Goal: Task Accomplishment & Management: Complete application form

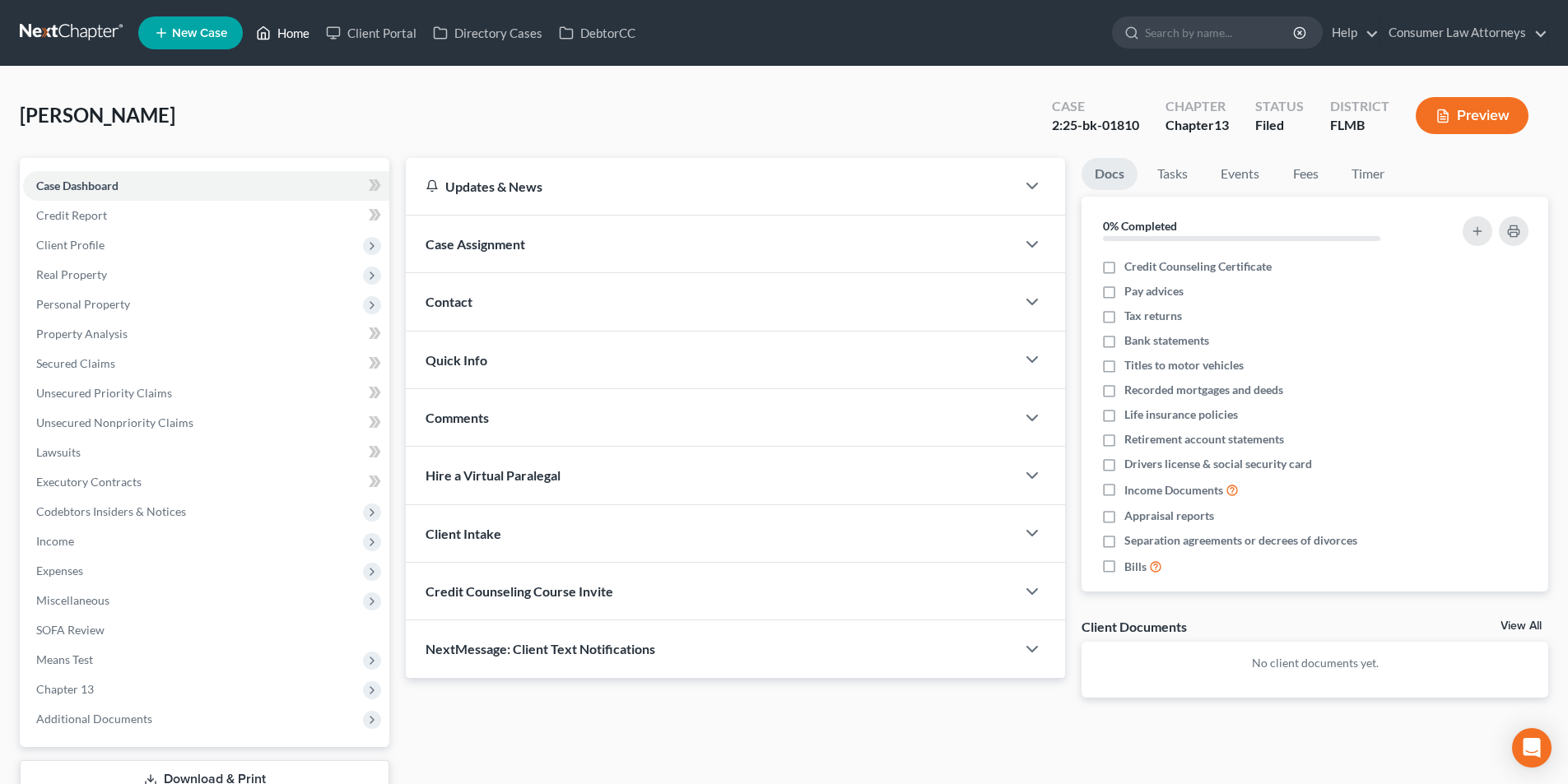
click at [296, 29] on link "Home" at bounding box center [282, 33] width 70 height 30
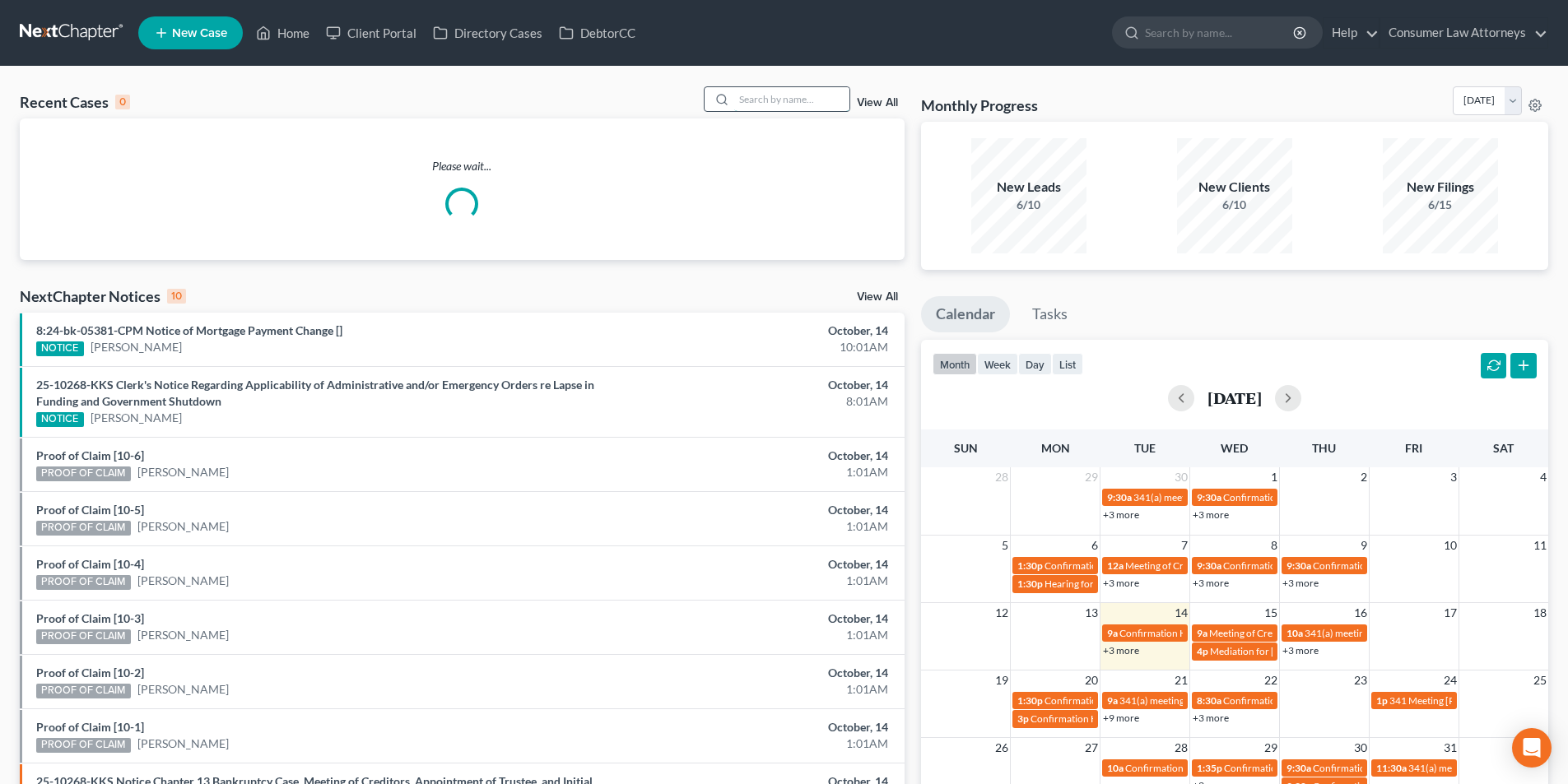
click at [764, 98] on input "search" at bounding box center [792, 99] width 116 height 24
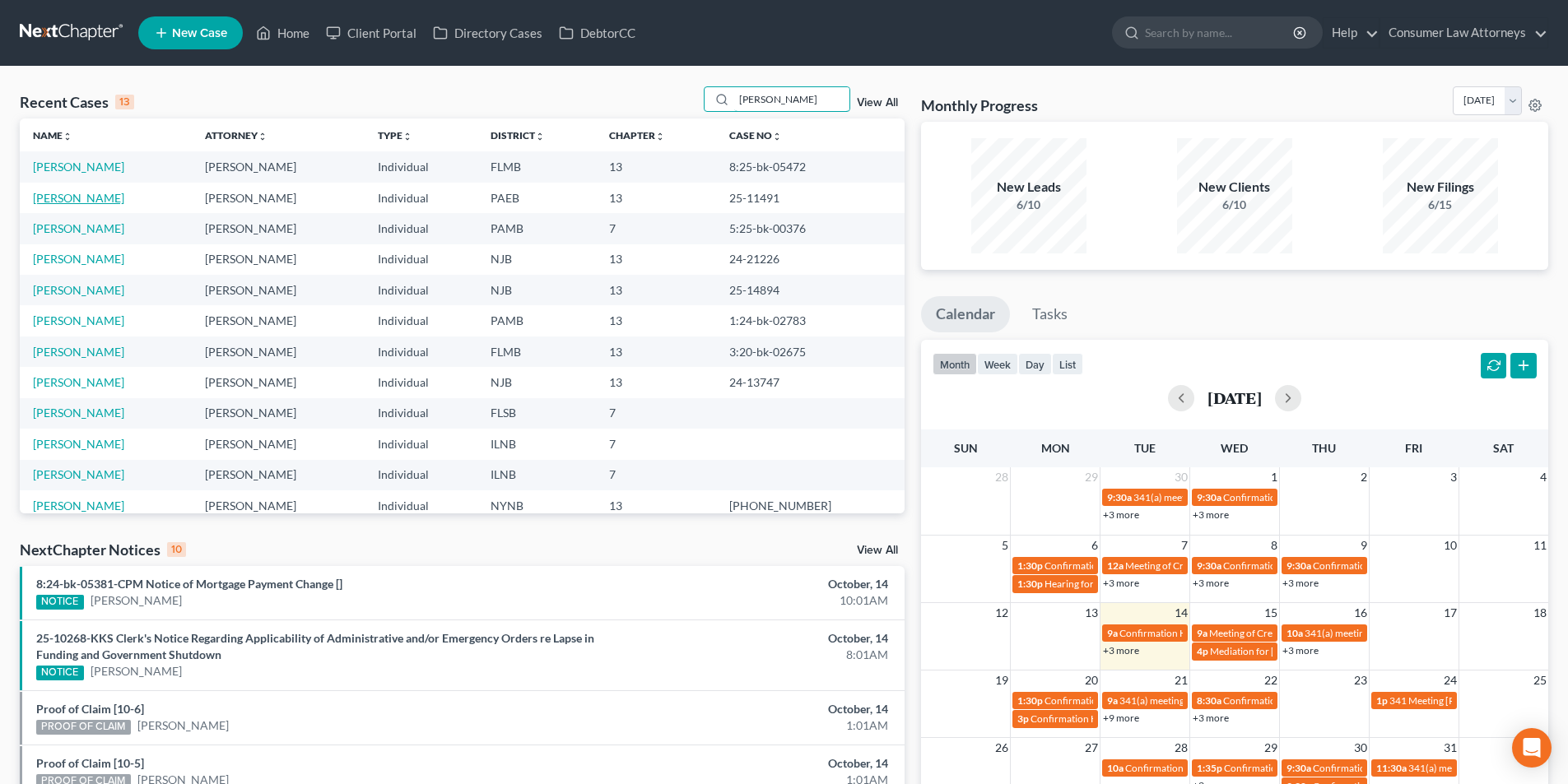
type input "[PERSON_NAME]"
click at [74, 201] on link "[PERSON_NAME]" at bounding box center [78, 198] width 92 height 14
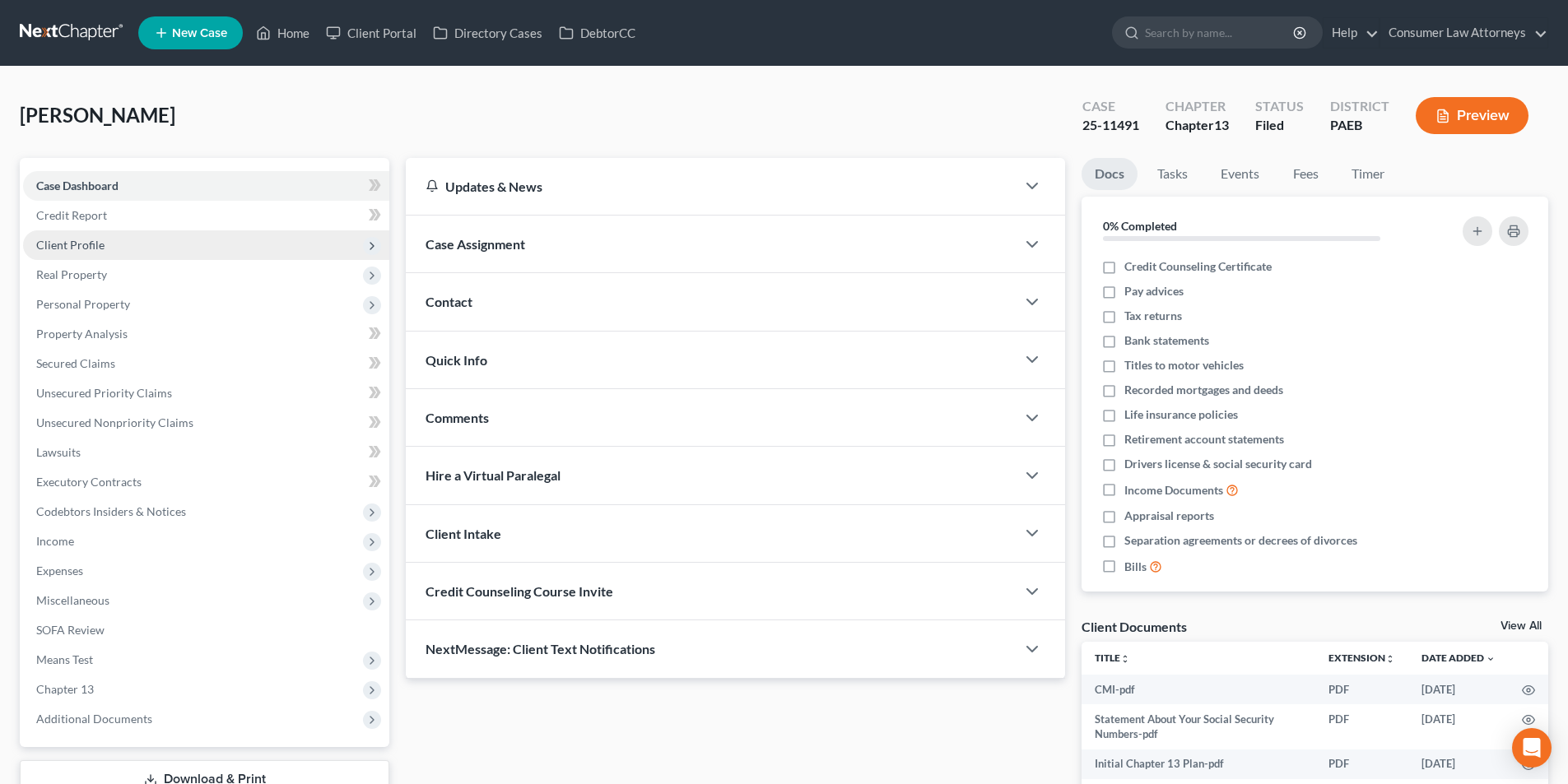
click at [72, 246] on span "Client Profile" at bounding box center [70, 245] width 68 height 14
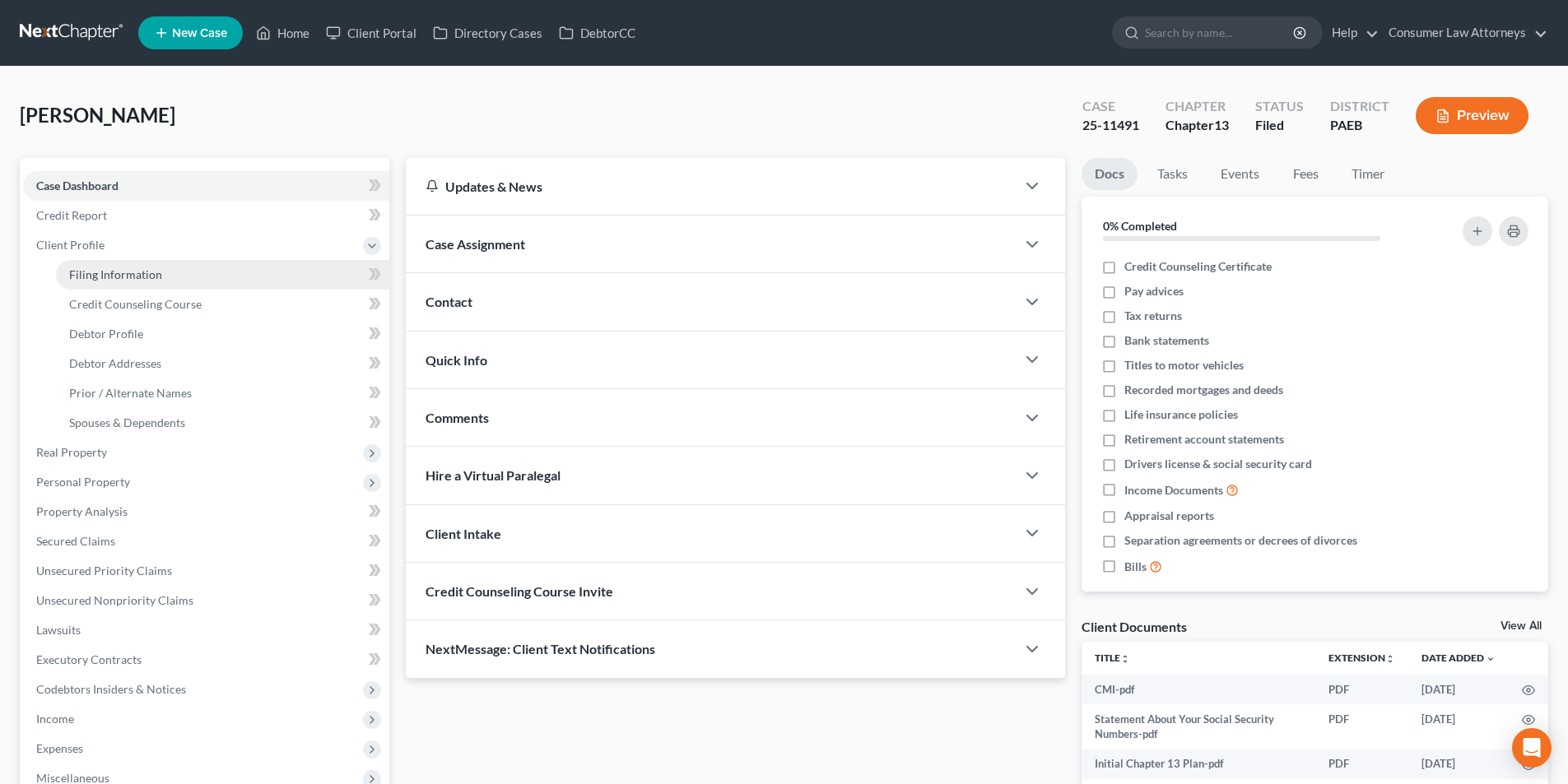
click at [142, 278] on span "Filing Information" at bounding box center [116, 275] width 93 height 14
select select "1"
select select "0"
select select "3"
select select "18"
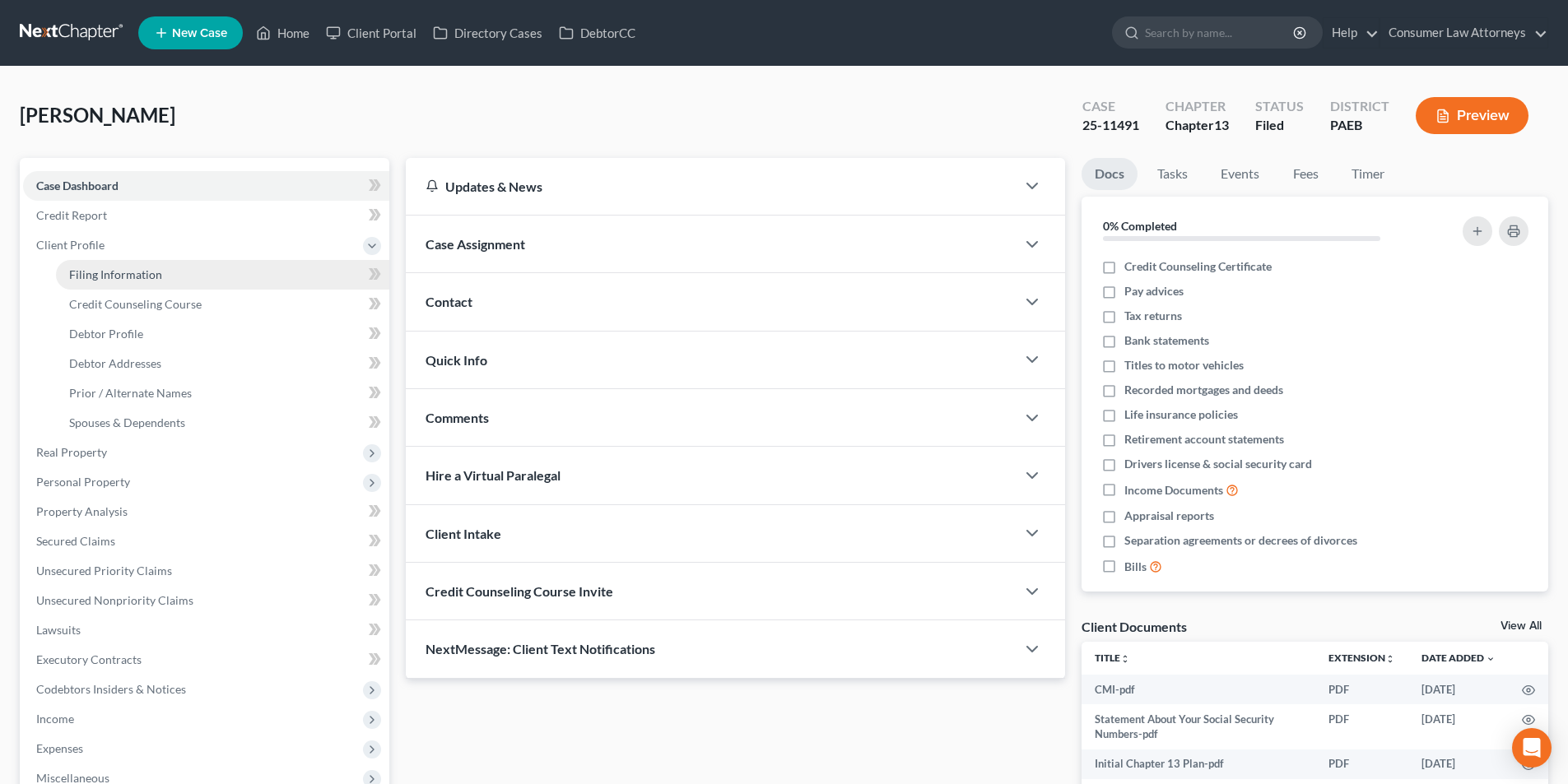
select select "2"
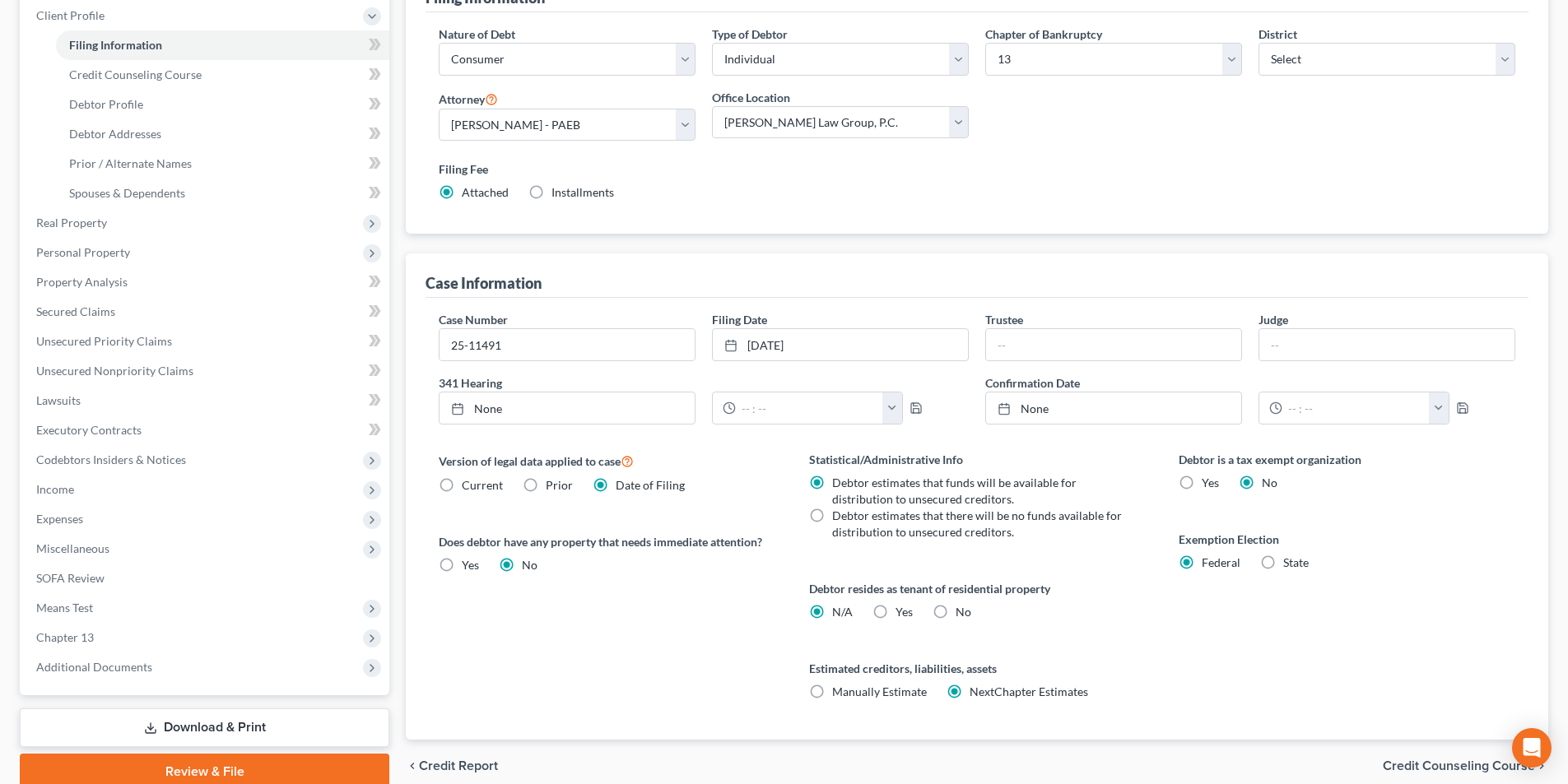
scroll to position [246, 0]
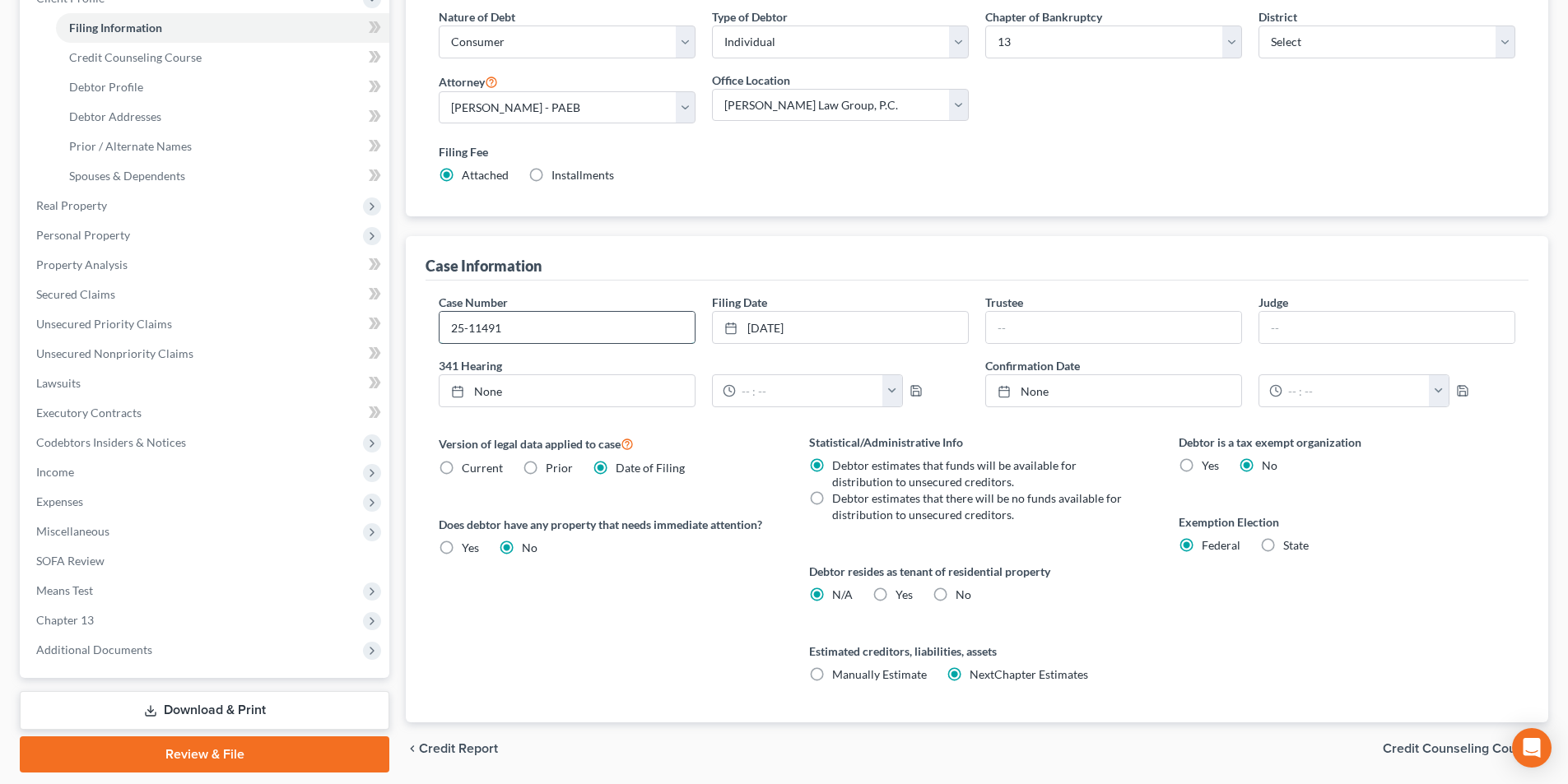
drag, startPoint x: 506, startPoint y: 329, endPoint x: 447, endPoint y: 332, distance: 59.1
click at [447, 332] on input "25-11491" at bounding box center [567, 327] width 255 height 32
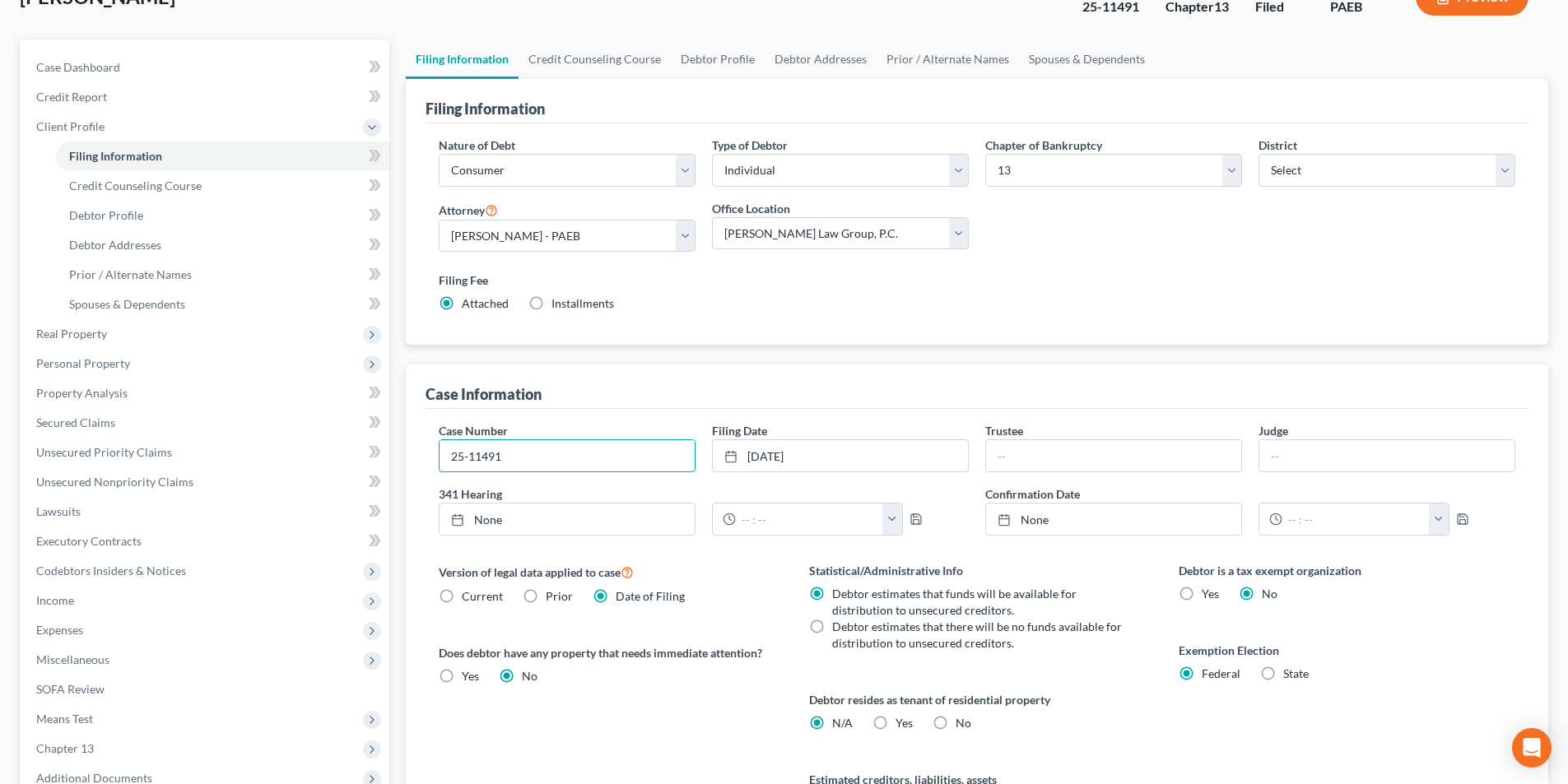
scroll to position [0, 0]
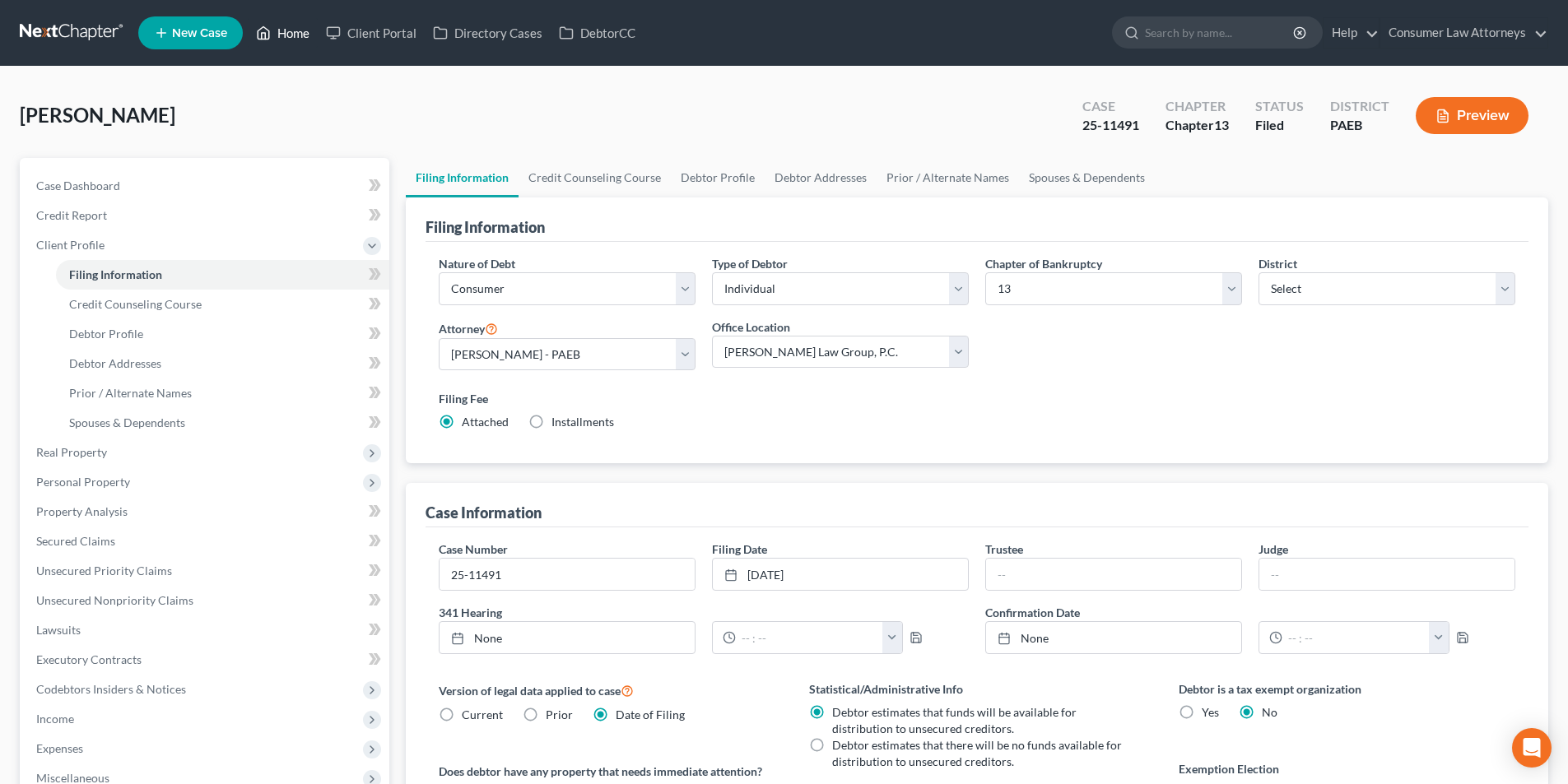
click at [306, 23] on link "Home" at bounding box center [282, 33] width 70 height 30
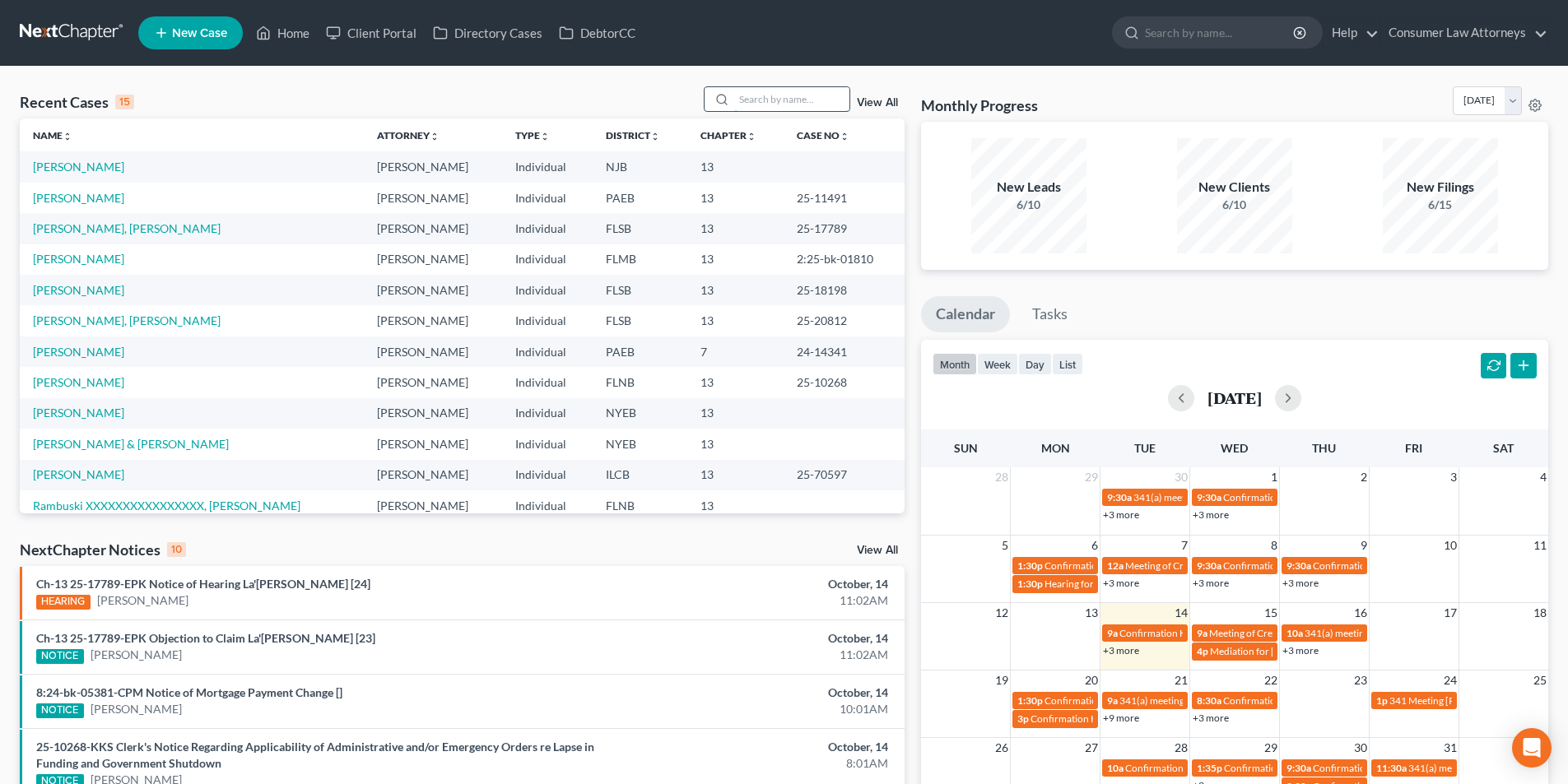
click at [783, 104] on input "search" at bounding box center [792, 99] width 116 height 24
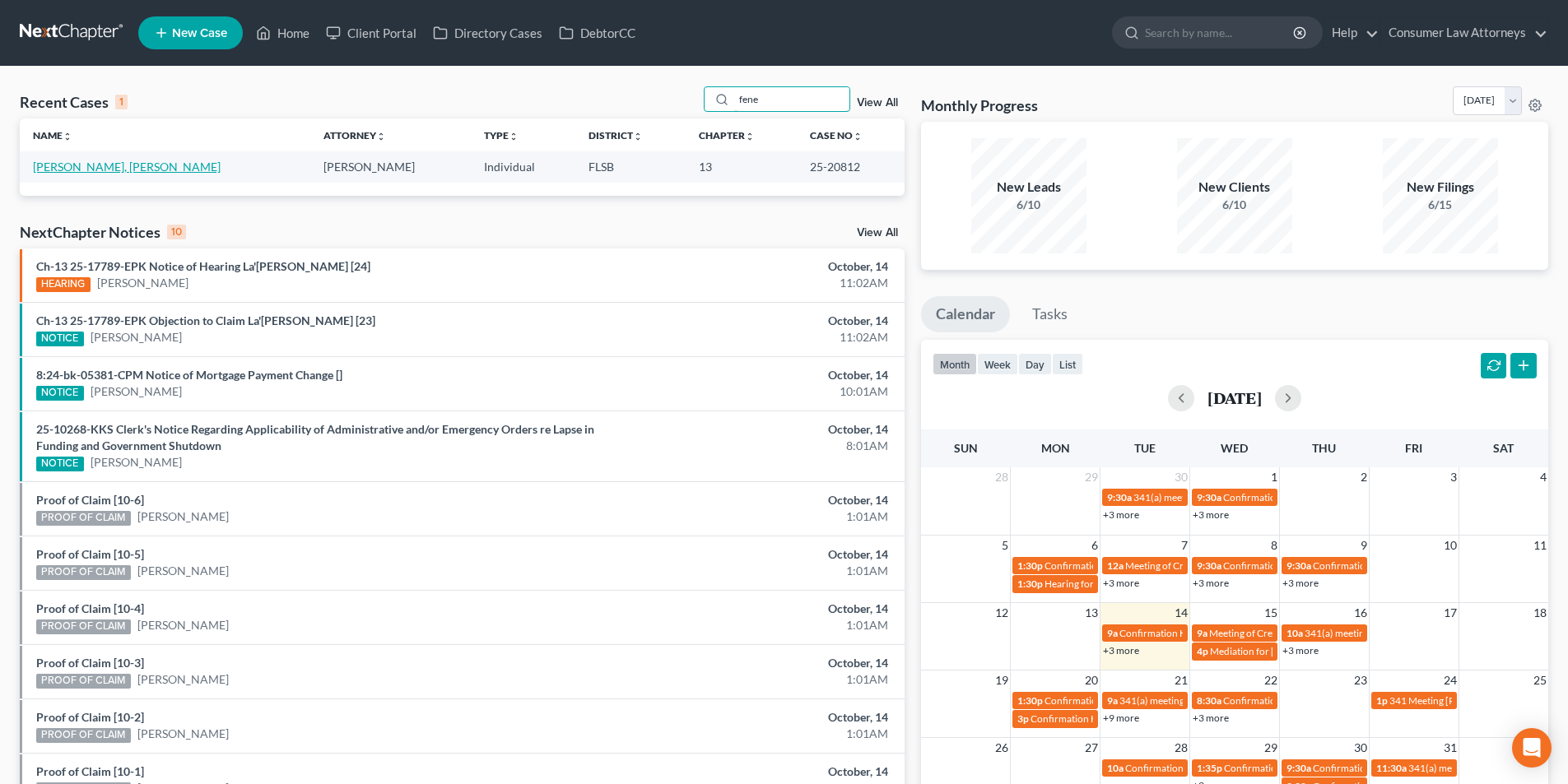
type input "fene"
click at [93, 170] on link "[PERSON_NAME], [PERSON_NAME]" at bounding box center [126, 167] width 187 height 14
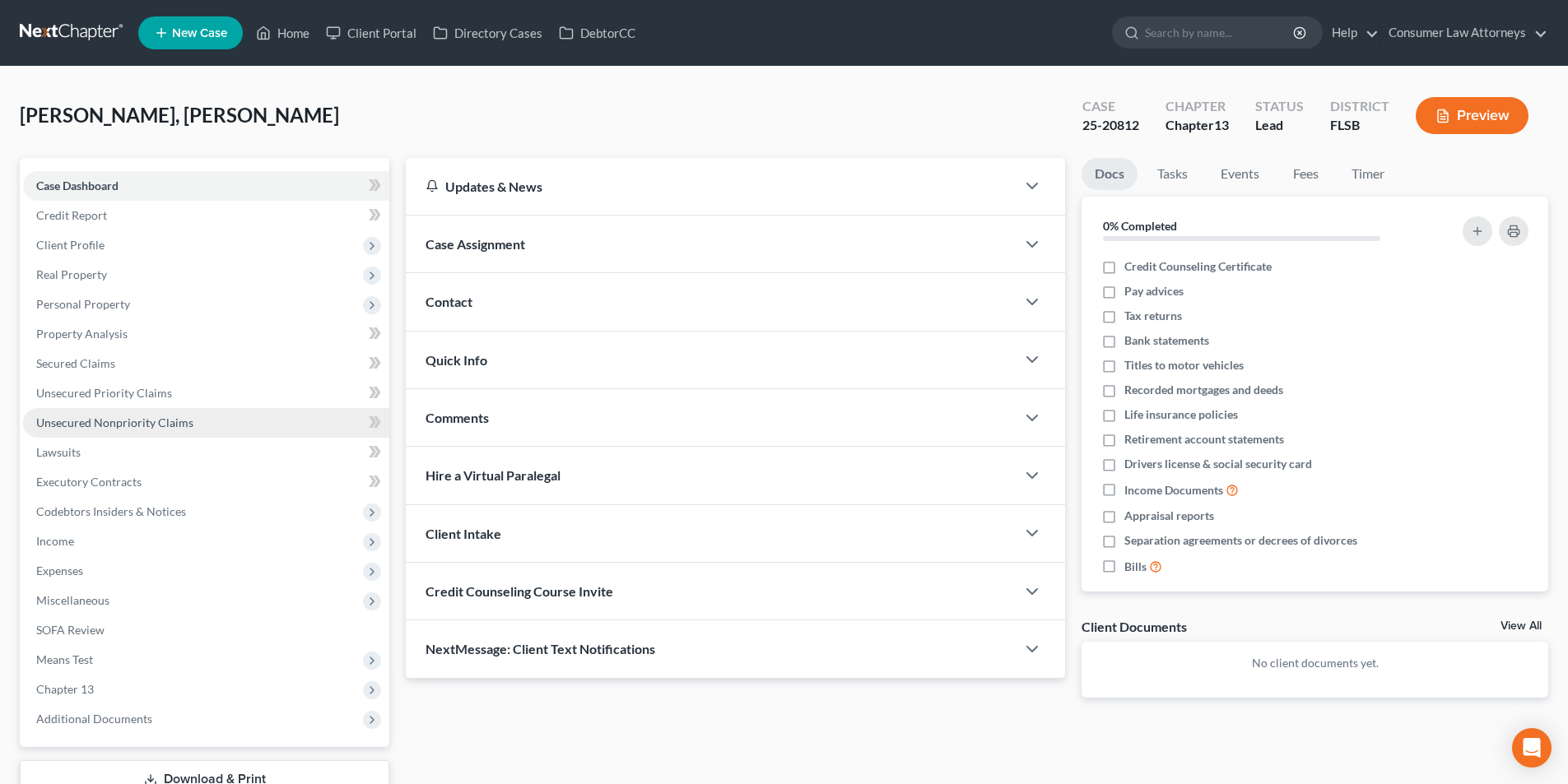
click at [128, 418] on span "Unsecured Nonpriority Claims" at bounding box center [115, 423] width 157 height 14
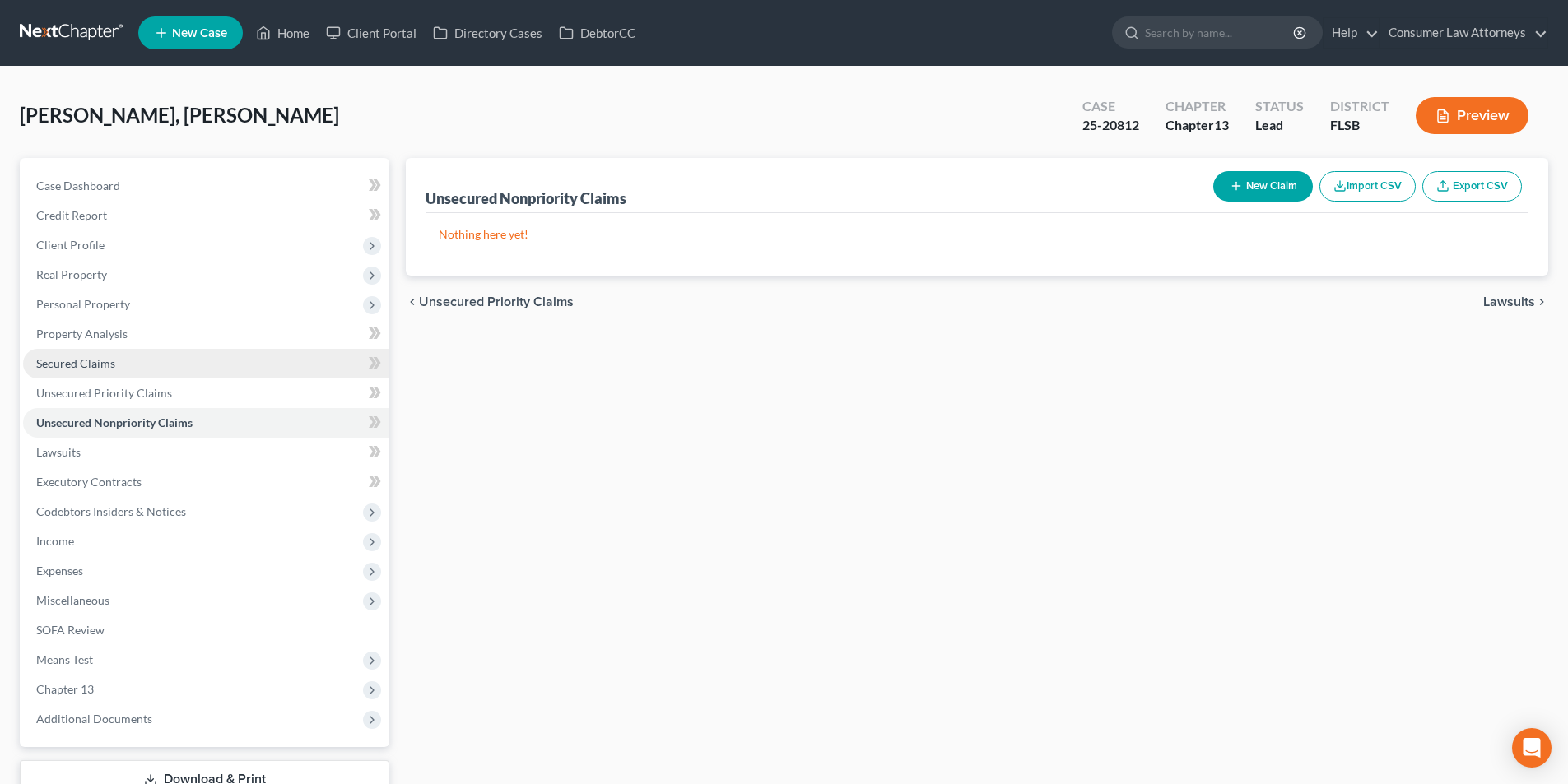
click at [113, 369] on span "Secured Claims" at bounding box center [75, 363] width 79 height 14
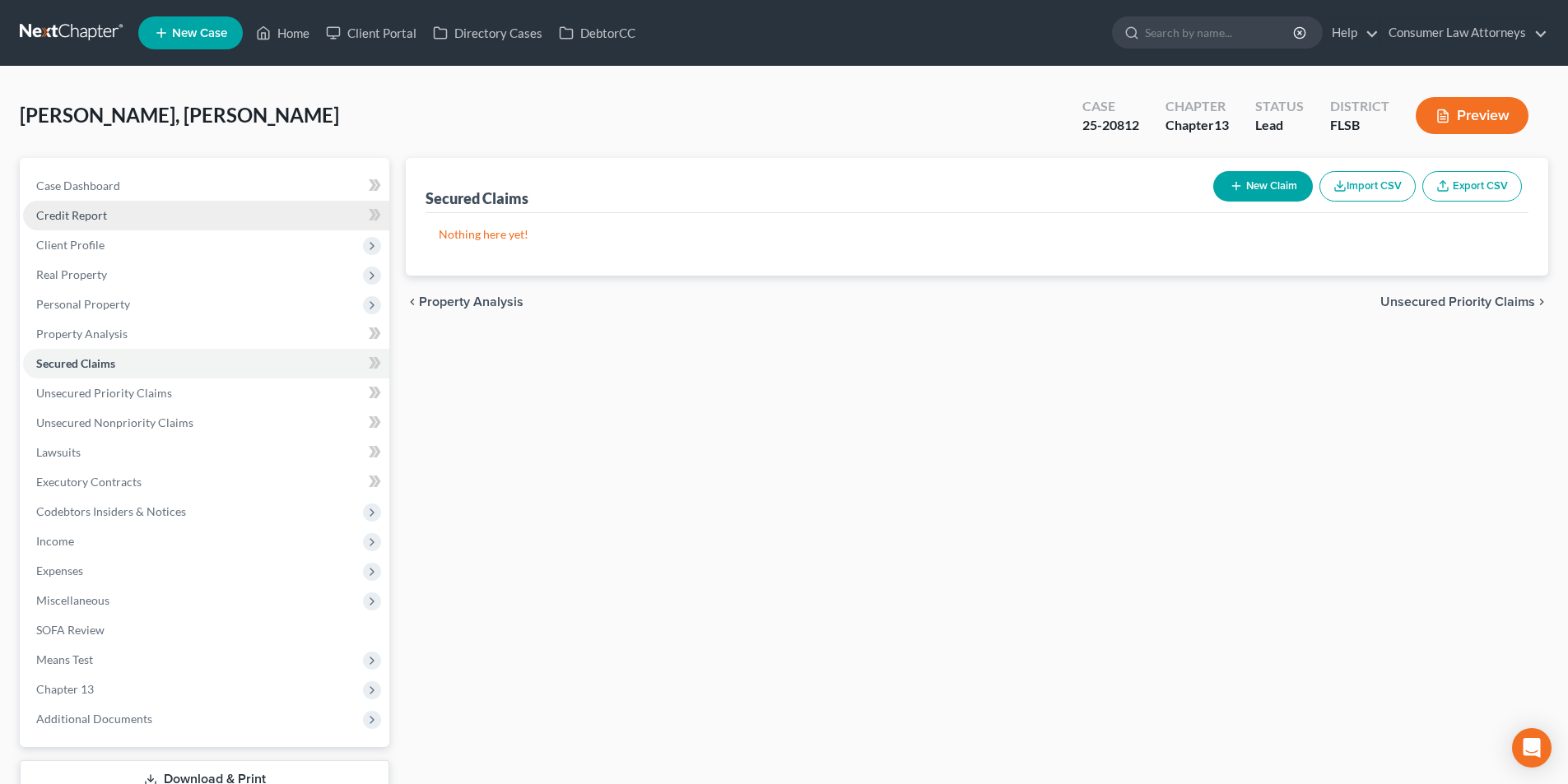
click at [94, 217] on span "Credit Report" at bounding box center [71, 215] width 71 height 14
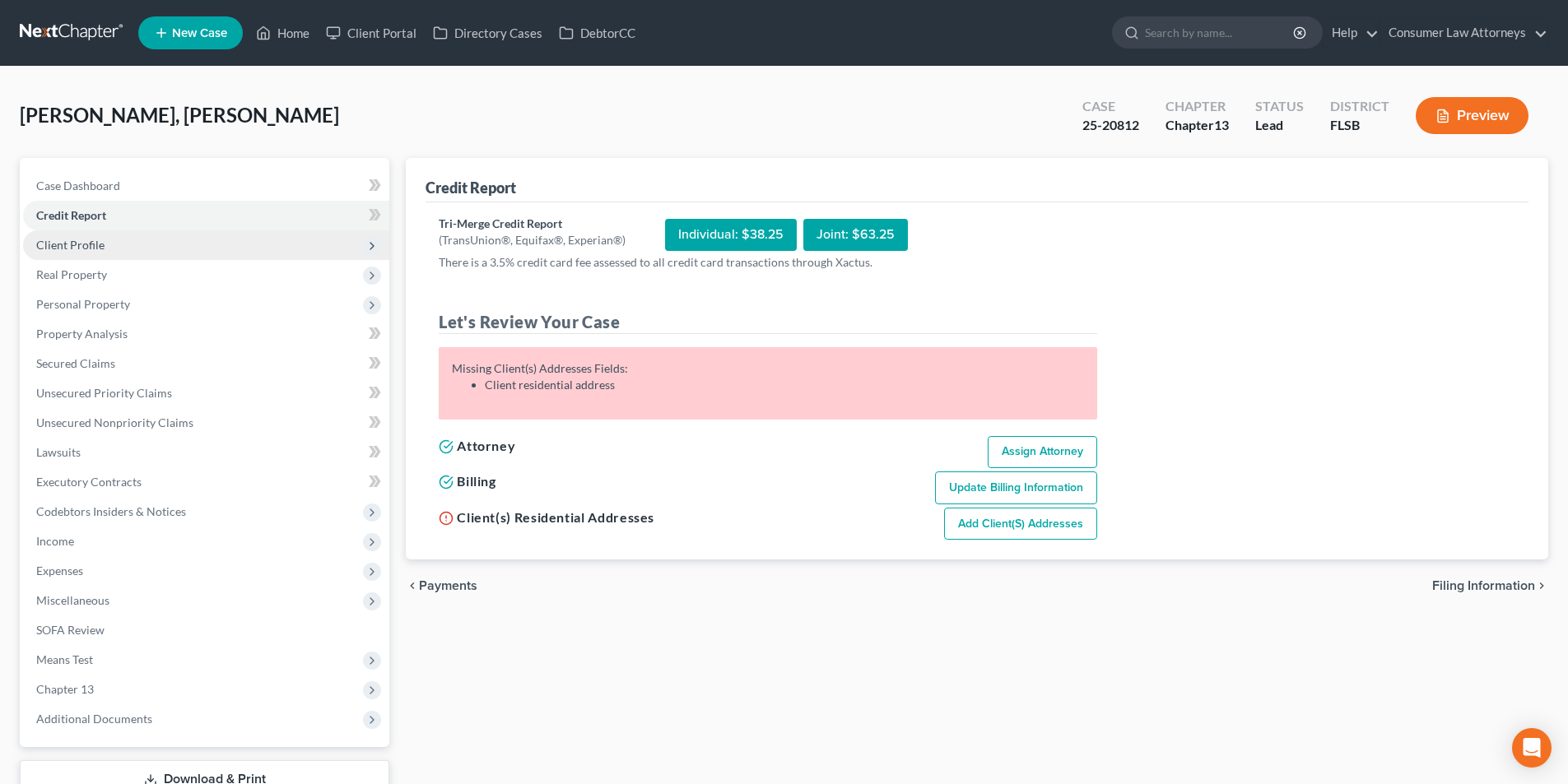
click at [90, 249] on span "Client Profile" at bounding box center [70, 245] width 68 height 14
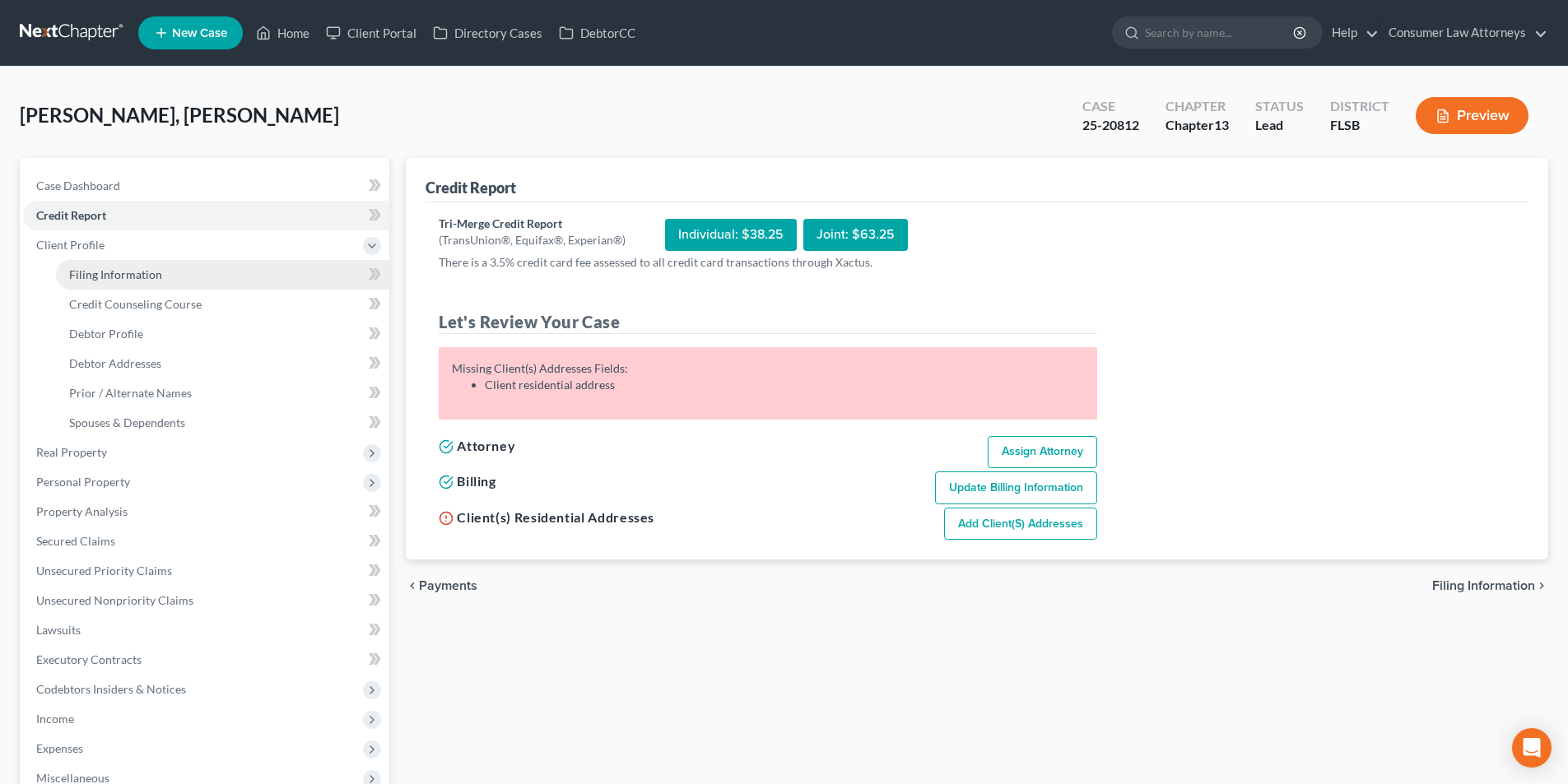
click at [116, 277] on span "Filing Information" at bounding box center [116, 275] width 93 height 14
select select "1"
select select "0"
select select "3"
select select "17"
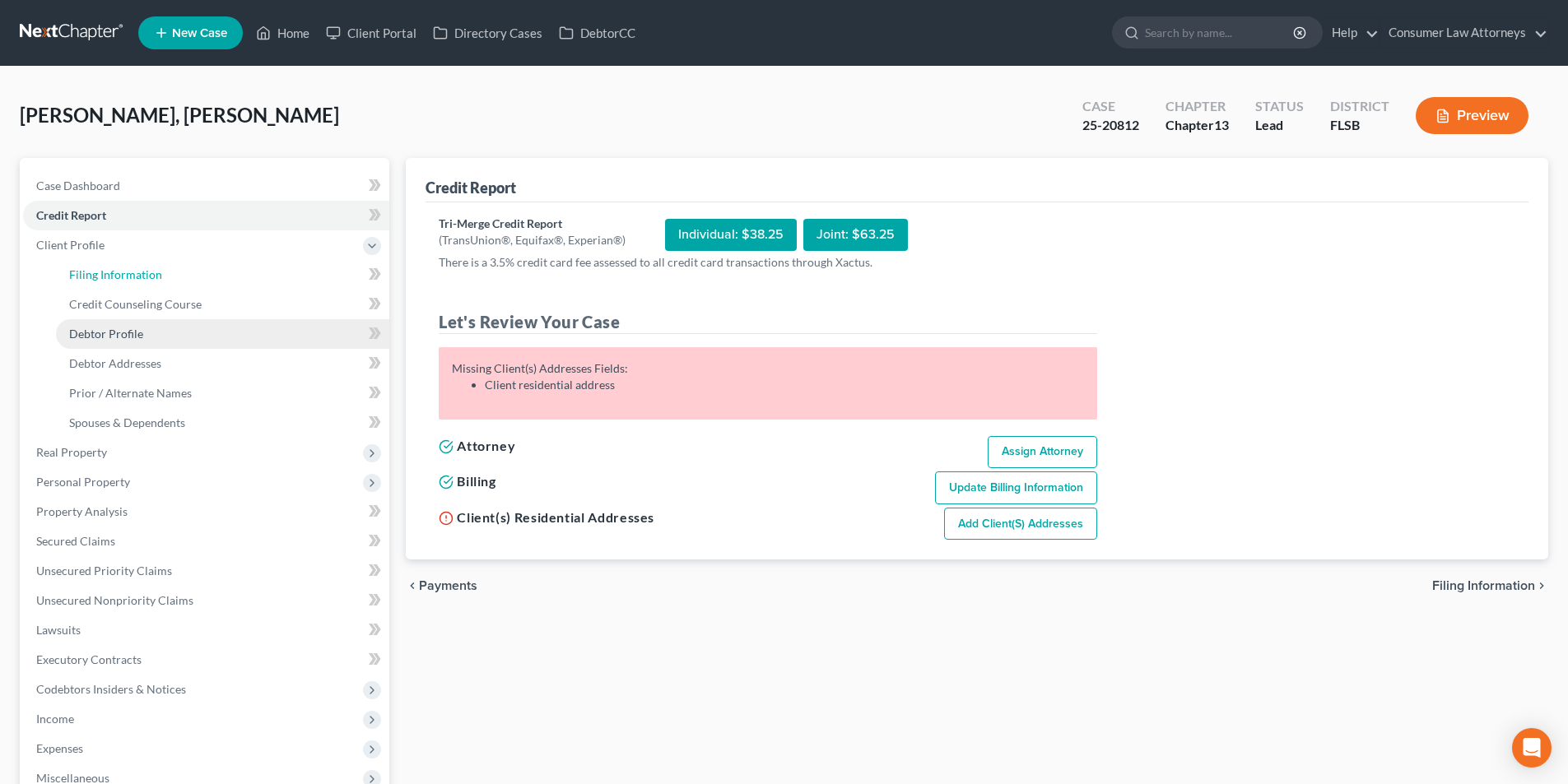
select select "1"
select select "9"
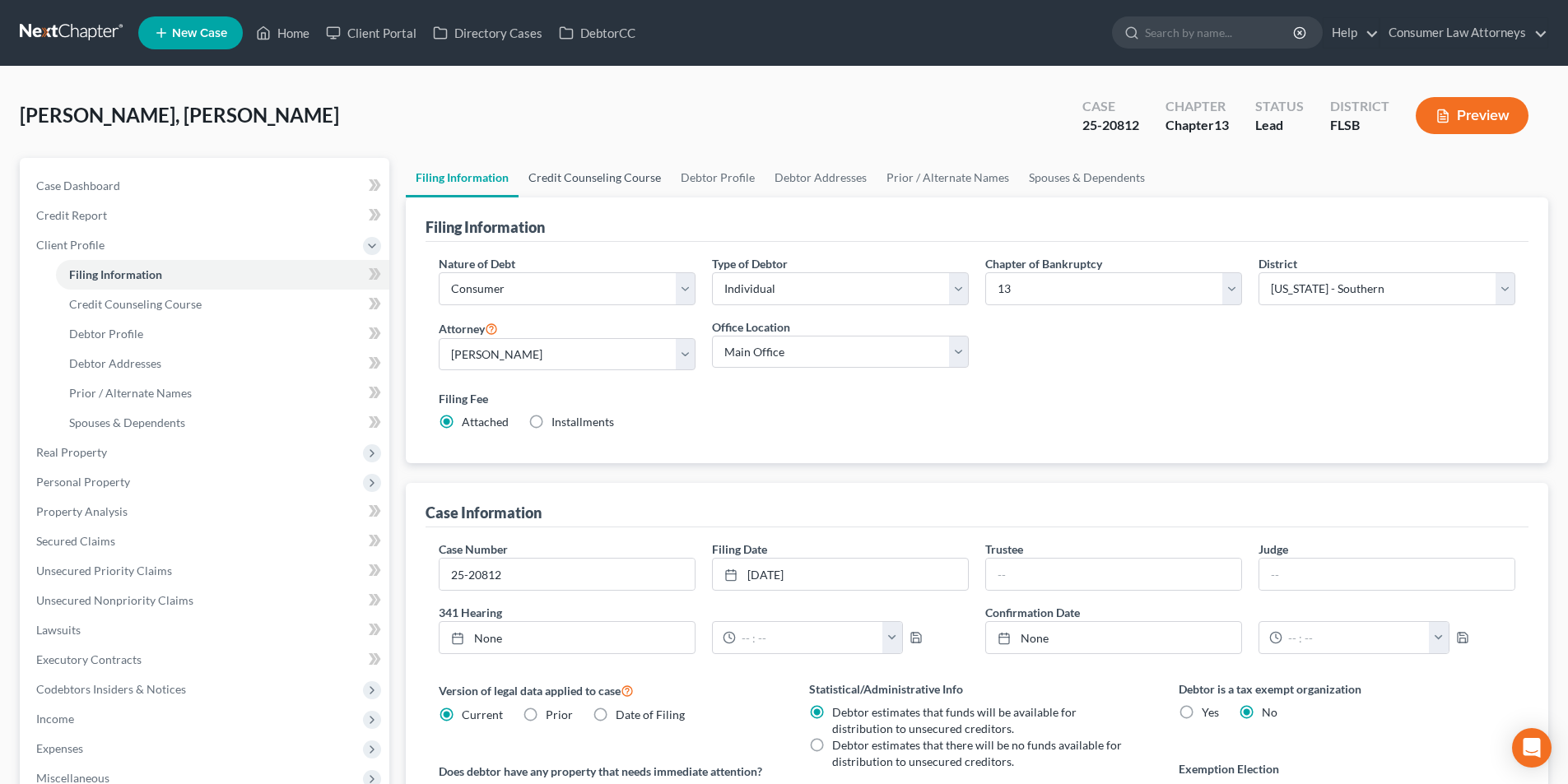
click at [615, 183] on link "Credit Counseling Course" at bounding box center [595, 178] width 152 height 39
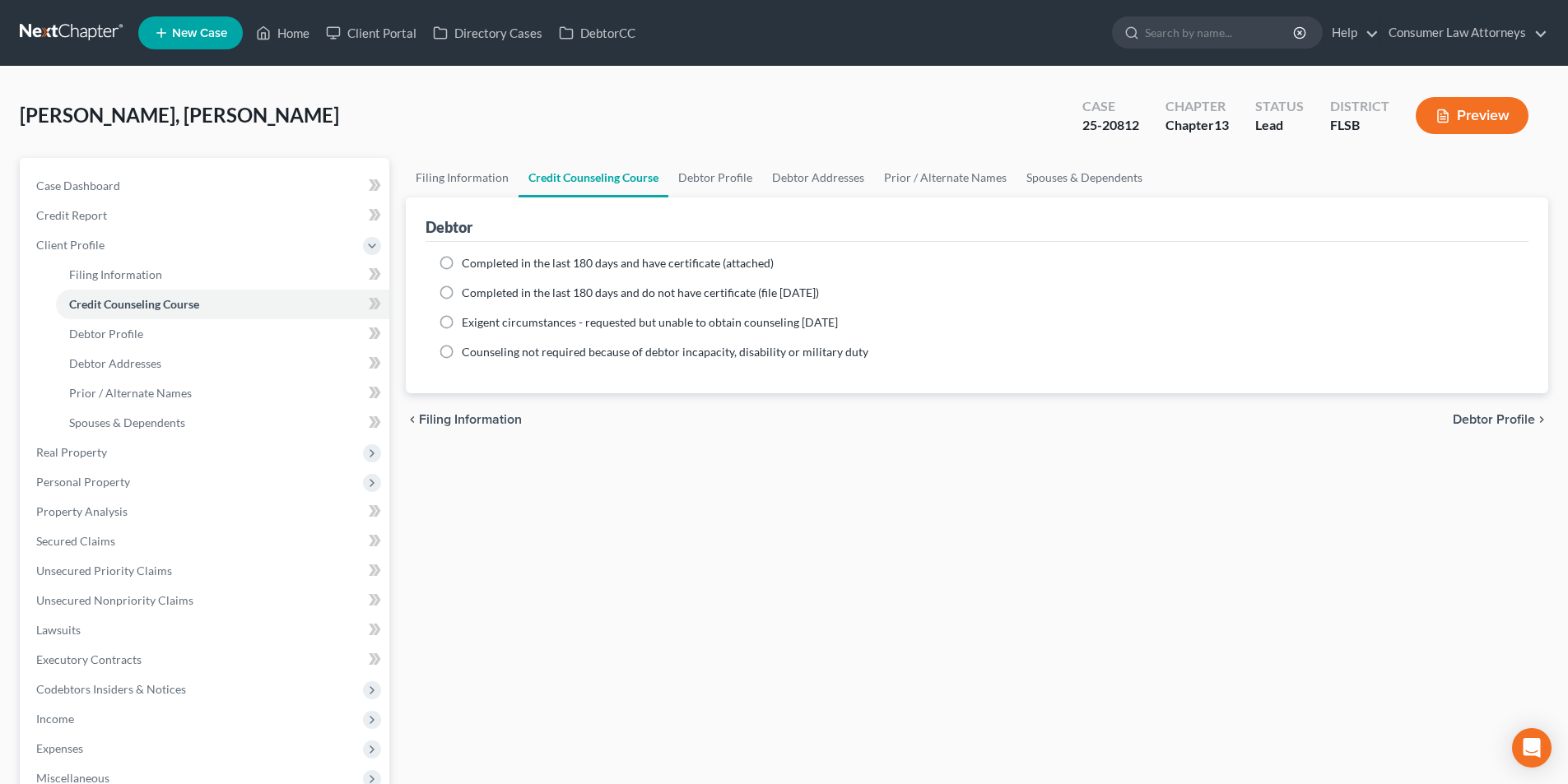
click at [461, 263] on label "Completed in the last 180 days and have certificate (attached)" at bounding box center [617, 263] width 312 height 16
click at [468, 263] on input "Completed in the last 180 days and have certificate (attached)" at bounding box center [473, 260] width 11 height 11
radio input "true"
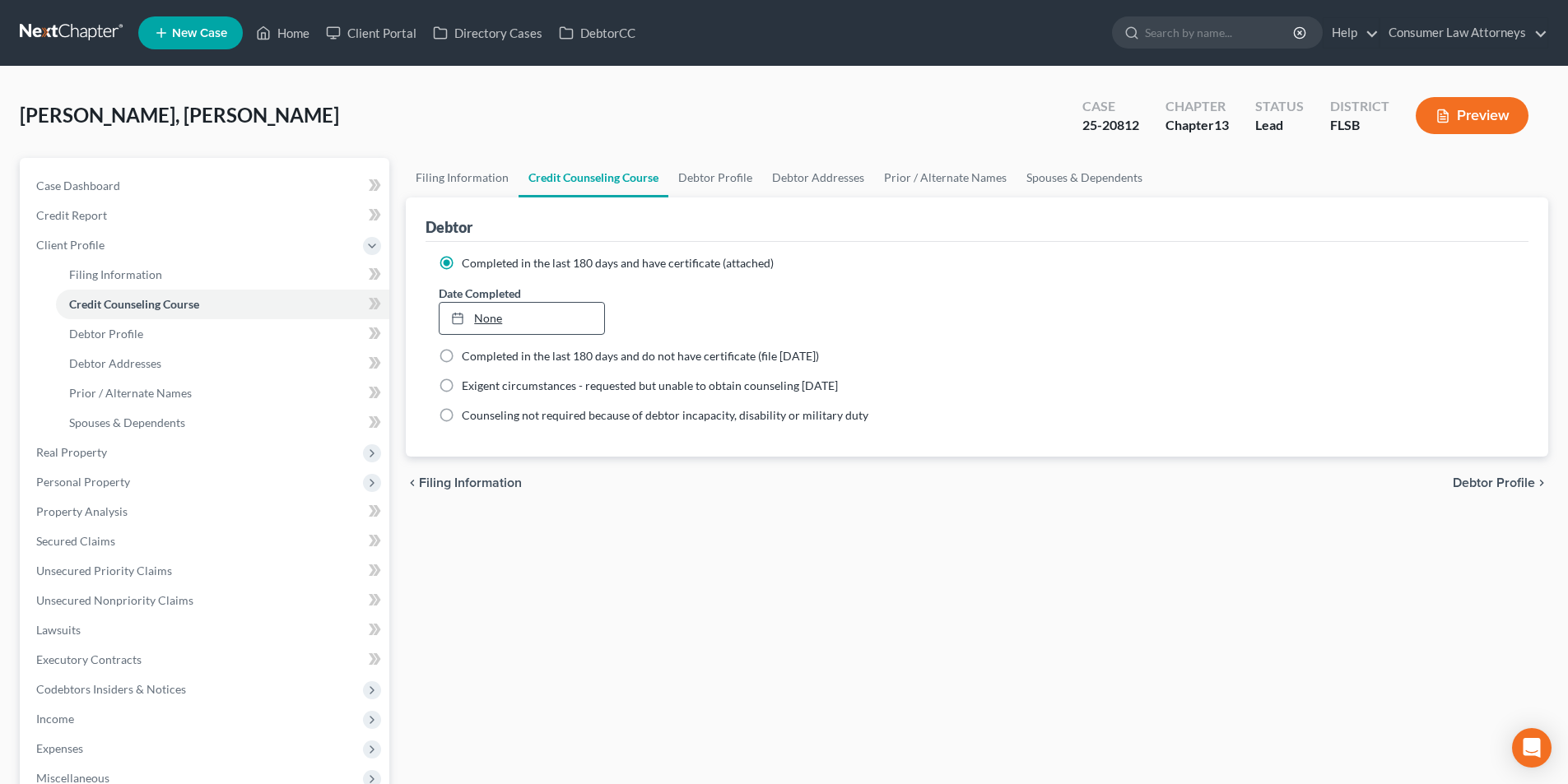
click at [539, 319] on link "None" at bounding box center [521, 318] width 163 height 32
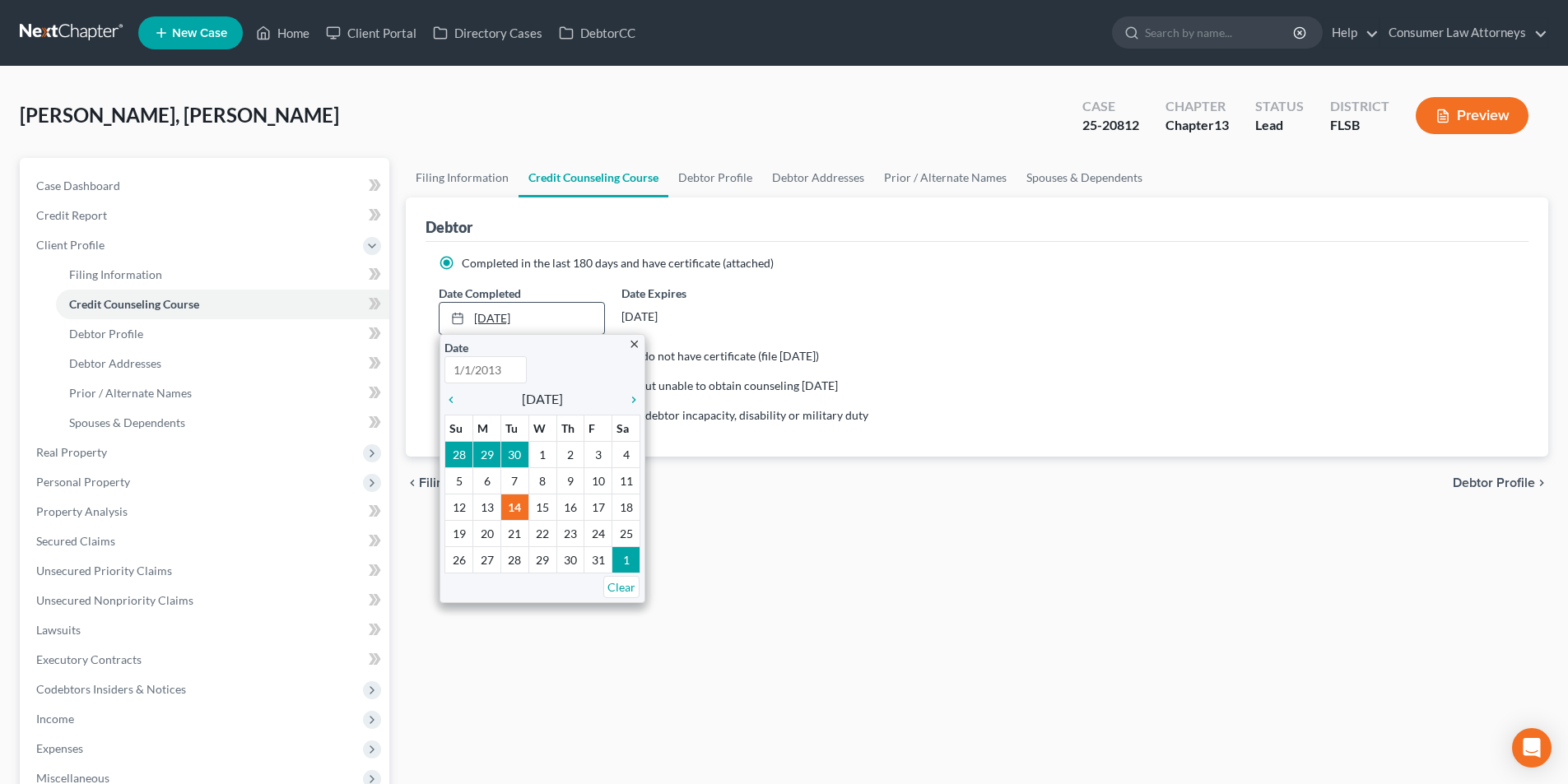
type input "[DATE]"
click at [454, 398] on icon "chevron_left" at bounding box center [454, 400] width 21 height 13
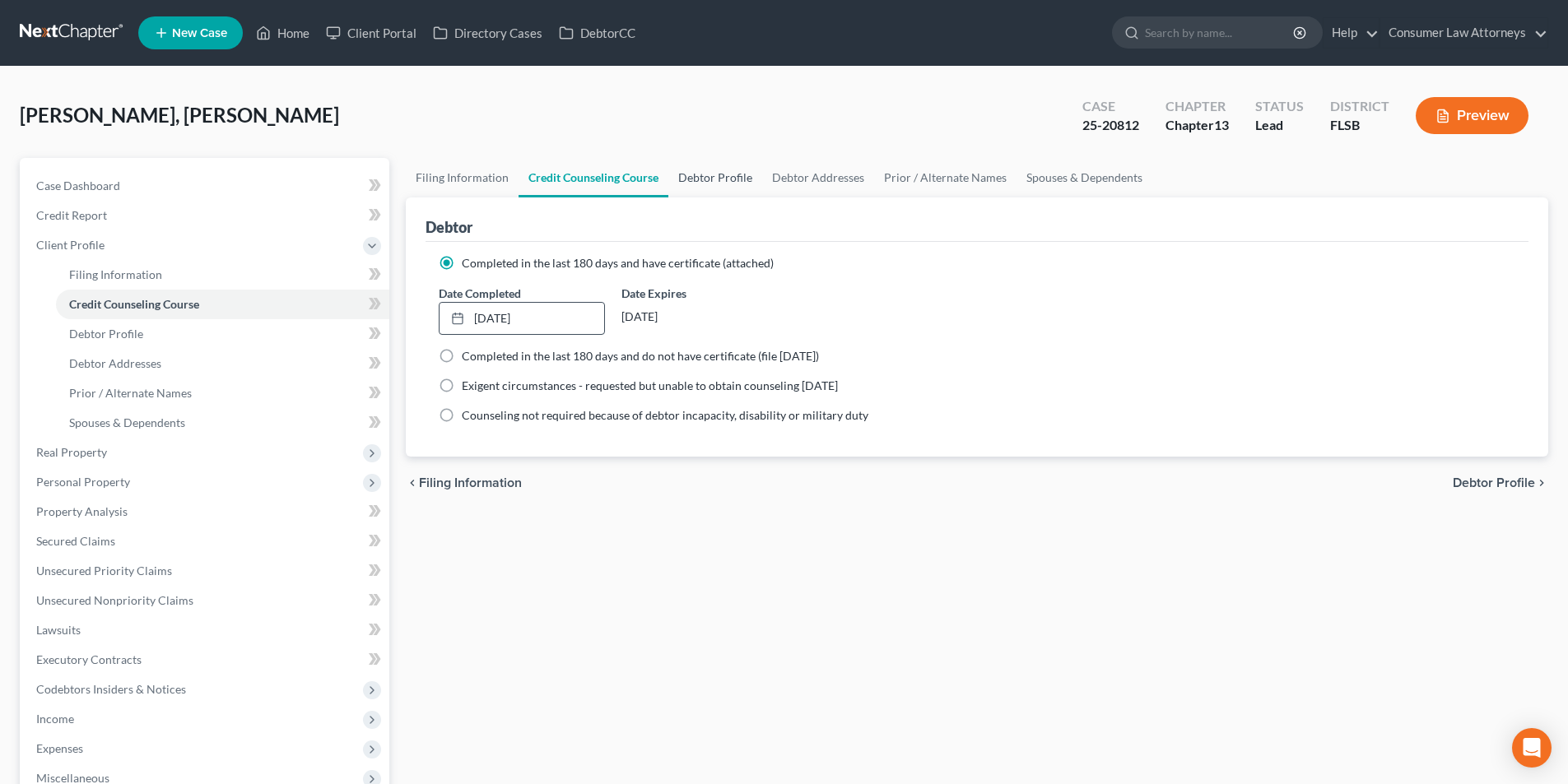
click at [717, 182] on link "Debtor Profile" at bounding box center [716, 178] width 94 height 39
select select "0"
select select "3"
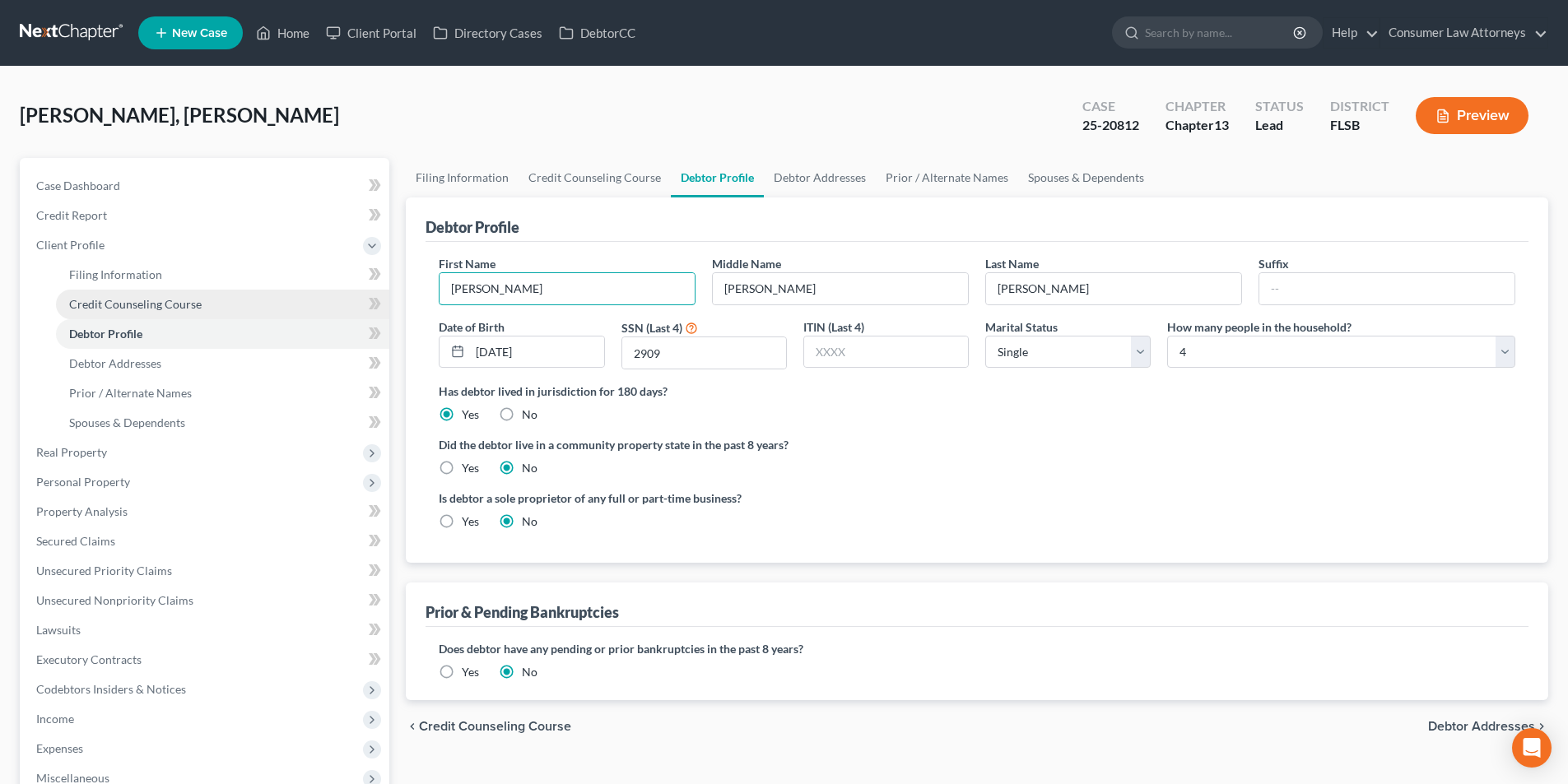
drag, startPoint x: 594, startPoint y: 292, endPoint x: 330, endPoint y: 290, distance: 264.0
click at [332, 288] on div "Petition Navigation Case Dashboard Payments Invoices Payments Payments Credit R…" at bounding box center [783, 589] width 1545 height 862
type input "[PERSON_NAME]"
click at [738, 359] on input "2909" at bounding box center [704, 353] width 163 height 32
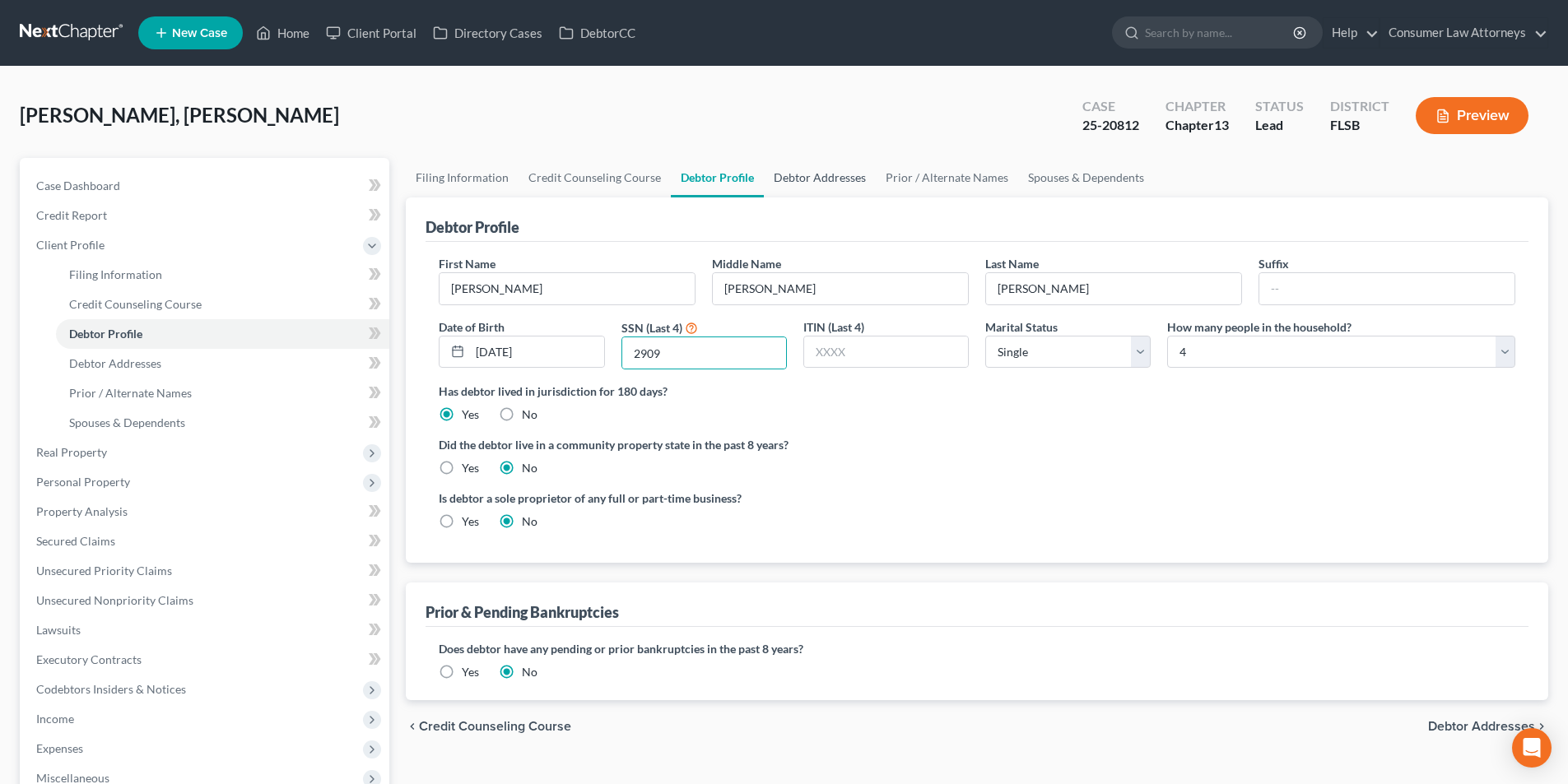
click at [827, 180] on link "Debtor Addresses" at bounding box center [819, 178] width 112 height 39
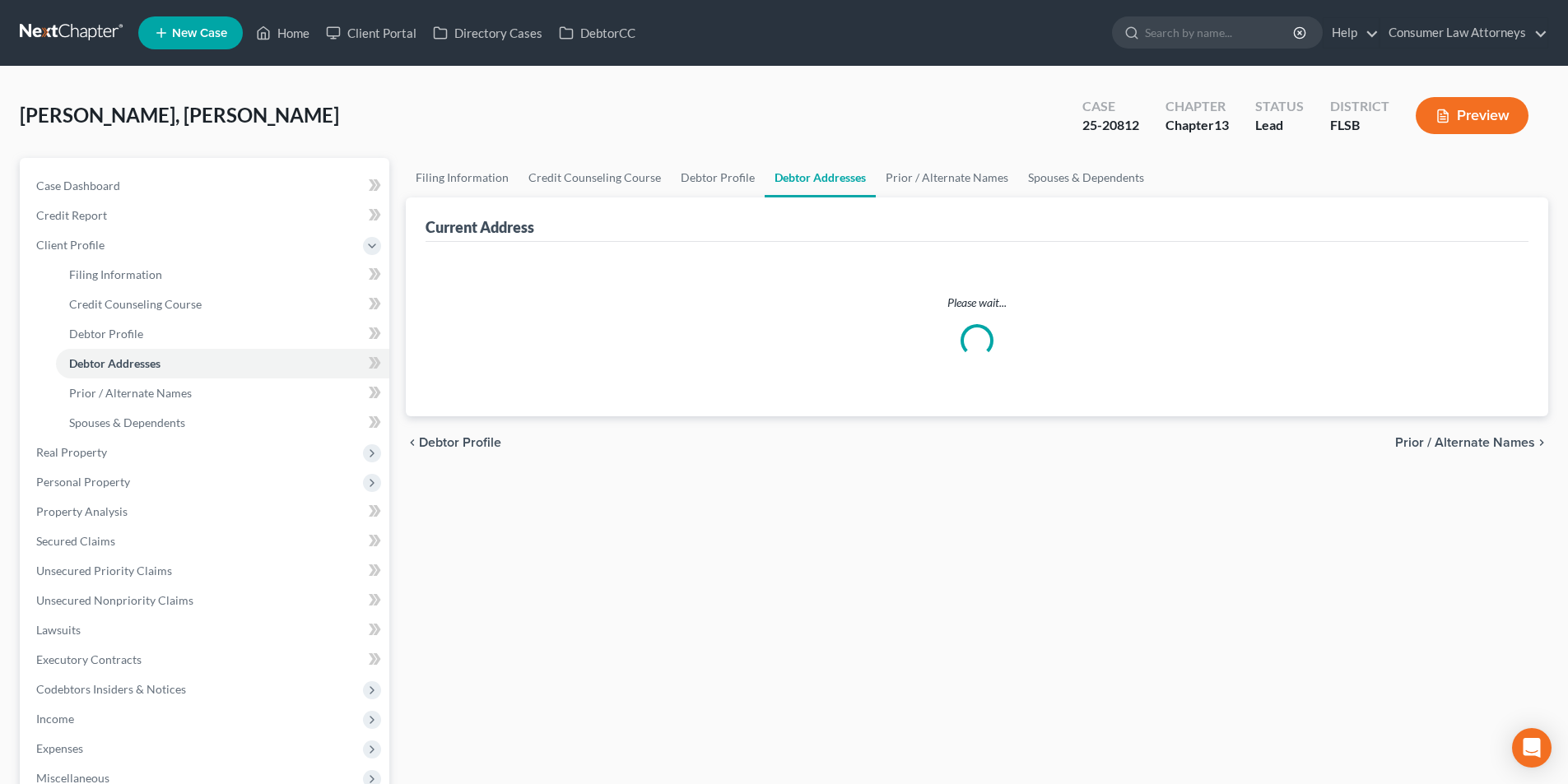
select select "0"
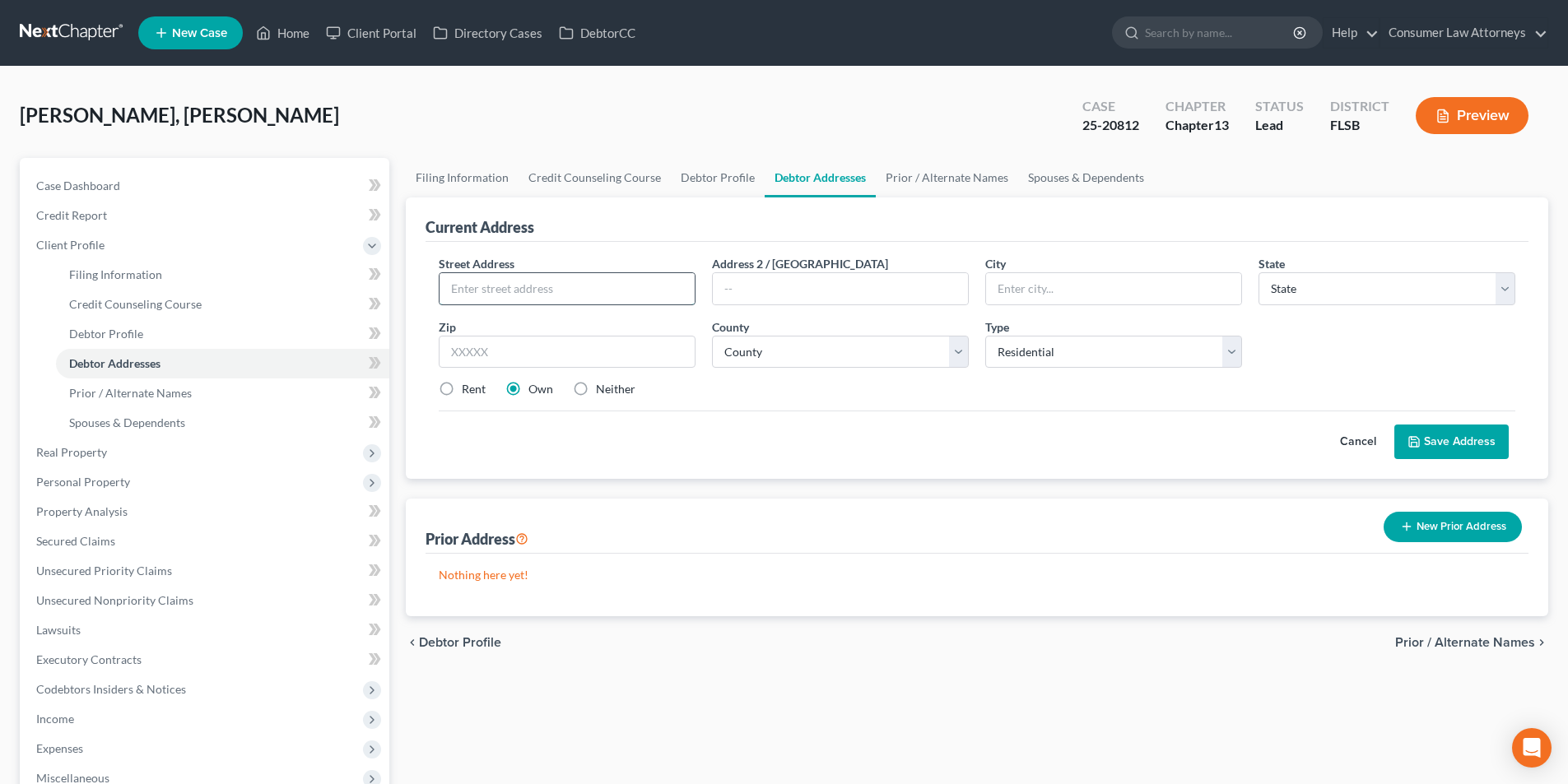
click at [612, 281] on input "text" at bounding box center [567, 288] width 255 height 32
type input "[STREET_ADDRESS]"
type input "Miramar"
select select "9"
type input "33027"
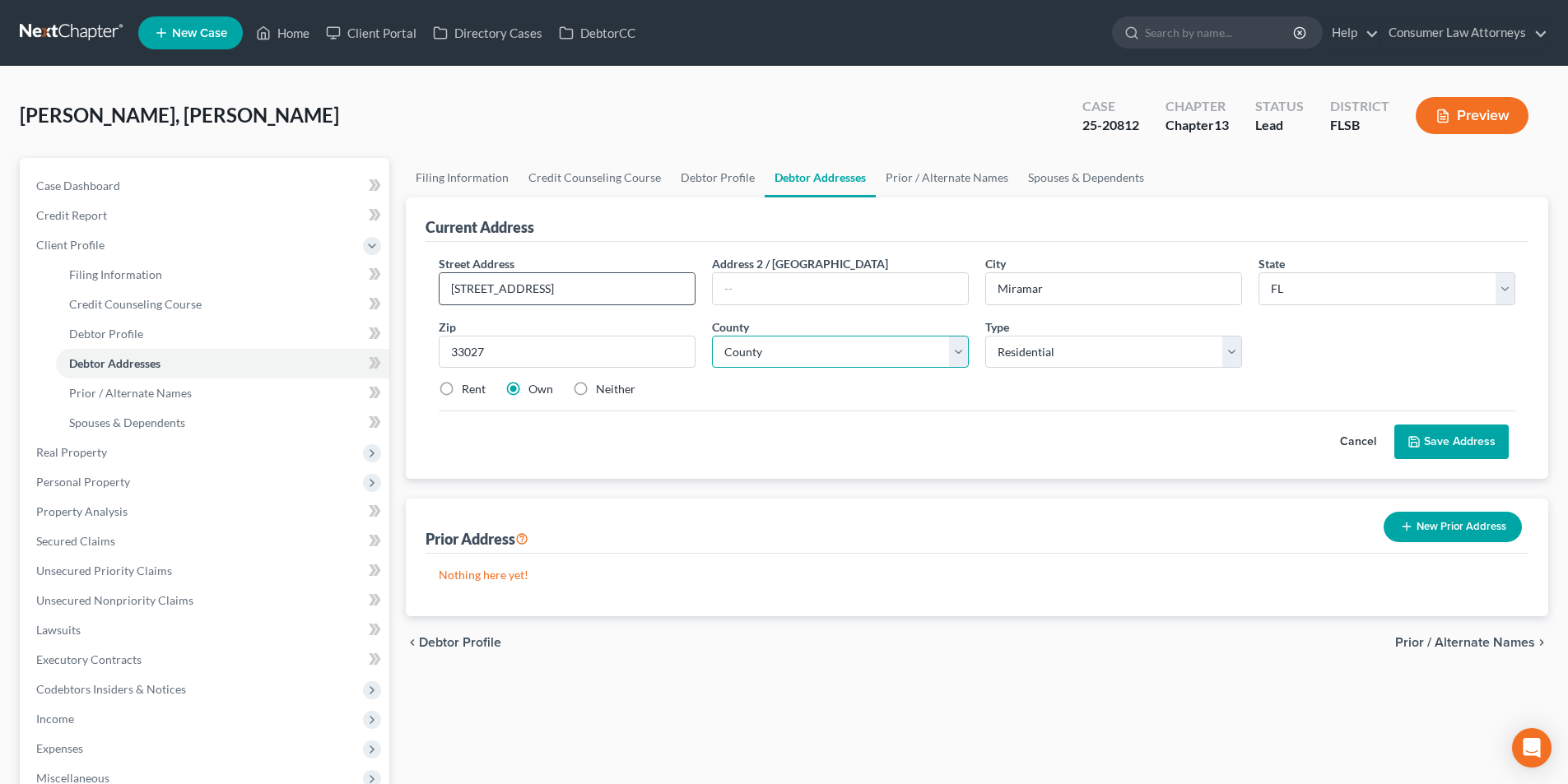
type input "Hollywood"
click at [794, 353] on select "County [GEOGRAPHIC_DATA] [GEOGRAPHIC_DATA] [GEOGRAPHIC_DATA] [GEOGRAPHIC_DATA] …" at bounding box center [840, 352] width 257 height 33
select select "5"
click at [712, 336] on select "County [GEOGRAPHIC_DATA] [GEOGRAPHIC_DATA] [GEOGRAPHIC_DATA] [GEOGRAPHIC_DATA] …" at bounding box center [840, 352] width 257 height 33
click at [1446, 438] on button "Save Address" at bounding box center [1452, 442] width 115 height 34
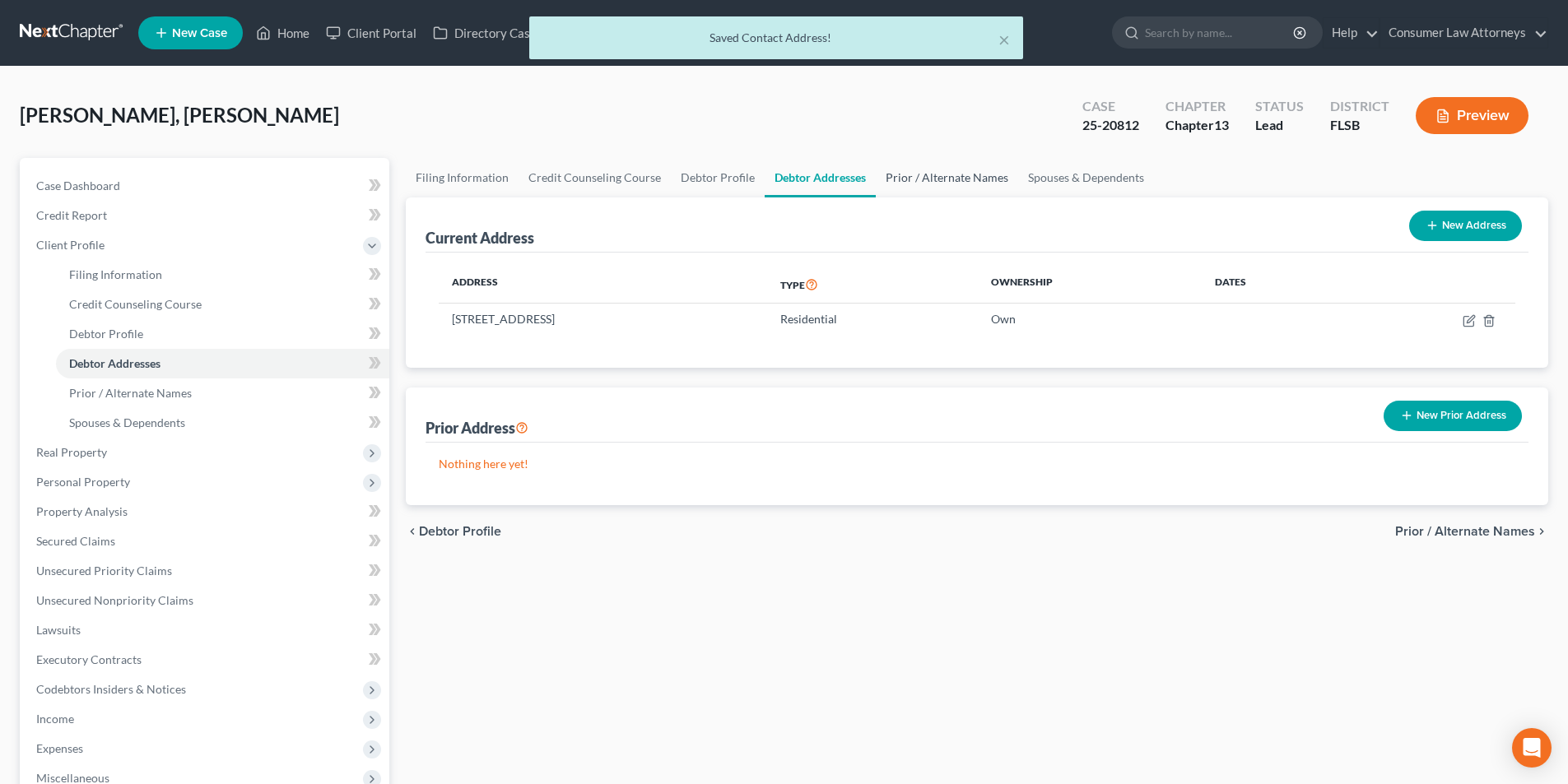
click at [939, 179] on link "Prior / Alternate Names" at bounding box center [947, 178] width 142 height 39
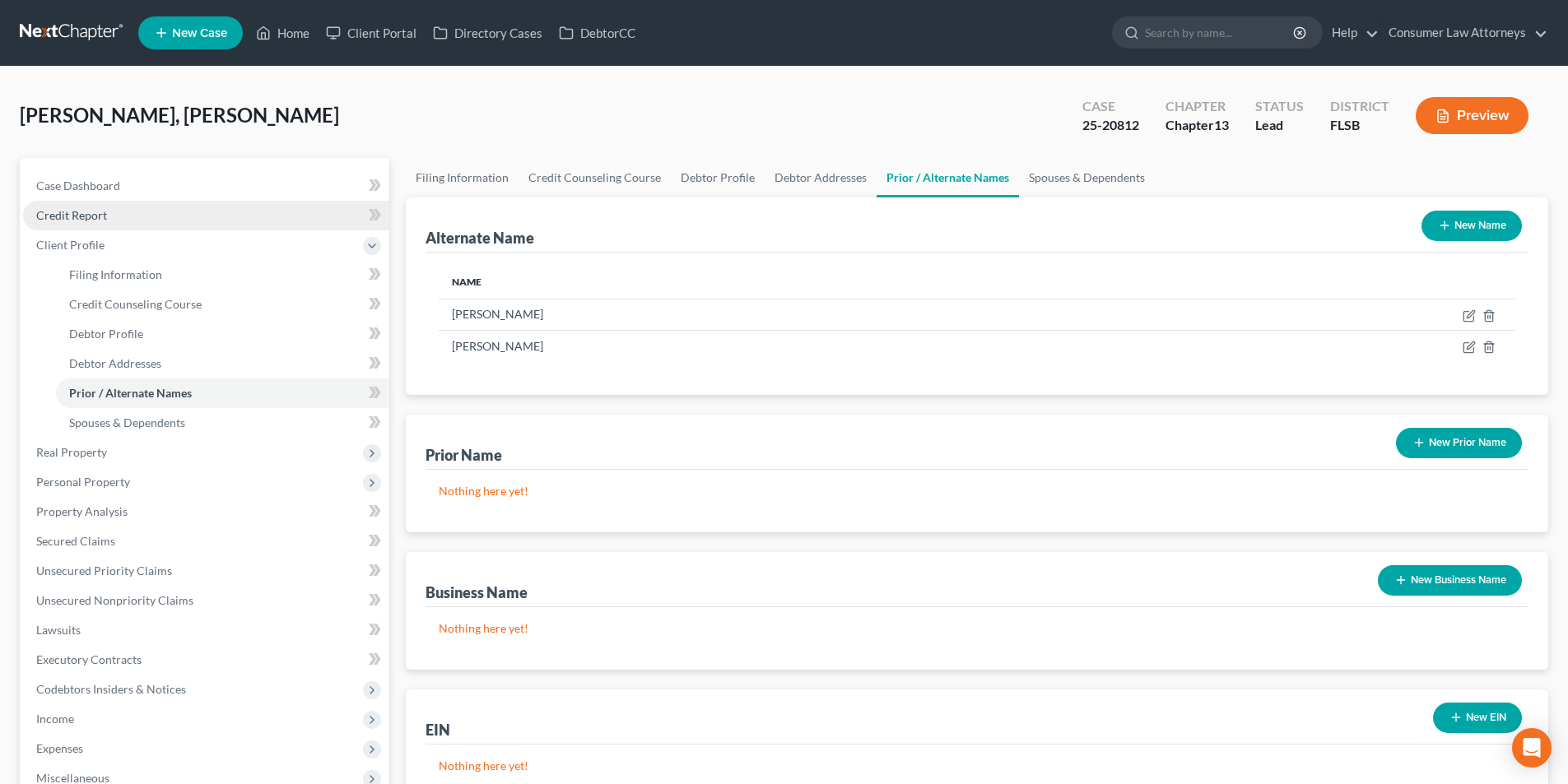
click at [97, 218] on span "Credit Report" at bounding box center [71, 215] width 71 height 14
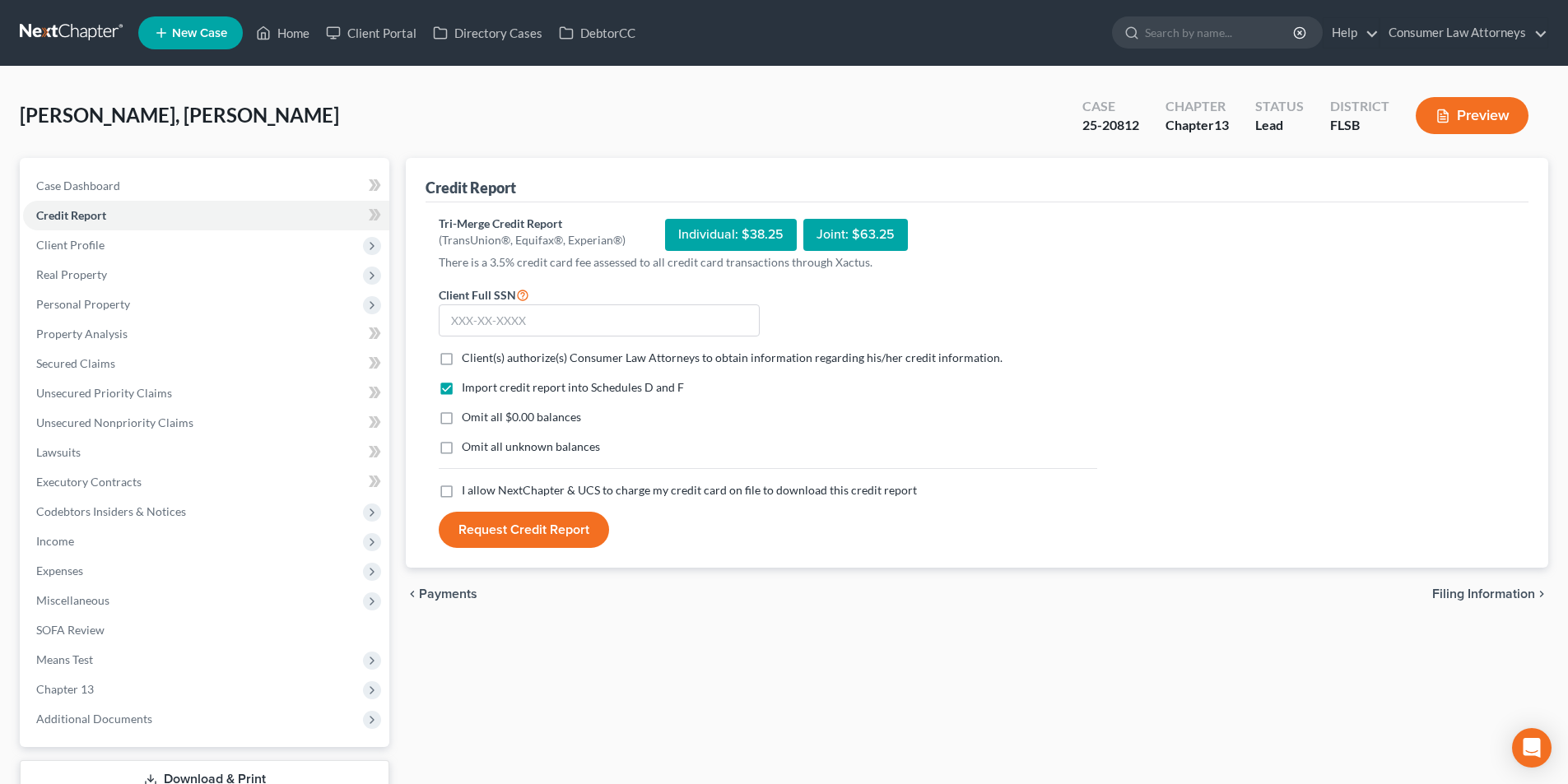
click at [461, 354] on label "Client(s) authorize(s) Consumer Law Attorneys to obtain information regarding h…" at bounding box center [732, 358] width 541 height 16
click at [468, 354] on input "Client(s) authorize(s) Consumer Law Attorneys to obtain information regarding h…" at bounding box center [473, 355] width 11 height 11
checkbox input "true"
click at [461, 492] on label "I allow NextChapter & UCS to charge my credit card on file to download this cre…" at bounding box center [689, 490] width 455 height 16
click at [468, 492] on input "I allow NextChapter & UCS to charge my credit card on file to download this cre…" at bounding box center [473, 488] width 11 height 11
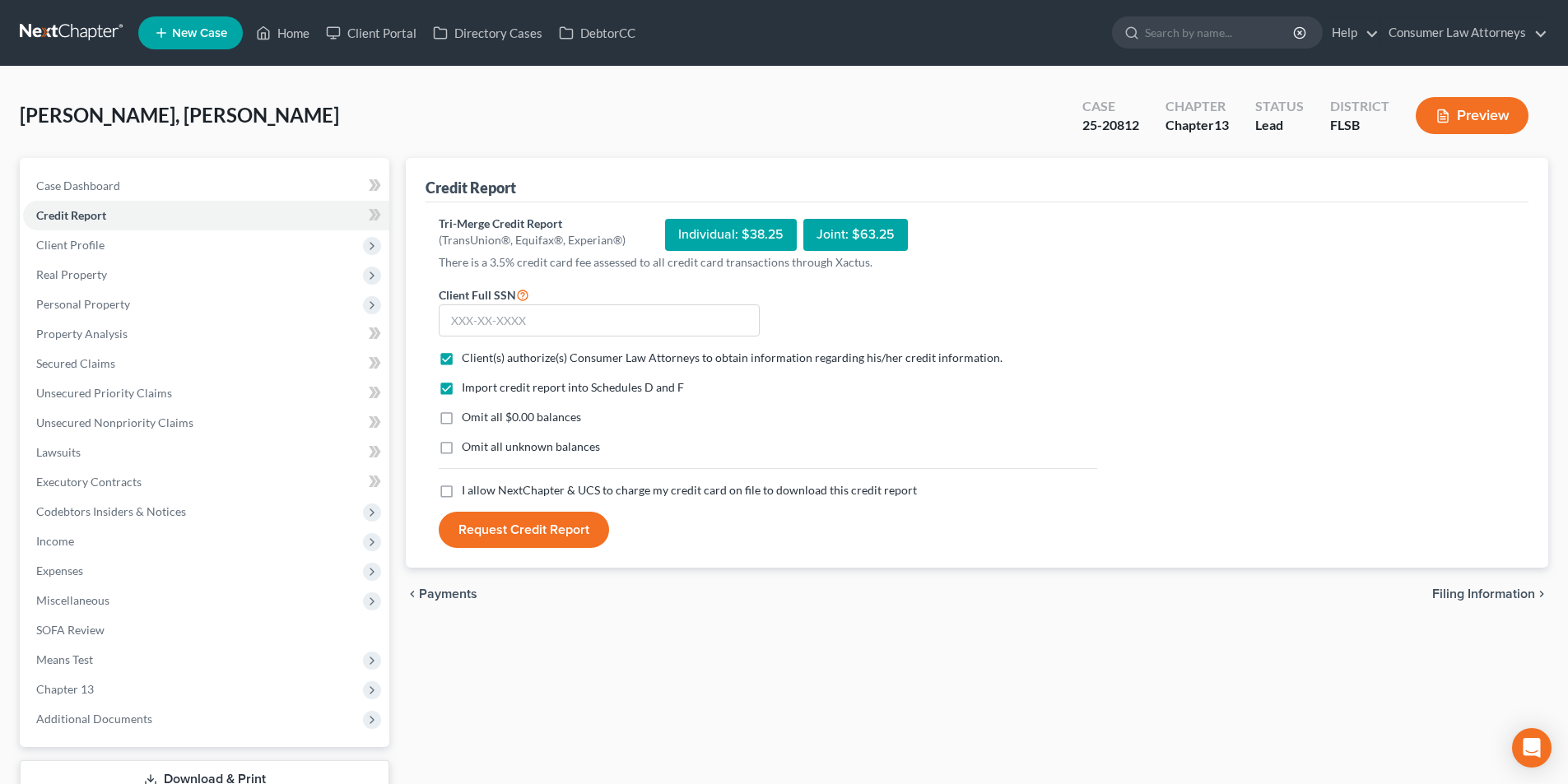
checkbox input "true"
click at [525, 537] on button "Request Credit Report" at bounding box center [524, 530] width 170 height 36
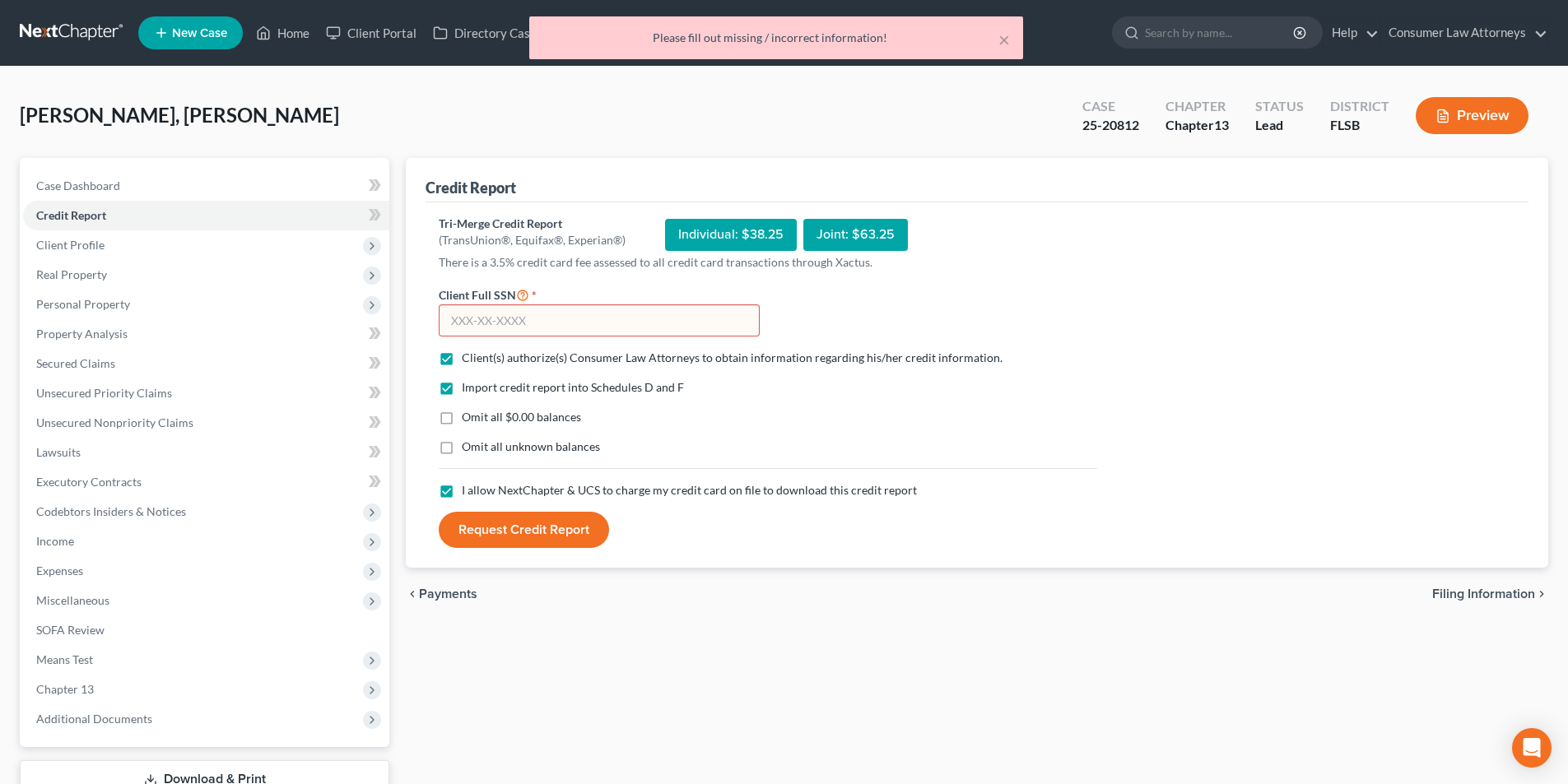
click at [527, 311] on input "text" at bounding box center [599, 321] width 321 height 33
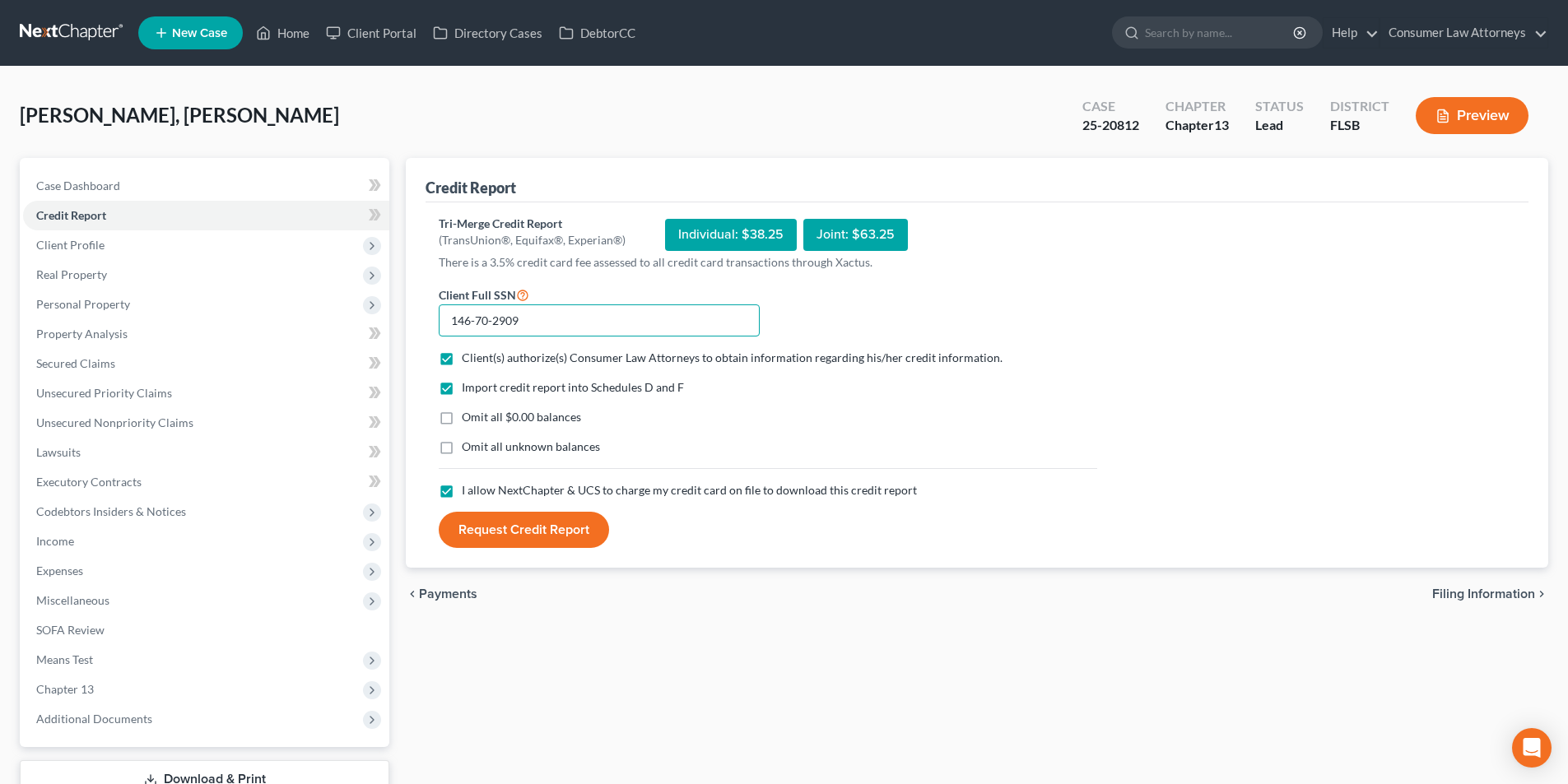
type input "146-70-2909"
click at [555, 537] on button "Request Credit Report" at bounding box center [524, 530] width 170 height 36
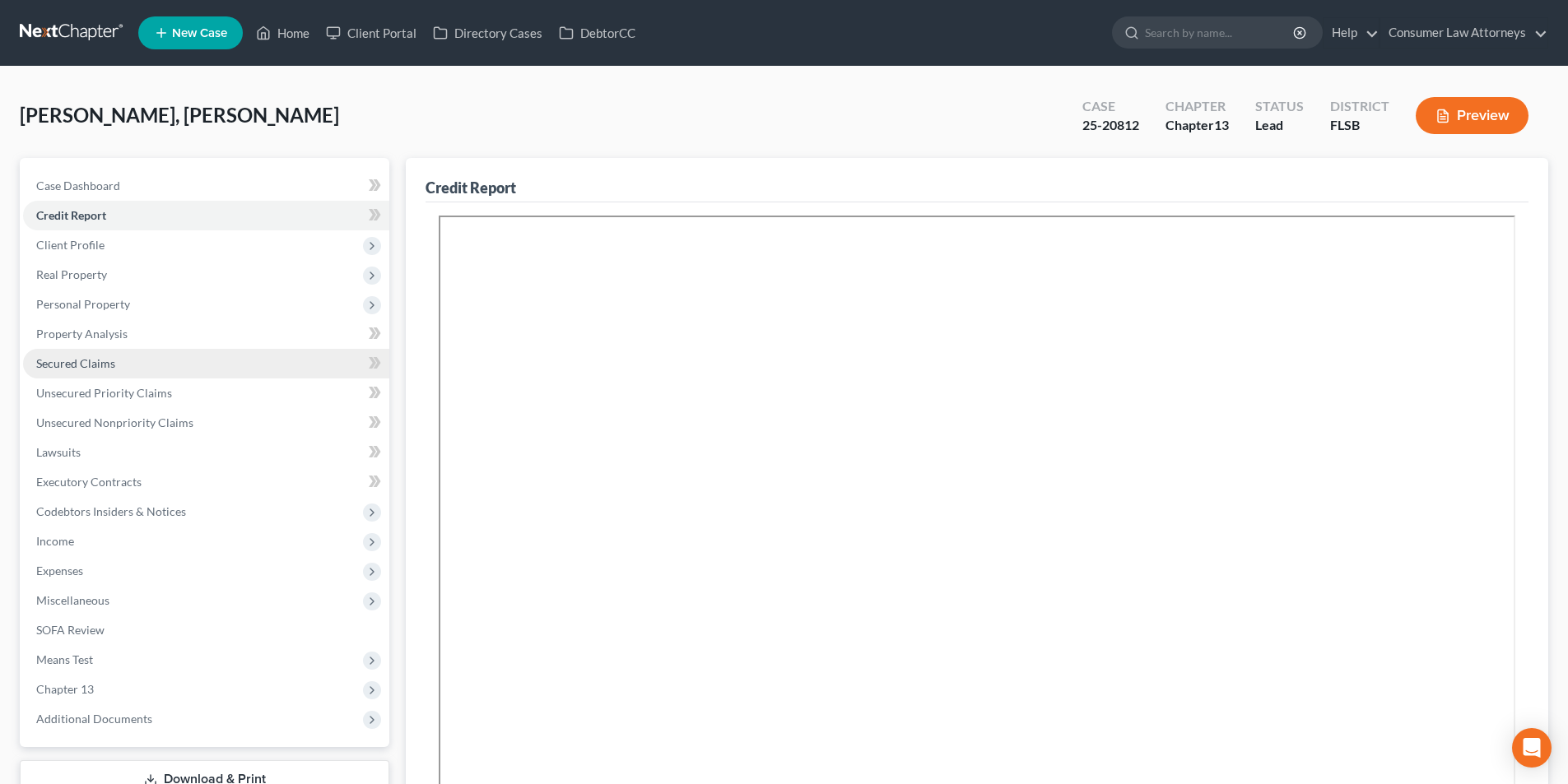
click at [116, 365] on link "Secured Claims" at bounding box center [206, 364] width 366 height 30
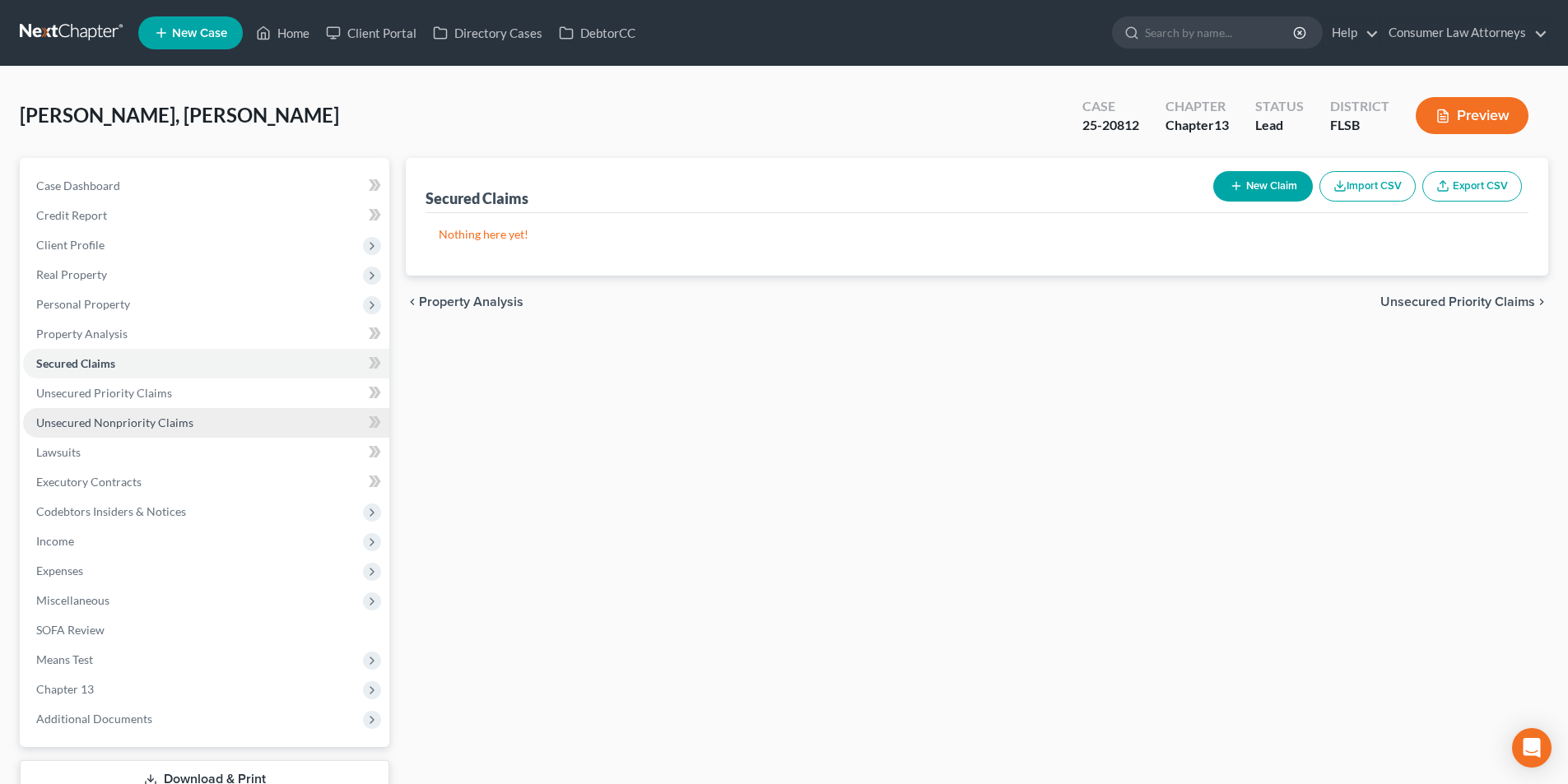
click at [127, 429] on span "Unsecured Nonpriority Claims" at bounding box center [115, 423] width 157 height 14
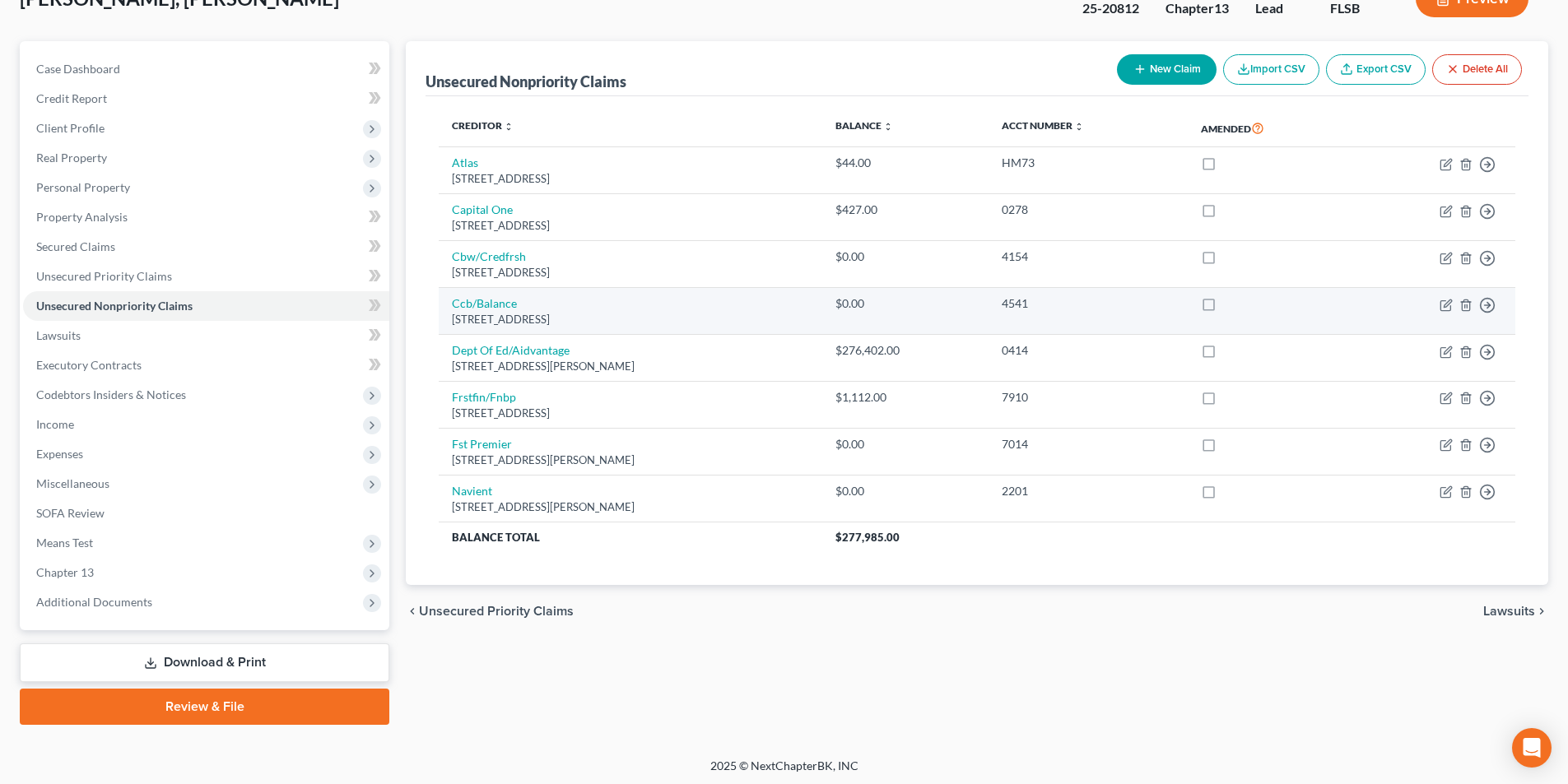
scroll to position [120, 0]
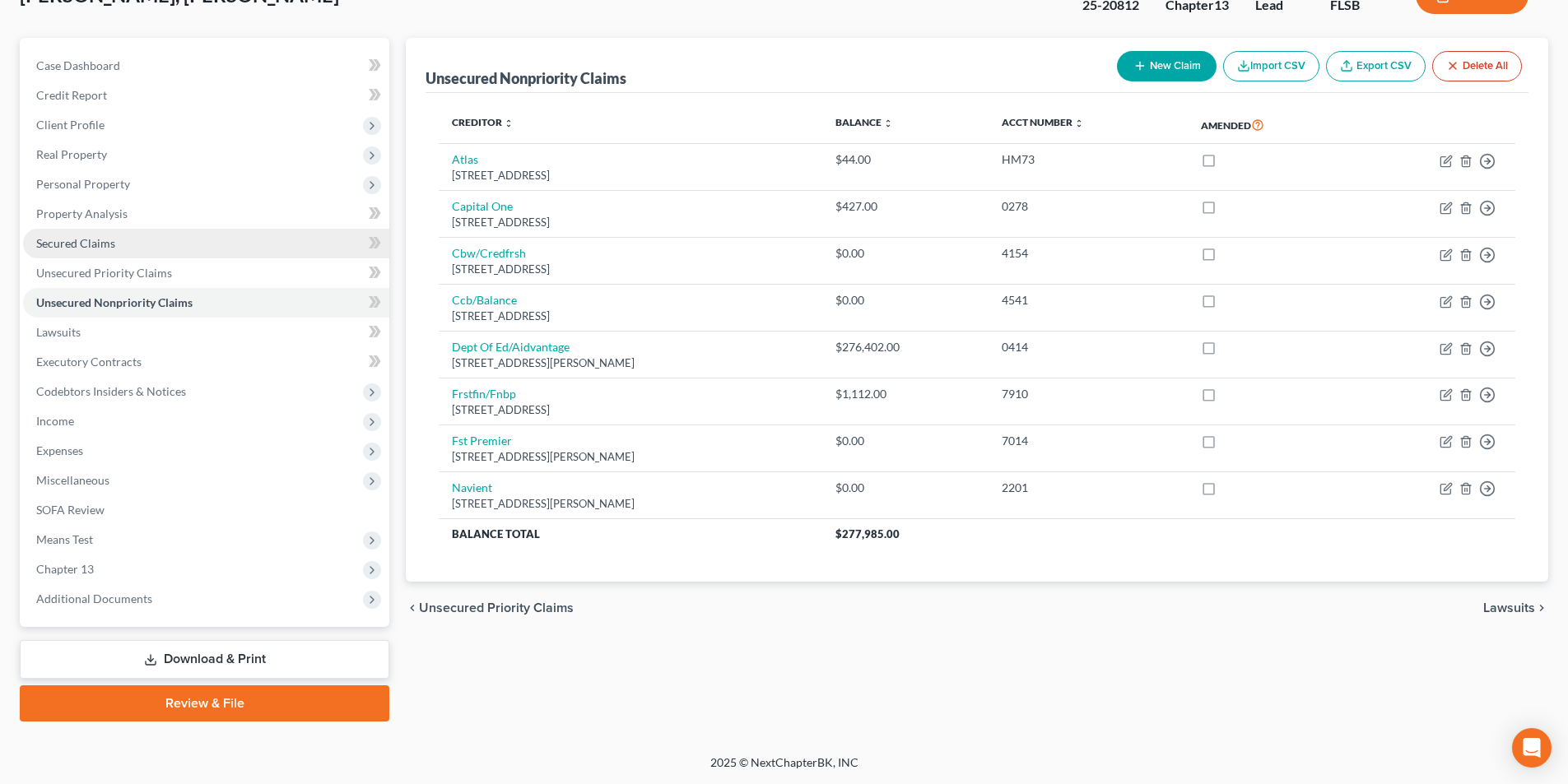
click at [117, 238] on link "Secured Claims" at bounding box center [206, 243] width 366 height 30
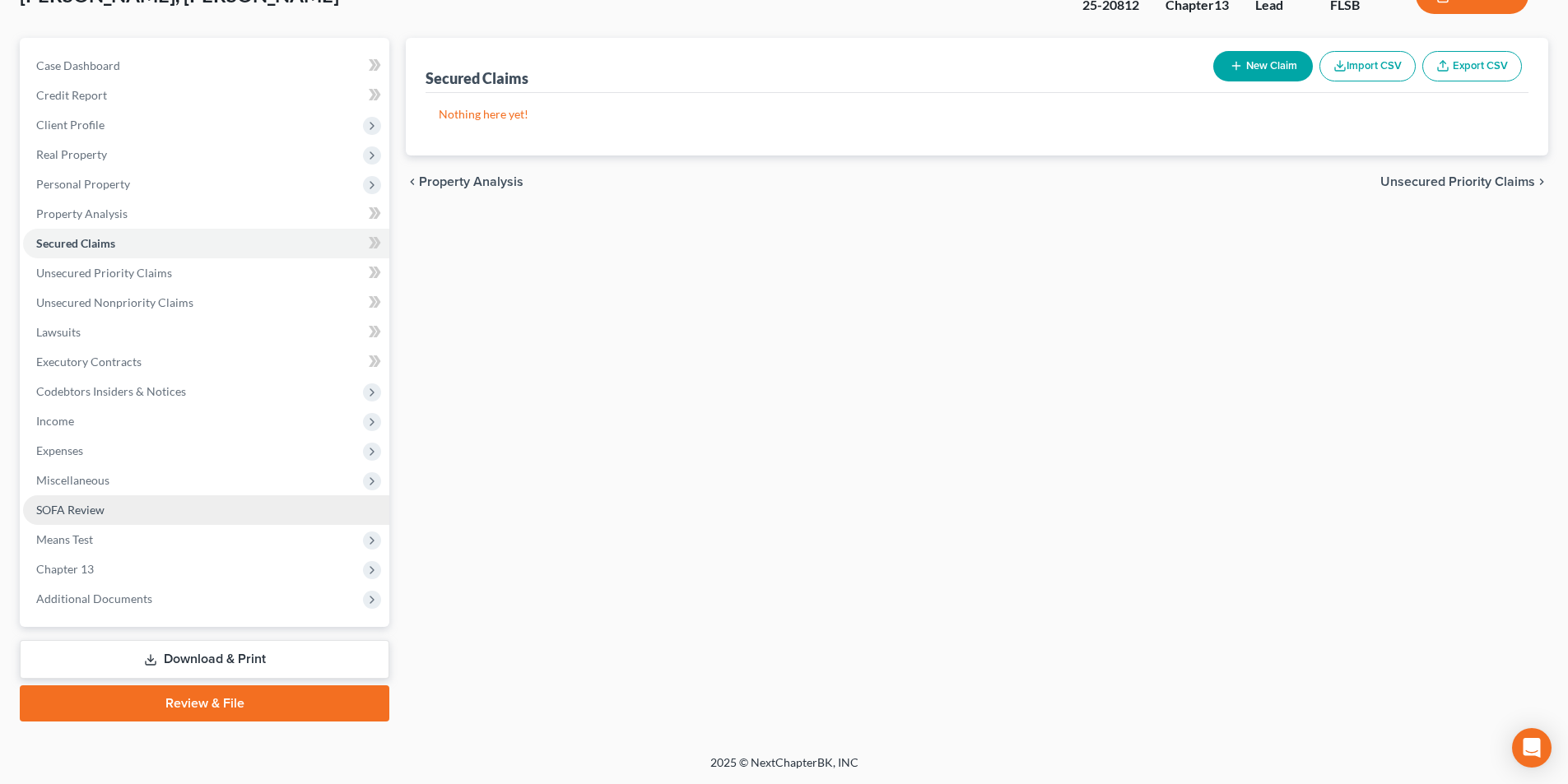
click at [103, 510] on span "SOFA Review" at bounding box center [70, 510] width 68 height 14
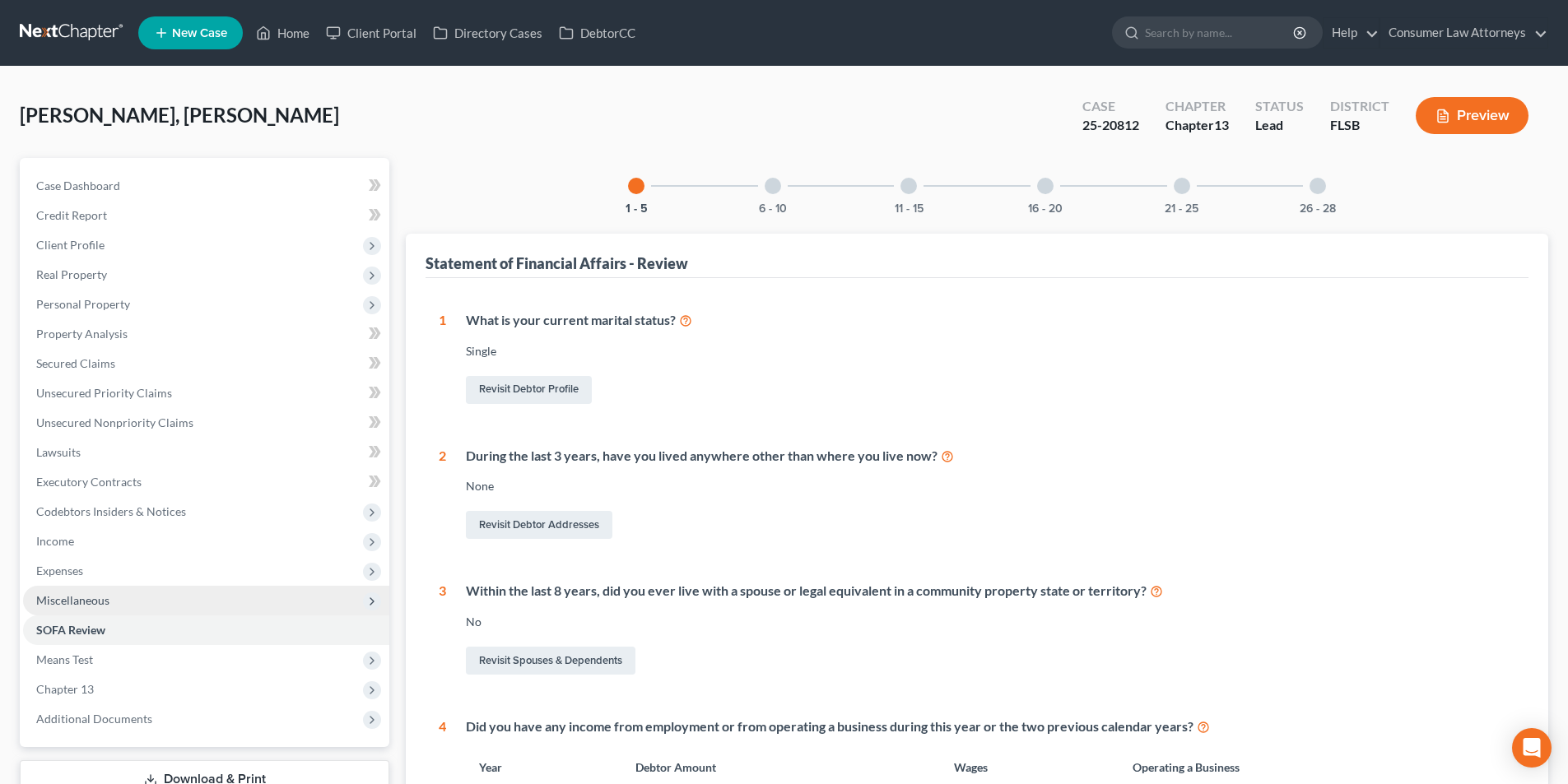
click at [85, 603] on span "Miscellaneous" at bounding box center [73, 600] width 74 height 14
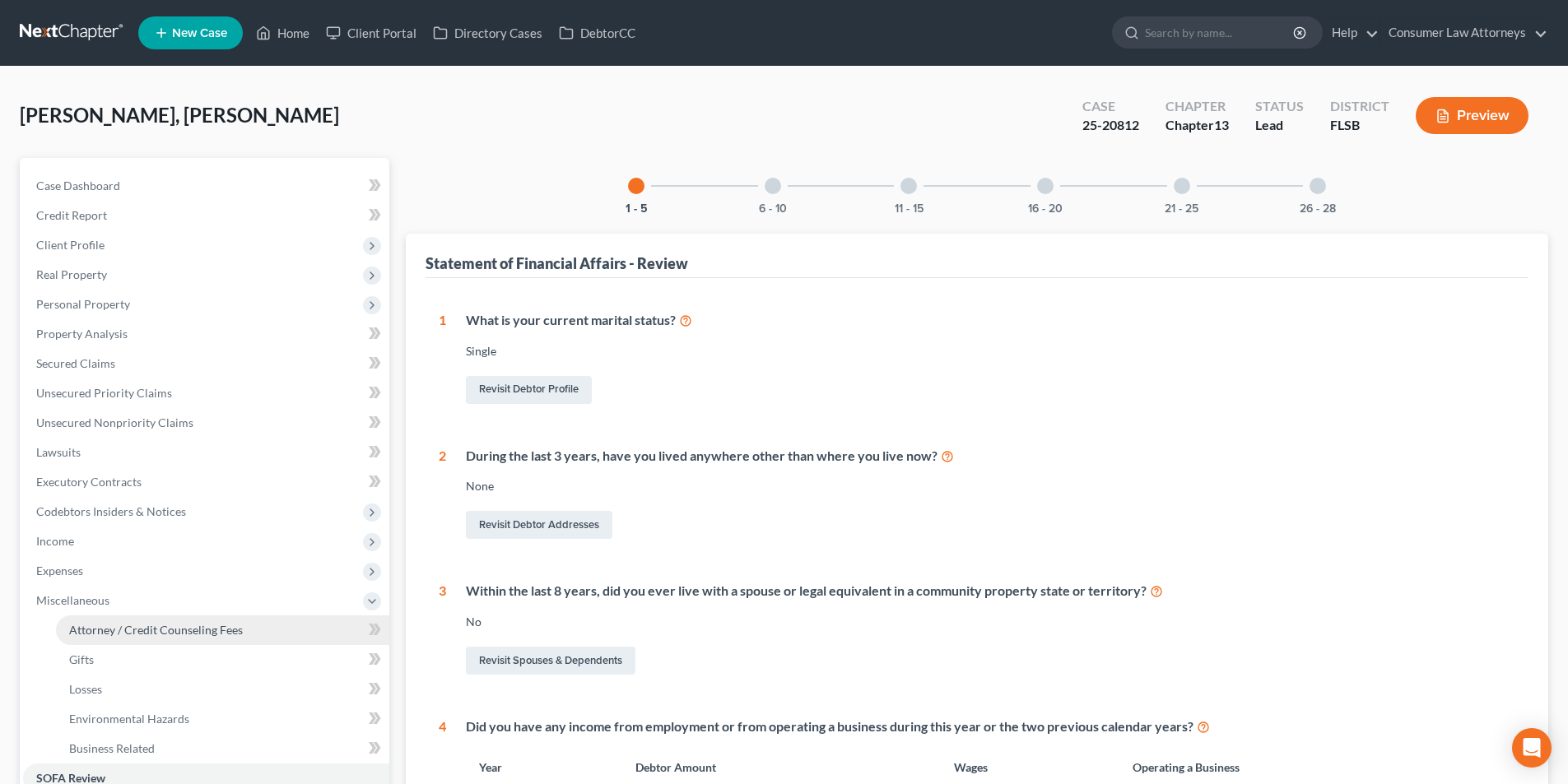
click at [201, 633] on span "Attorney / Credit Counseling Fees" at bounding box center [156, 630] width 174 height 14
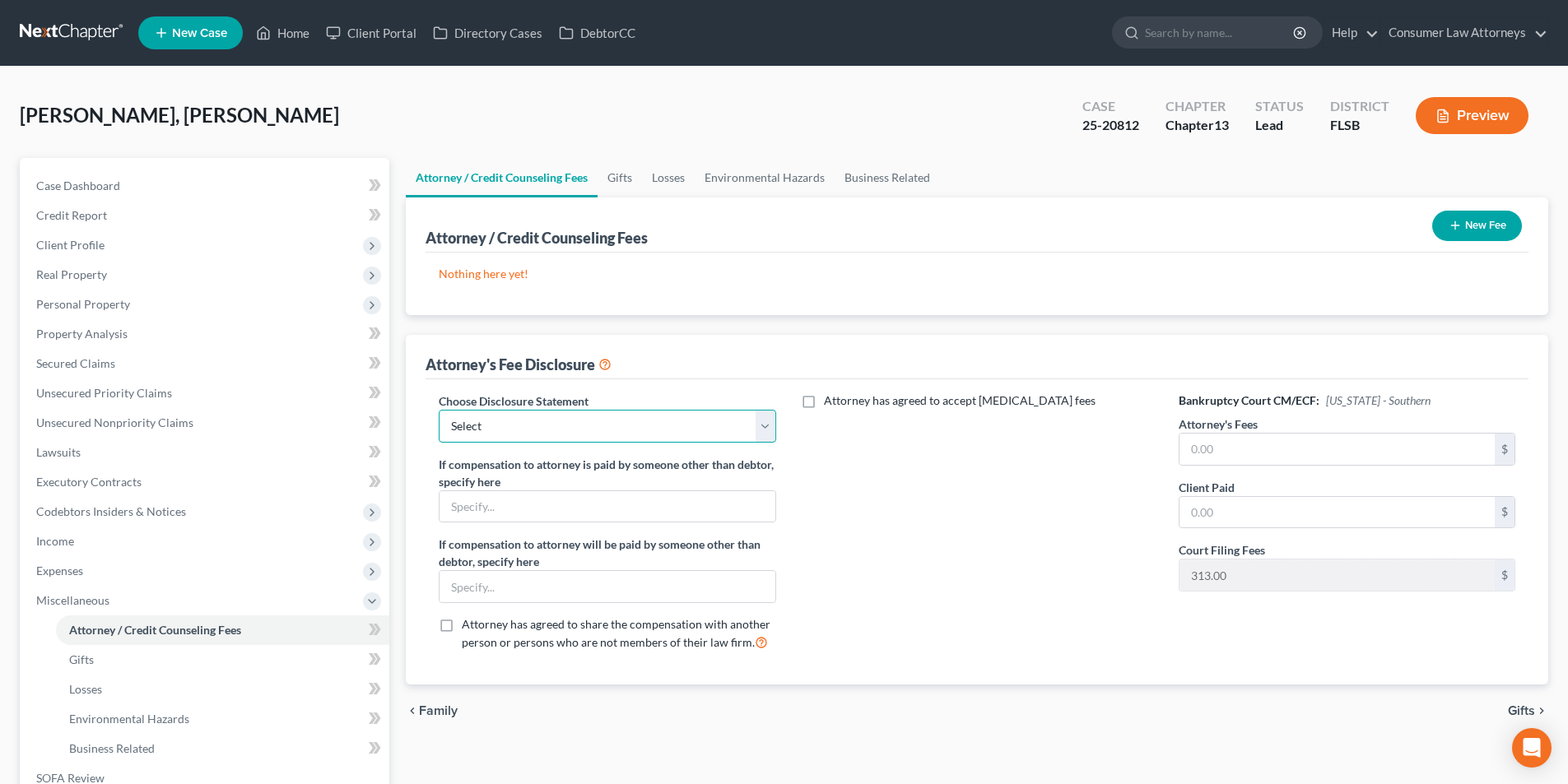
click at [574, 425] on select "Select [GEOGRAPHIC_DATA] [GEOGRAPHIC_DATA] Northern Disclosure of Compensation …" at bounding box center [607, 426] width 336 height 33
select select "2"
click at [439, 410] on select "Select [GEOGRAPHIC_DATA] [GEOGRAPHIC_DATA] Northern Disclosure of Compensation …" at bounding box center [607, 426] width 336 height 33
click at [1244, 451] on input "text" at bounding box center [1337, 449] width 315 height 32
click at [1252, 449] on input "text" at bounding box center [1337, 449] width 315 height 32
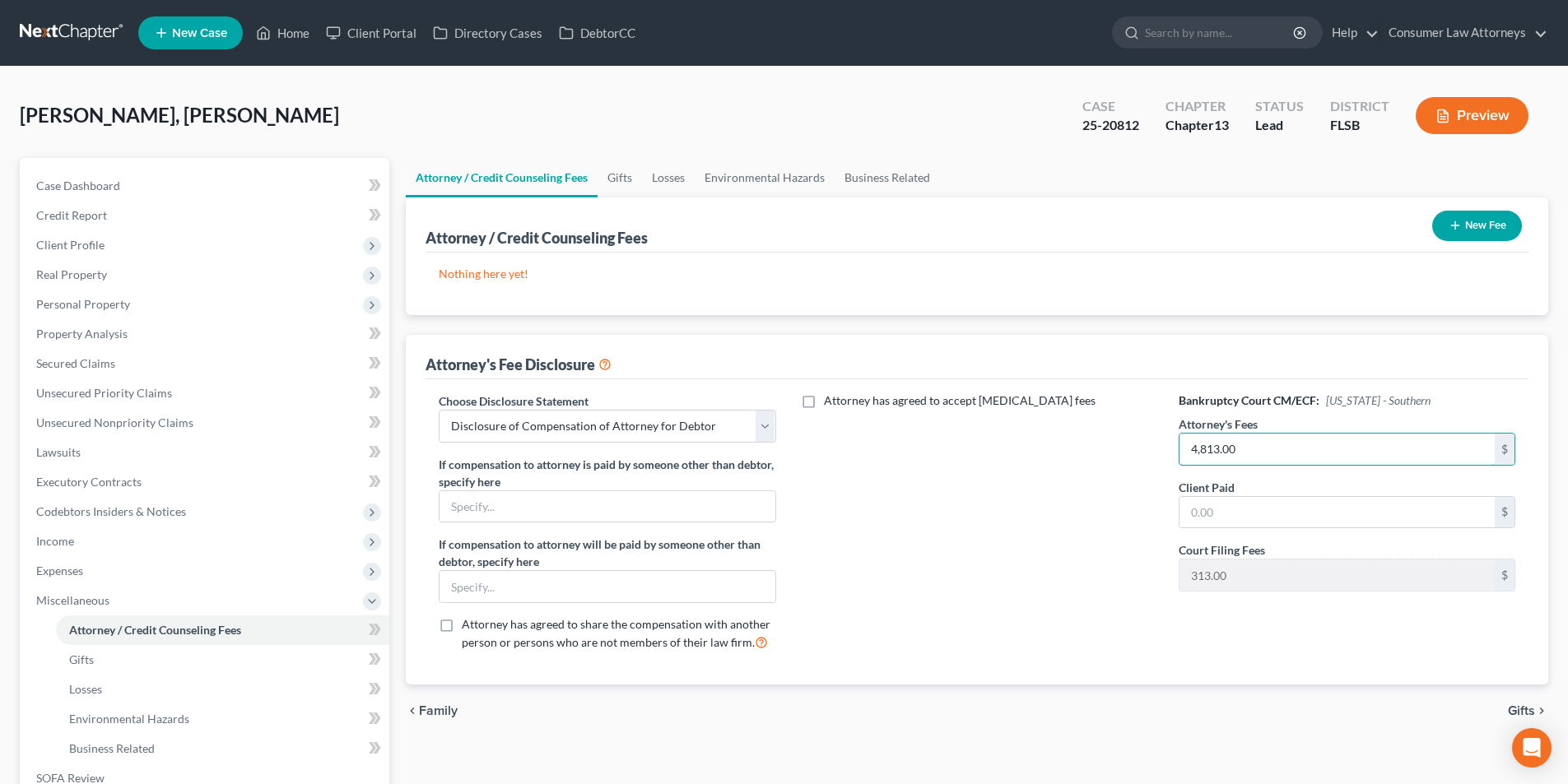
type input "4,813.00"
click at [1216, 517] on input "text" at bounding box center [1337, 513] width 315 height 32
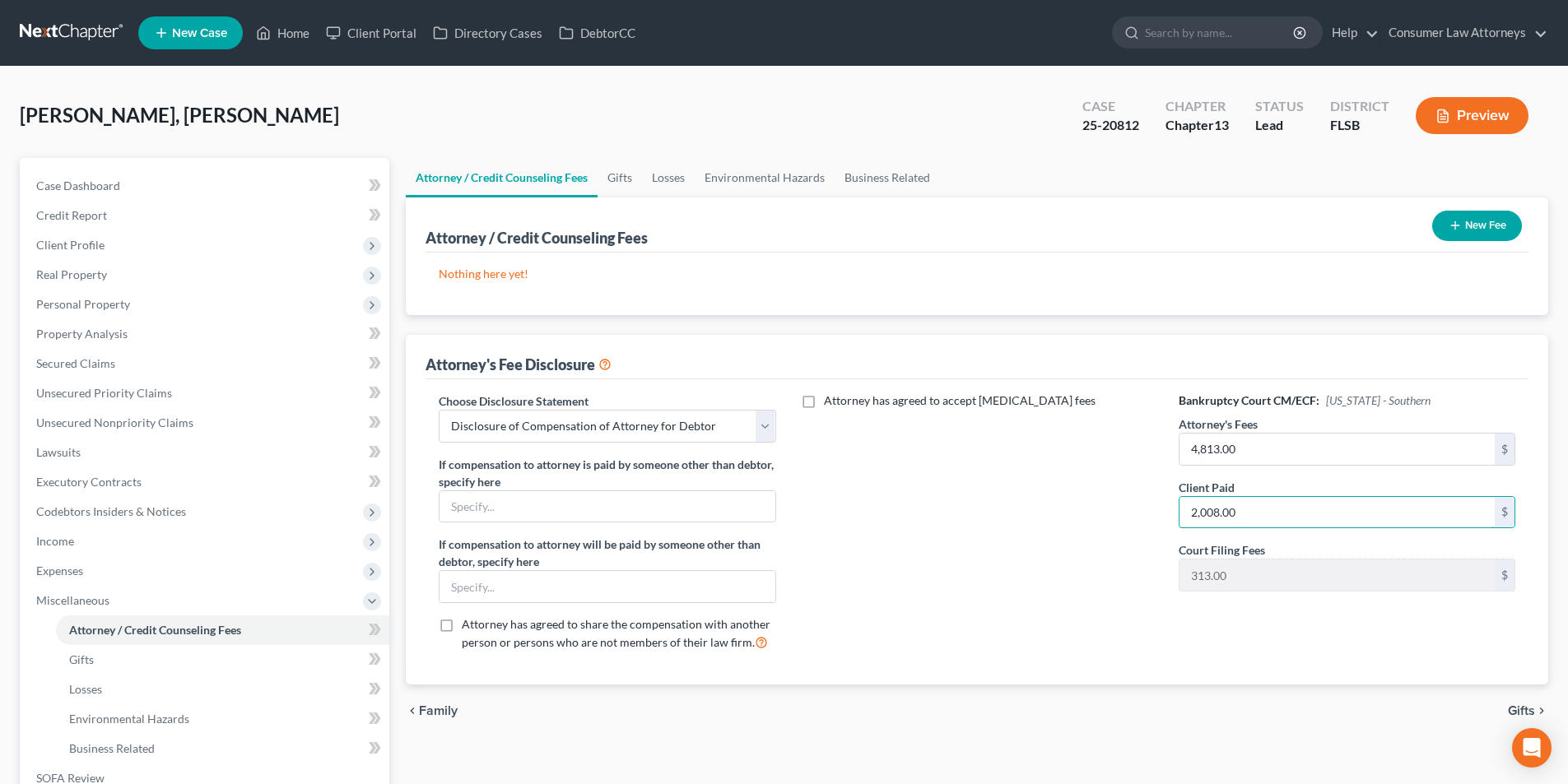
type input "2,008.00"
click at [1466, 227] on button "New Fee" at bounding box center [1476, 226] width 90 height 31
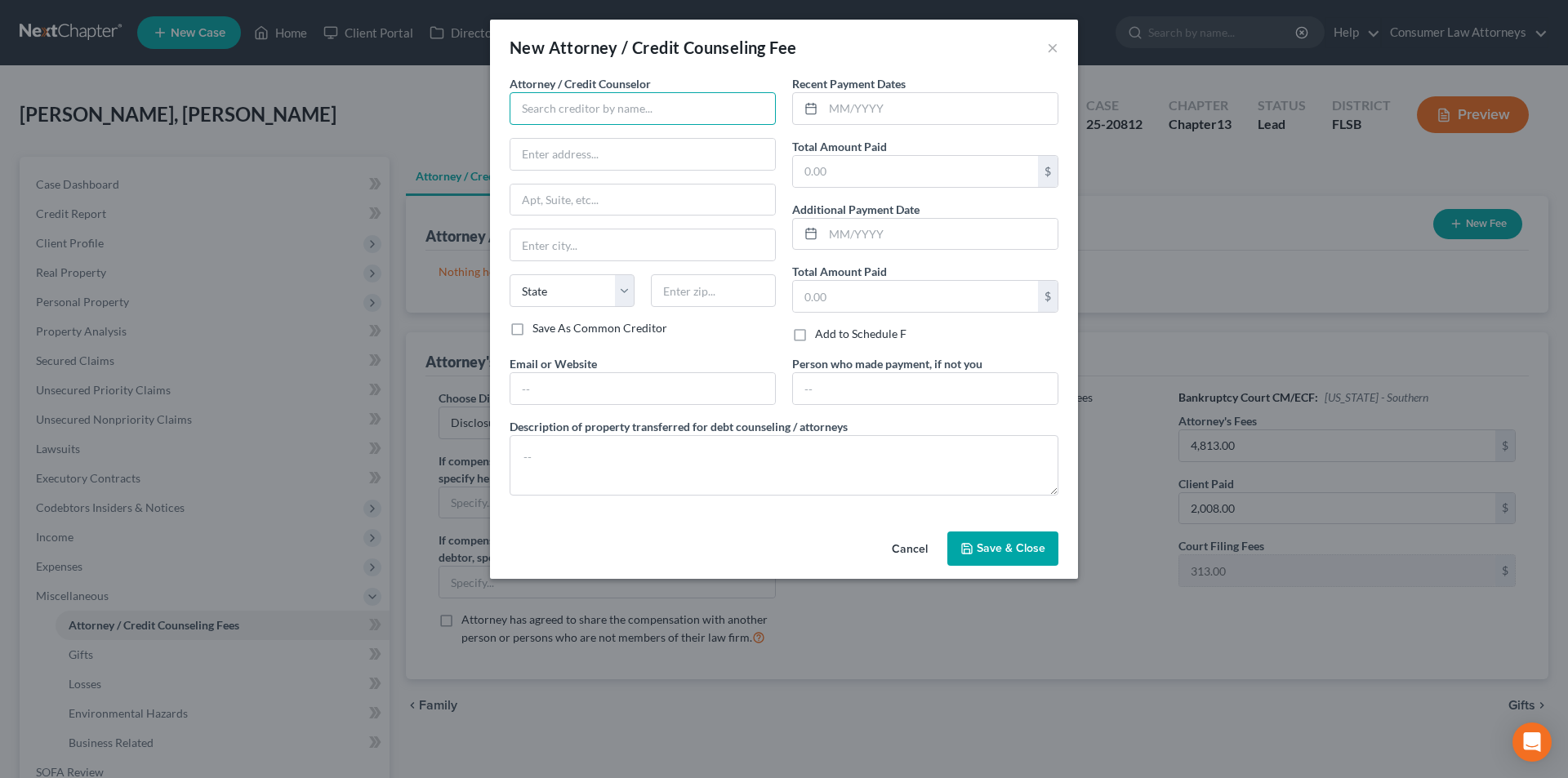
click at [590, 97] on input "text" at bounding box center [642, 109] width 266 height 32
type input "c"
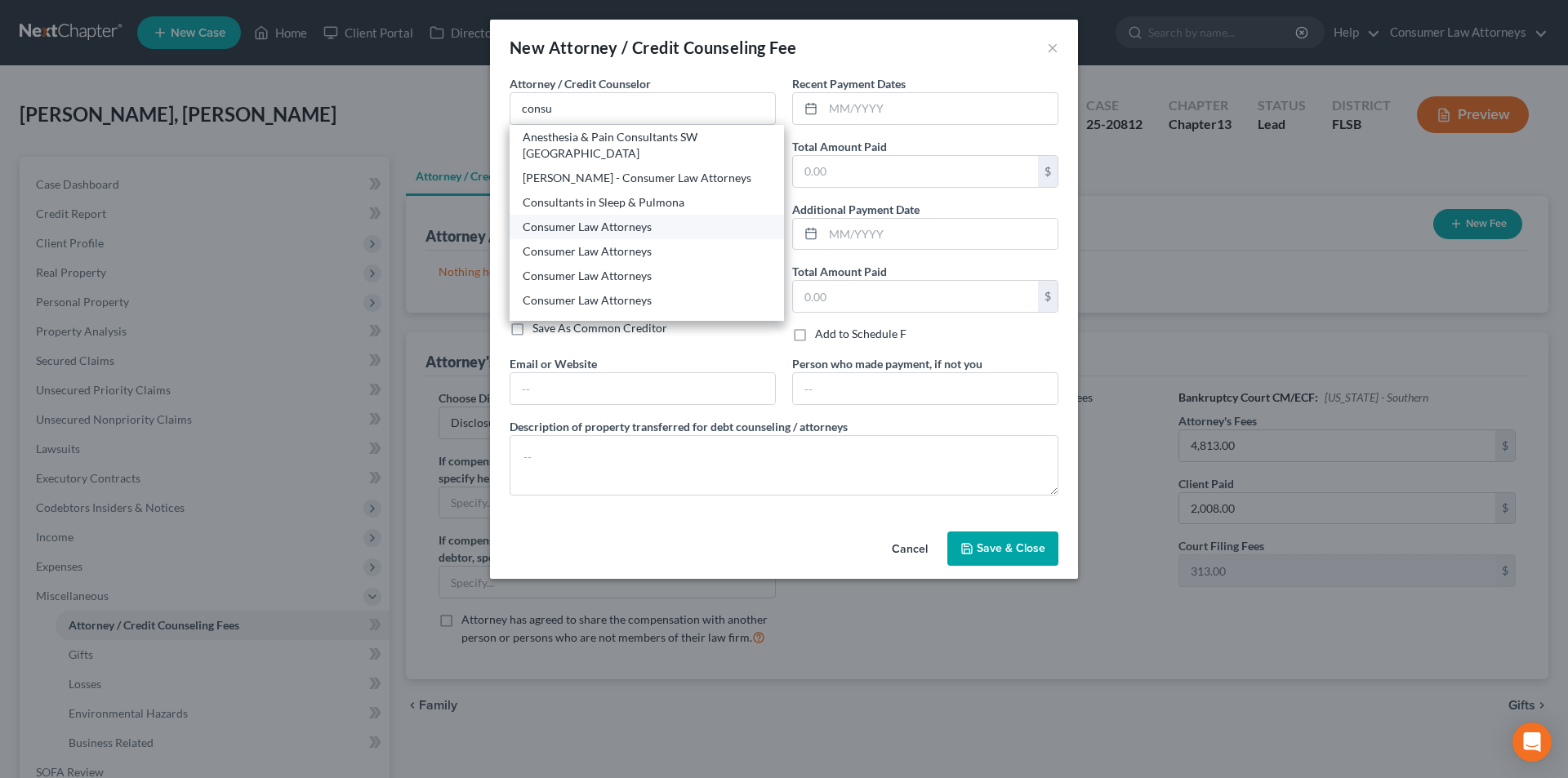
click at [601, 219] on div "Consumer Law Attorneys" at bounding box center [646, 227] width 248 height 16
type input "Consumer Law Attorneys"
type input "[STREET_ADDRESS]"
type input "Suite 270"
type input "Clearwater"
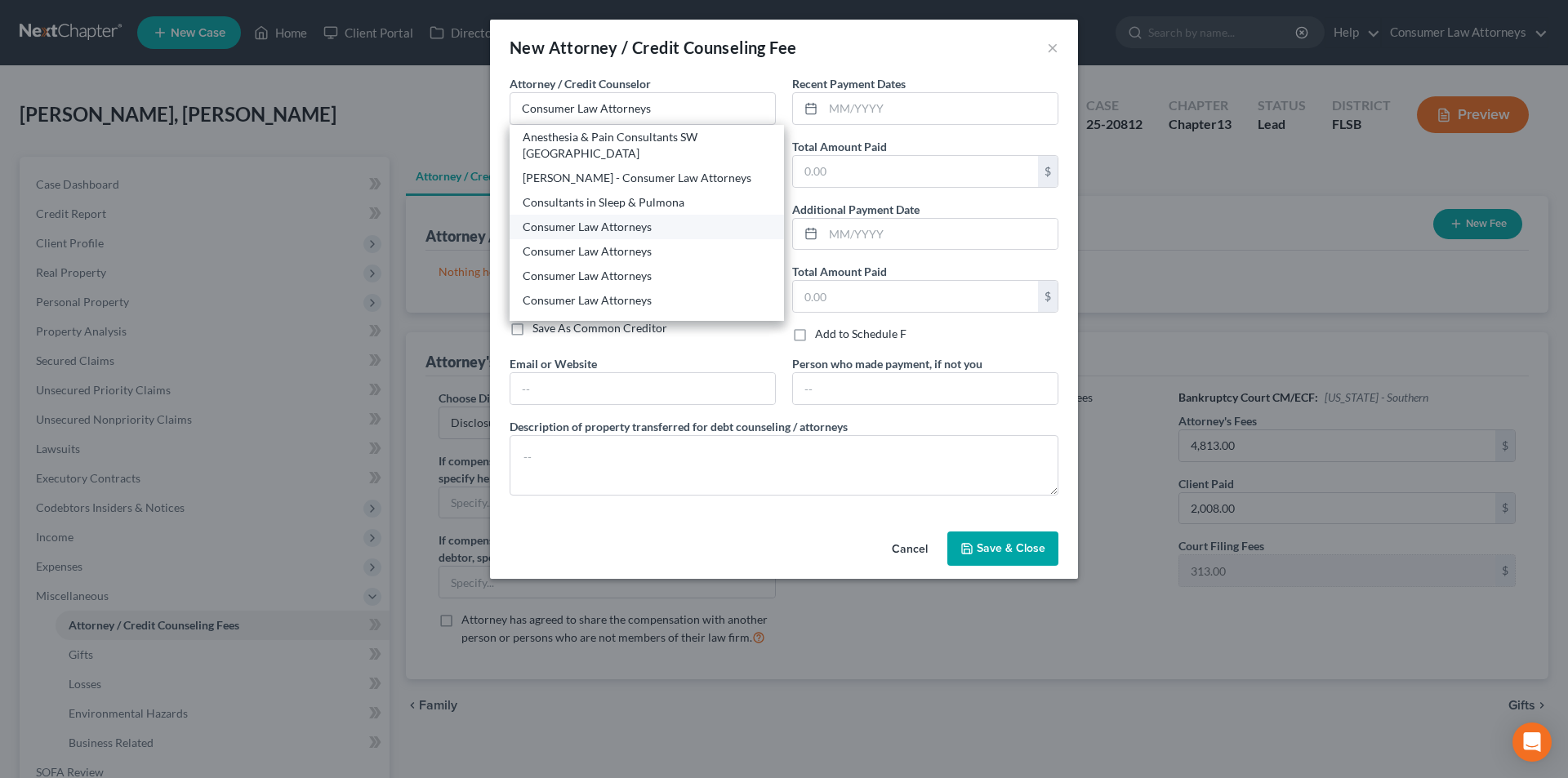
select select "9"
type input "33762"
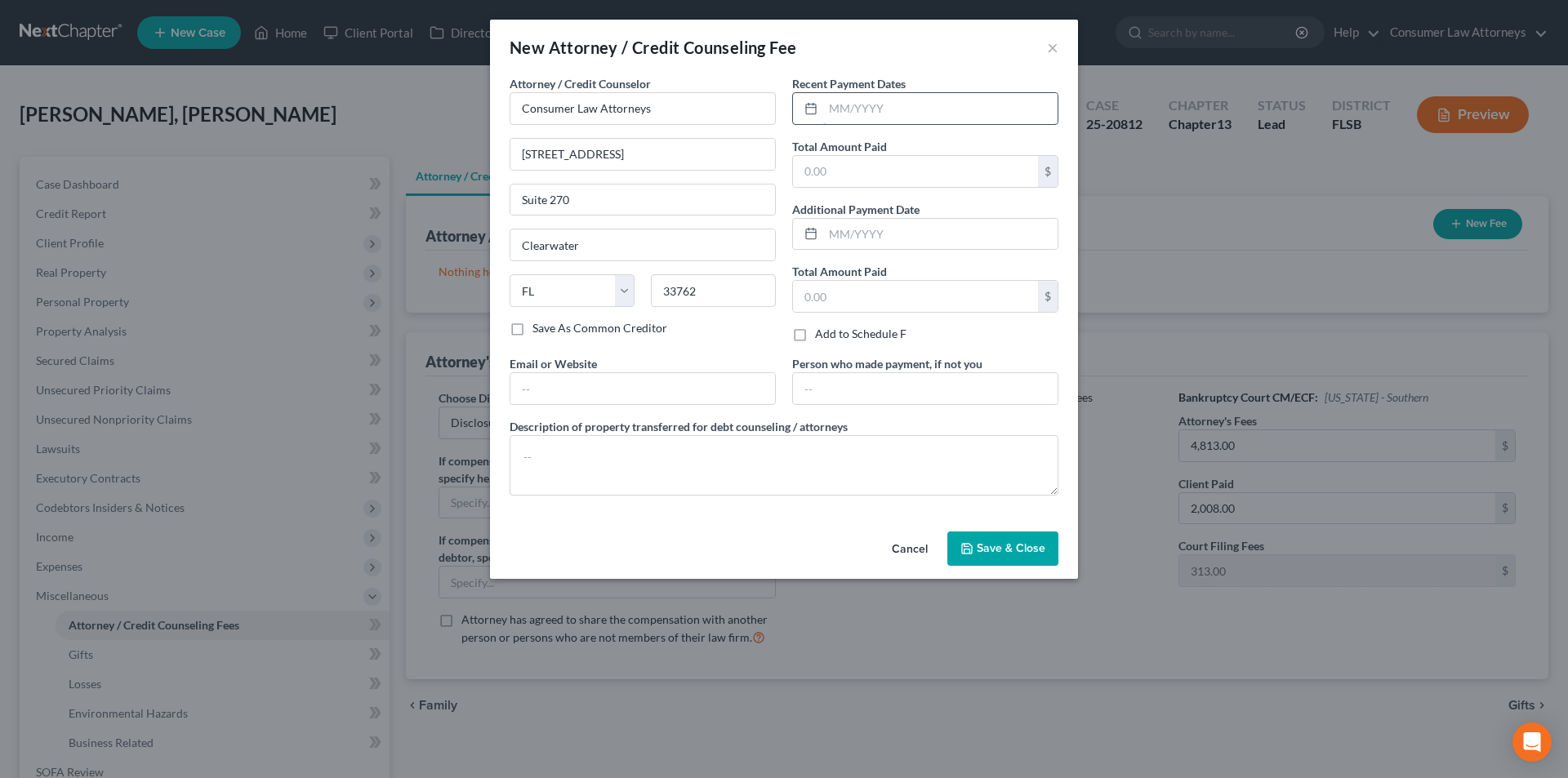
click at [947, 116] on input "text" at bounding box center [940, 109] width 234 height 31
type input "[DATE]"
type input "2,008.00"
click at [707, 443] on textarea at bounding box center [784, 465] width 549 height 60
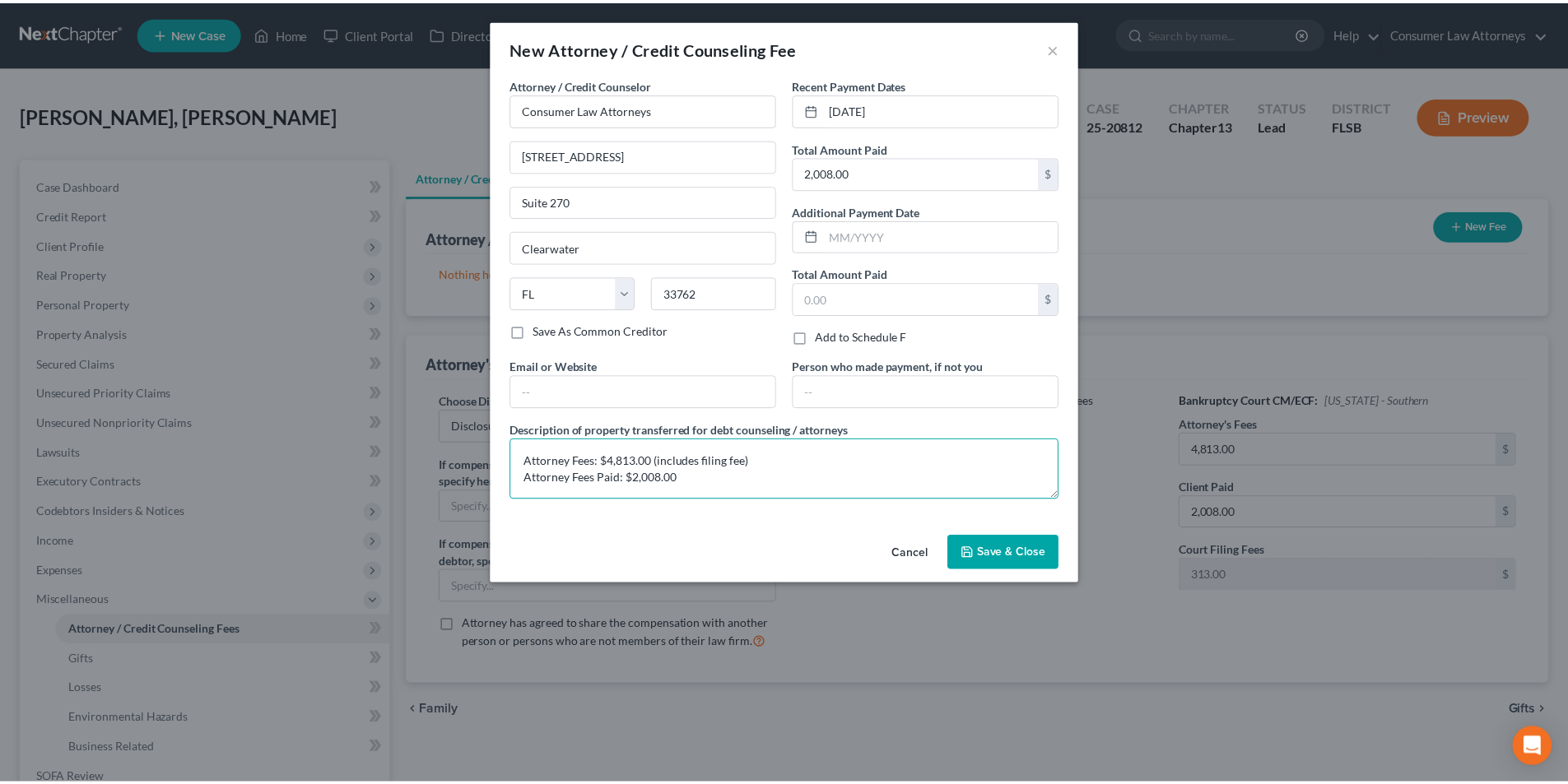
scroll to position [3, 0]
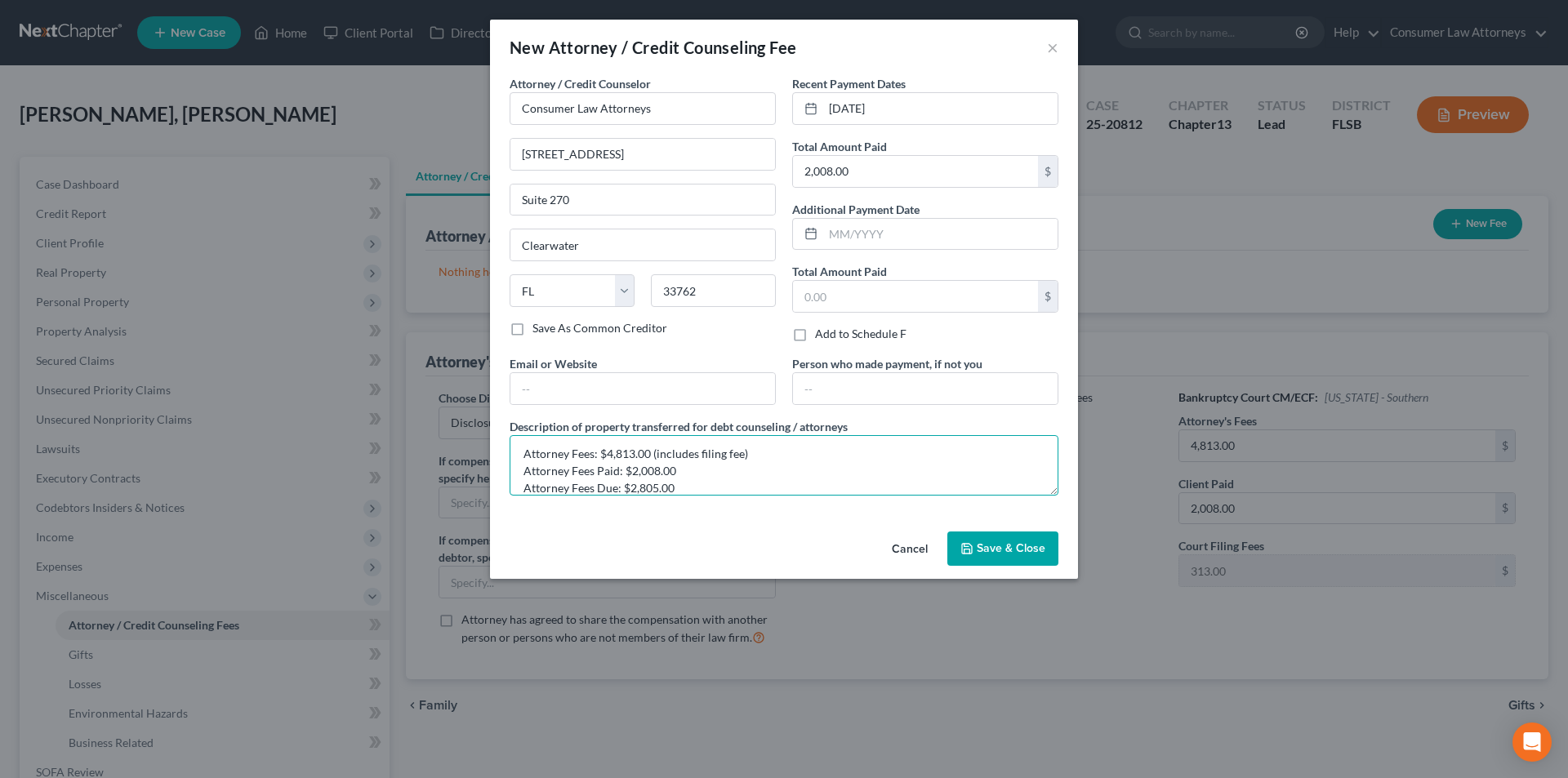
type textarea "Attorney Fees: $4,813.00 (includes filing fee) Attorney Fees Paid: $2,008.00 At…"
drag, startPoint x: 1009, startPoint y: 549, endPoint x: 1120, endPoint y: 502, distance: 120.5
click at [1011, 549] on span "Save & Close" at bounding box center [1011, 549] width 69 height 14
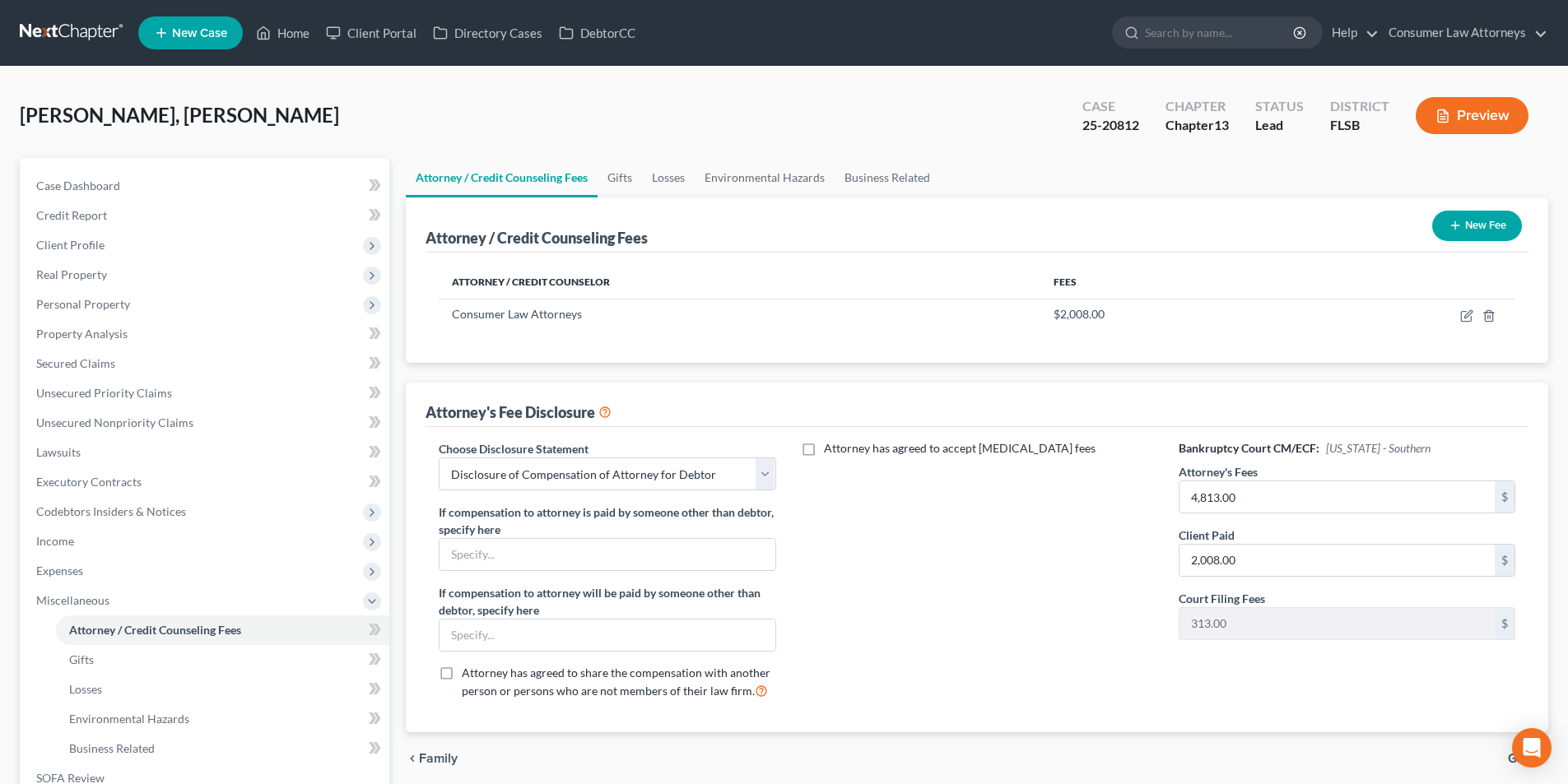
click at [1473, 220] on button "New Fee" at bounding box center [1476, 226] width 90 height 31
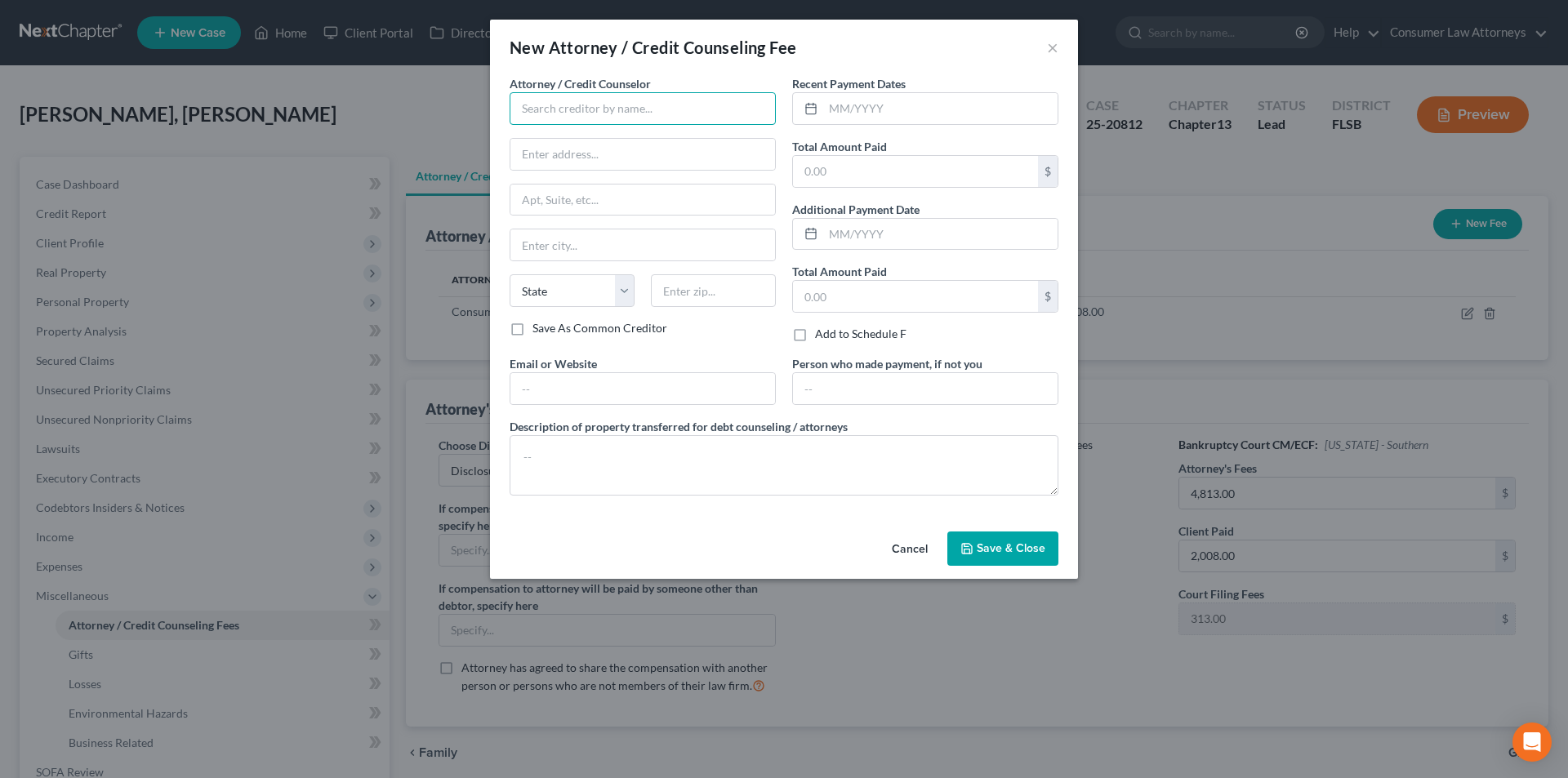
click at [691, 118] on input "text" at bounding box center [642, 109] width 266 height 32
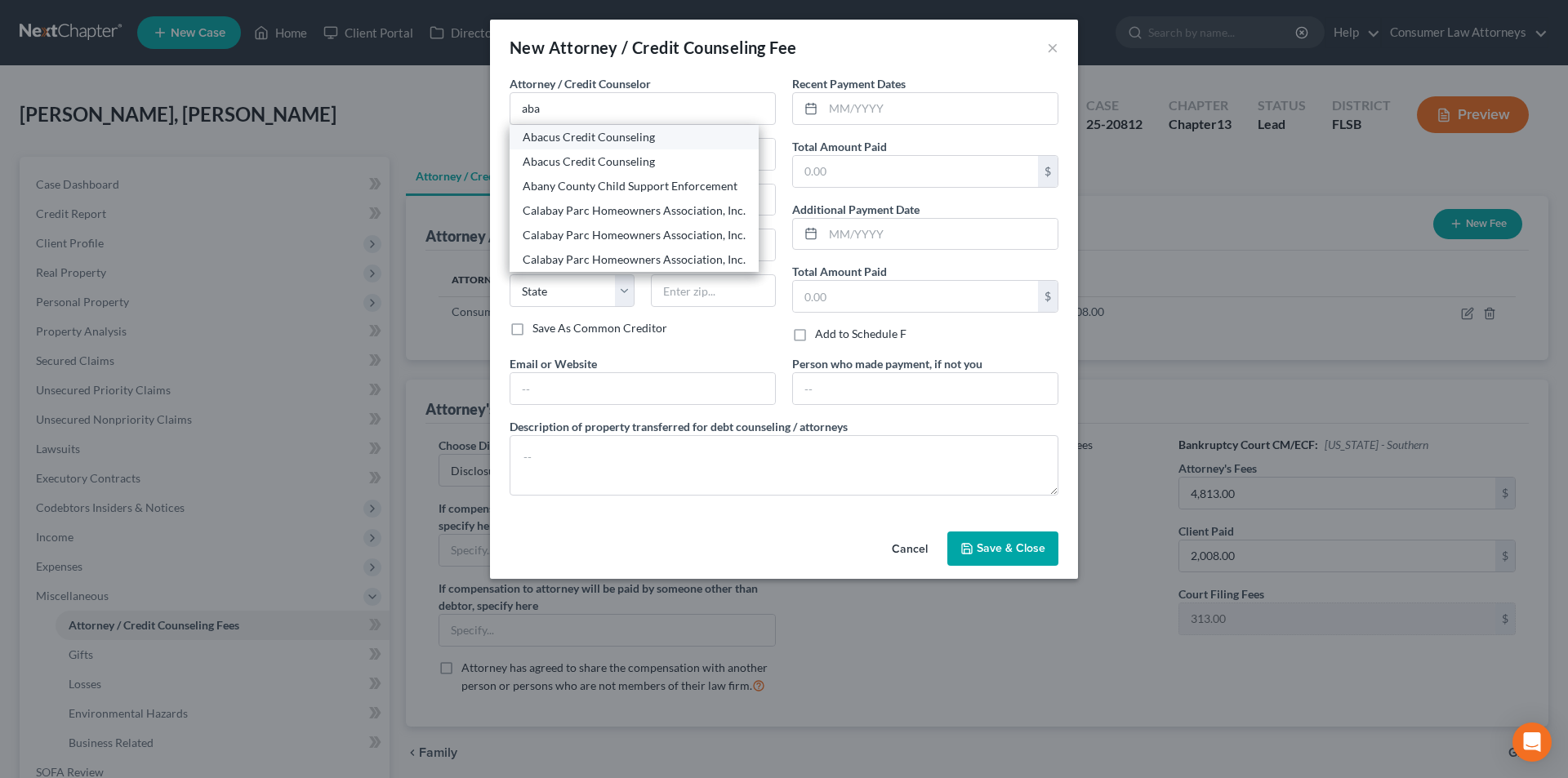
click at [580, 137] on div "Abacus Credit Counseling" at bounding box center [634, 137] width 223 height 16
type input "Abacus Credit Counseling"
type input "[STREET_ADDRESS]"
type input "Suite 205"
type input "Encino"
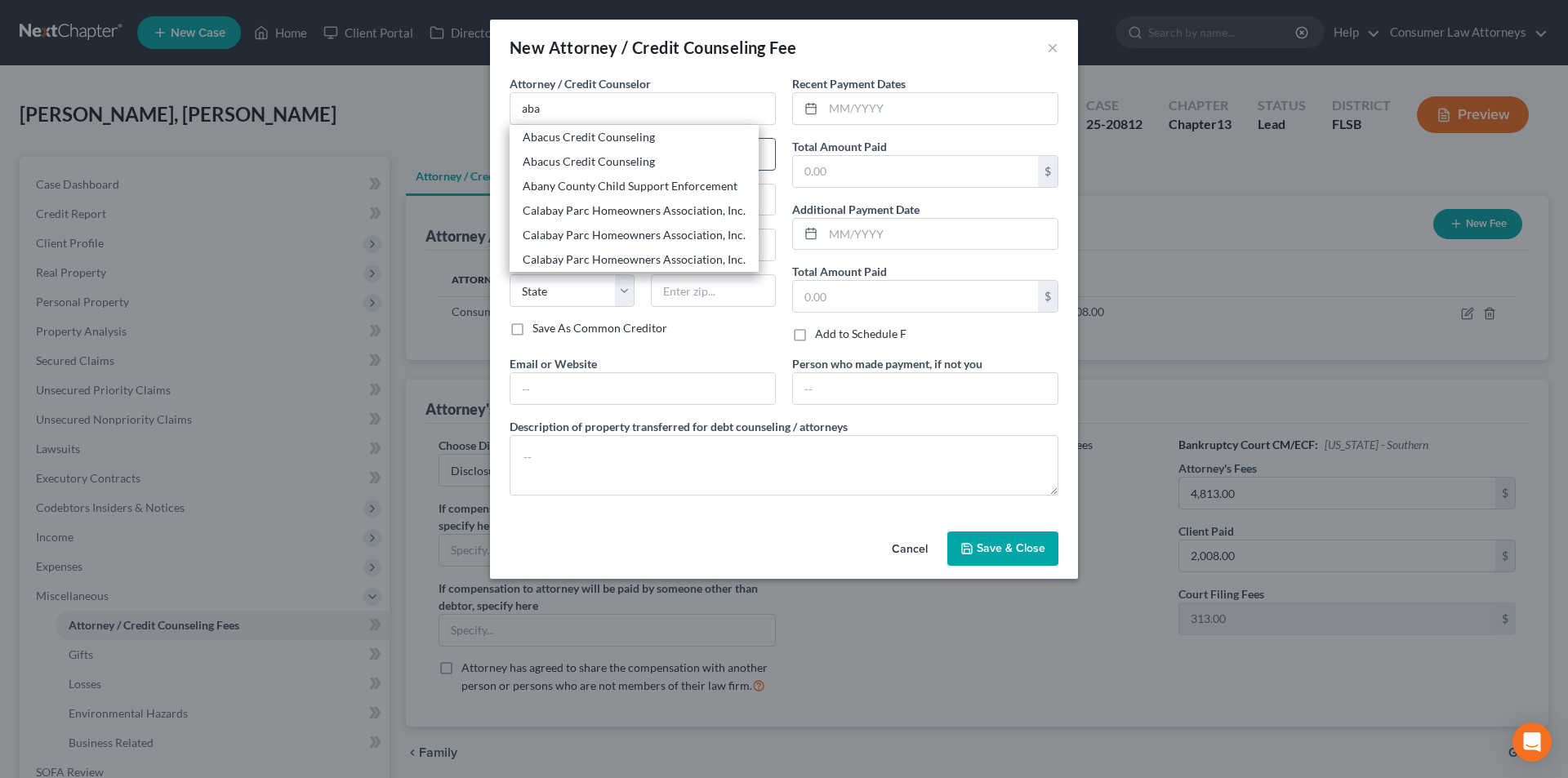
select select "4"
type input "91316"
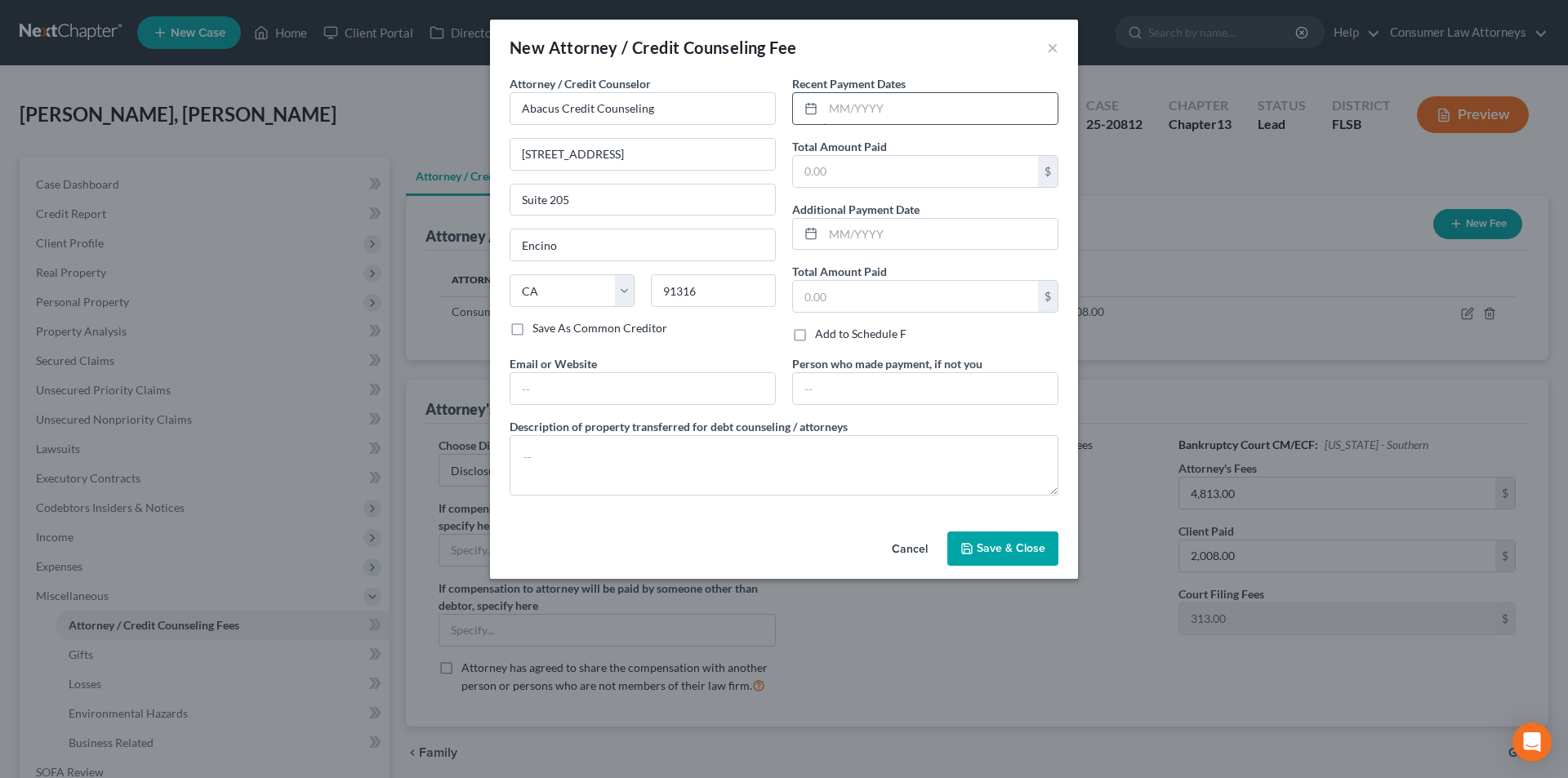
click at [870, 108] on input "text" at bounding box center [940, 109] width 234 height 31
type input "[DATE]"
click at [874, 167] on input "text" at bounding box center [916, 172] width 245 height 31
type input "25.00"
click at [699, 460] on textarea at bounding box center [784, 465] width 549 height 60
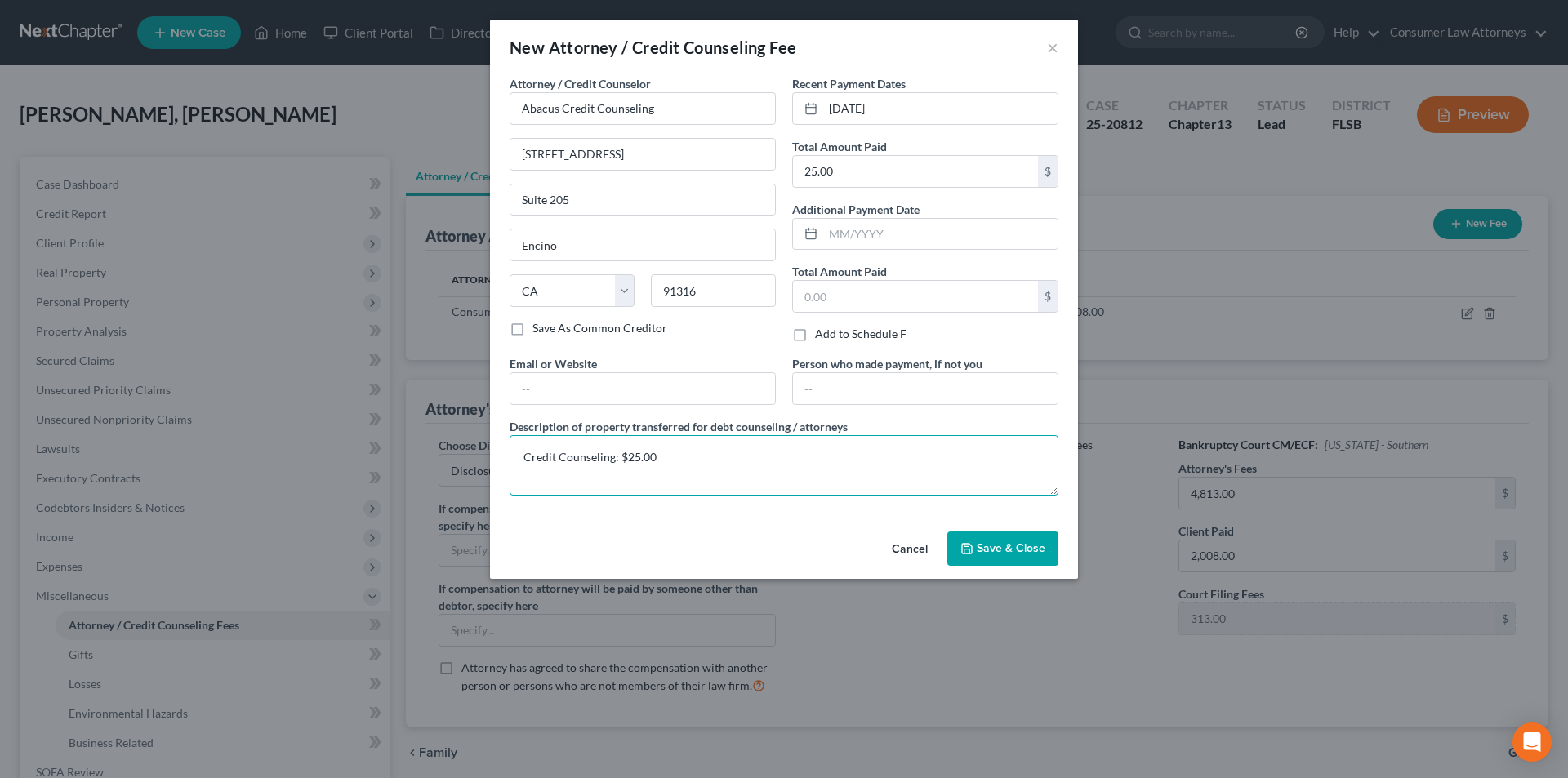
type textarea "Credit Counseling: $25.00"
click at [1046, 555] on button "Save & Close" at bounding box center [1003, 549] width 111 height 34
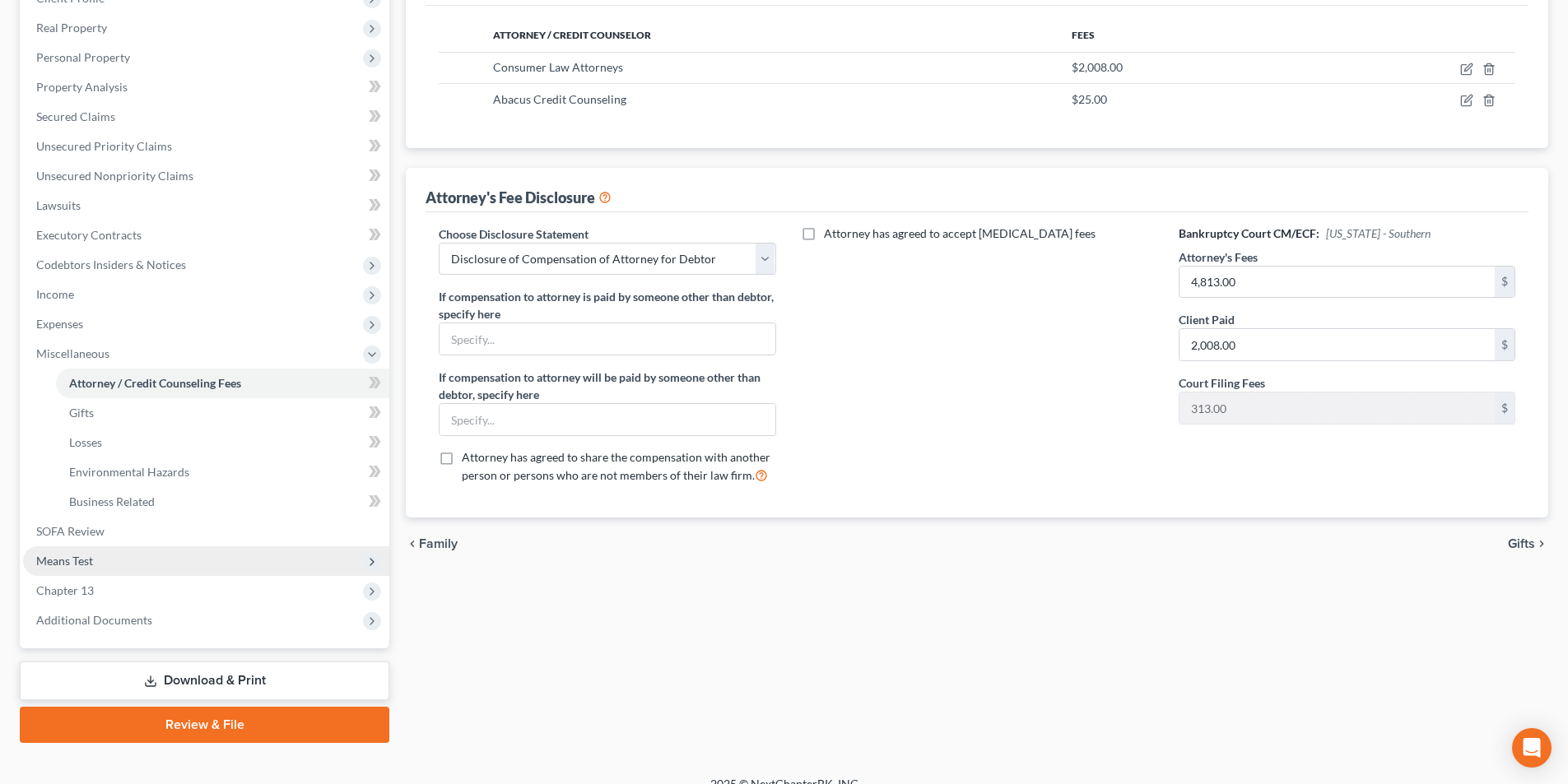
scroll to position [164, 0]
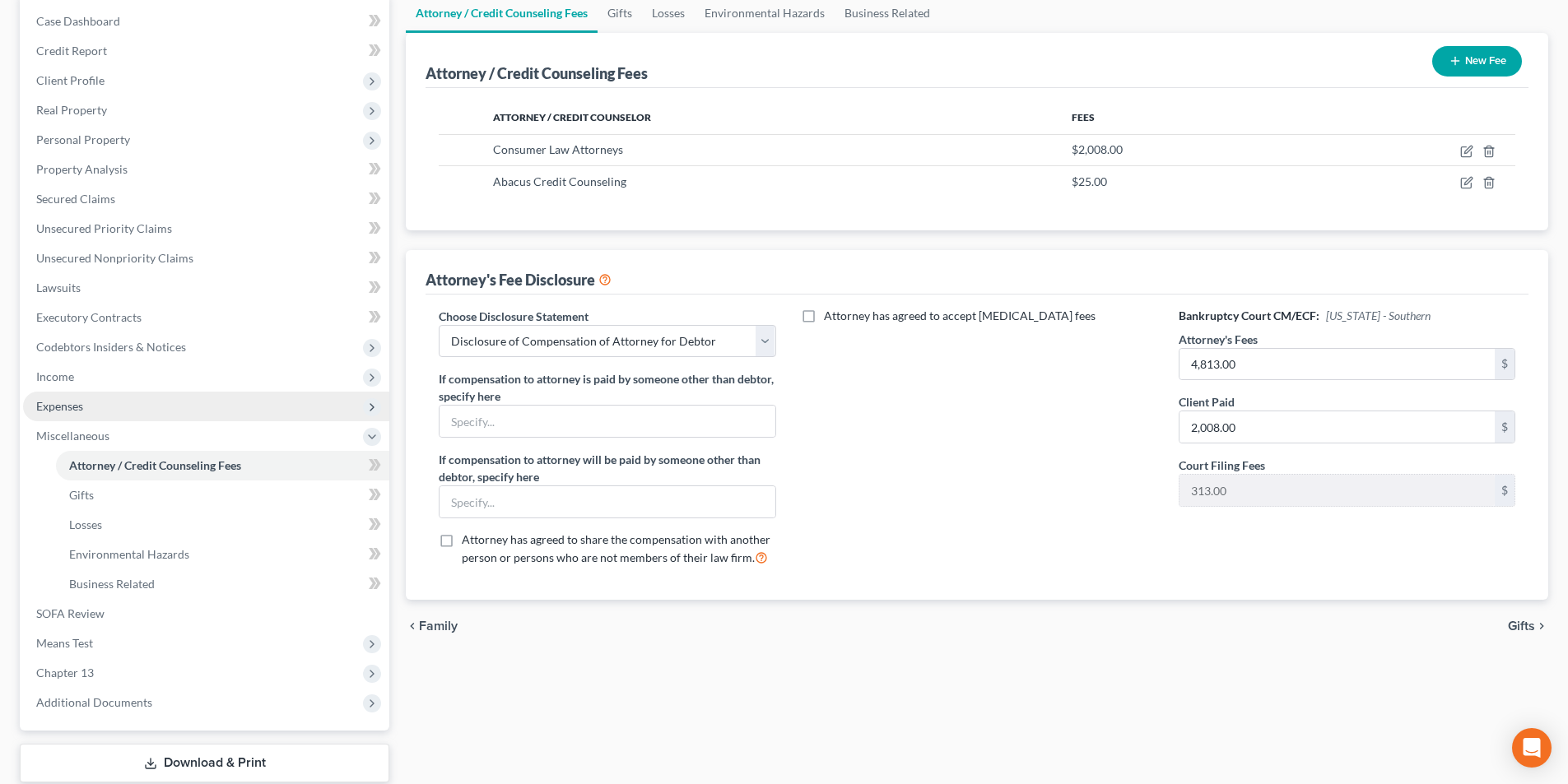
click at [77, 401] on span "Expenses" at bounding box center [59, 406] width 47 height 14
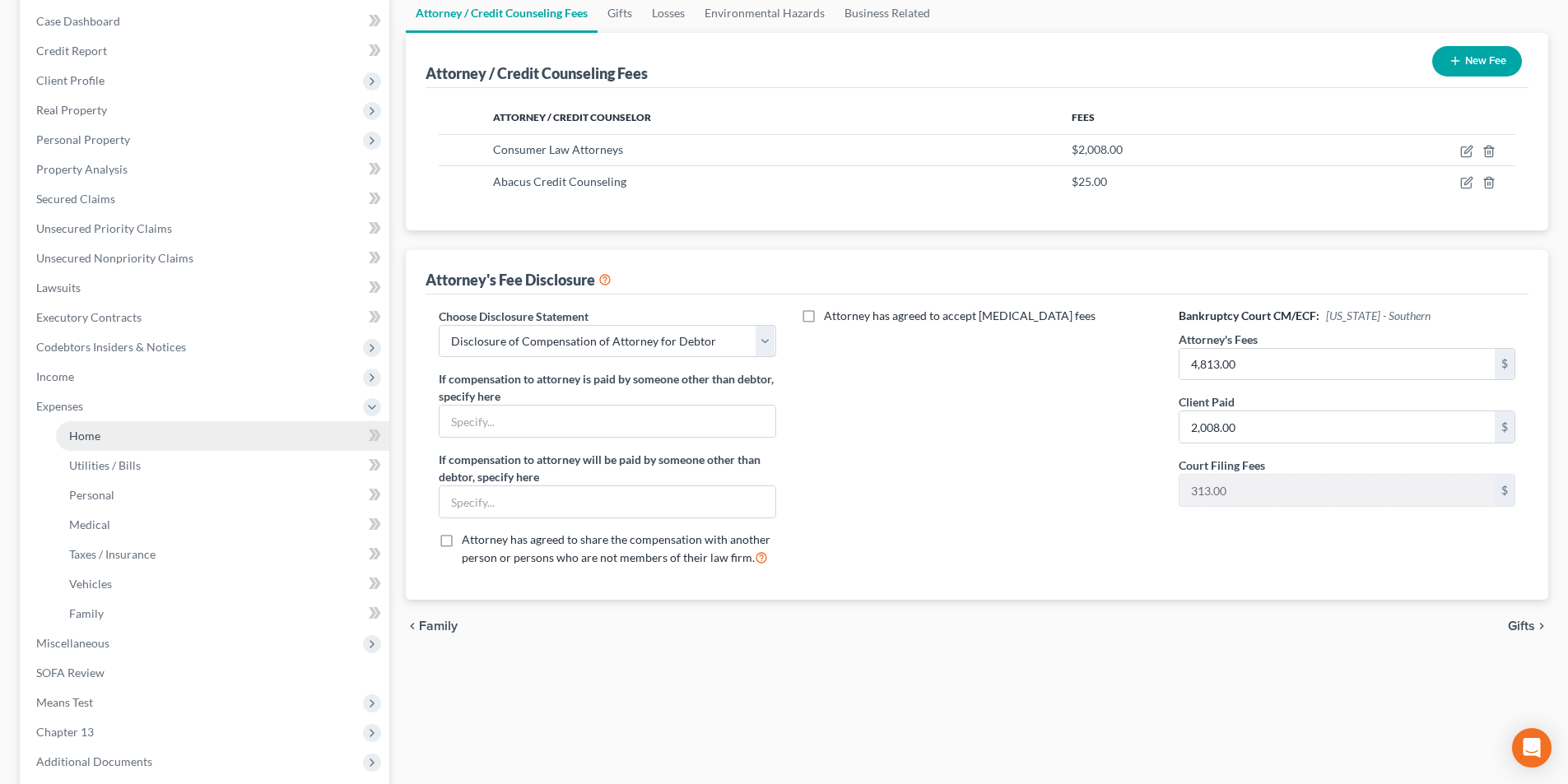
drag, startPoint x: 93, startPoint y: 434, endPoint x: 104, endPoint y: 426, distance: 13.6
click at [93, 434] on span "Home" at bounding box center [85, 436] width 32 height 14
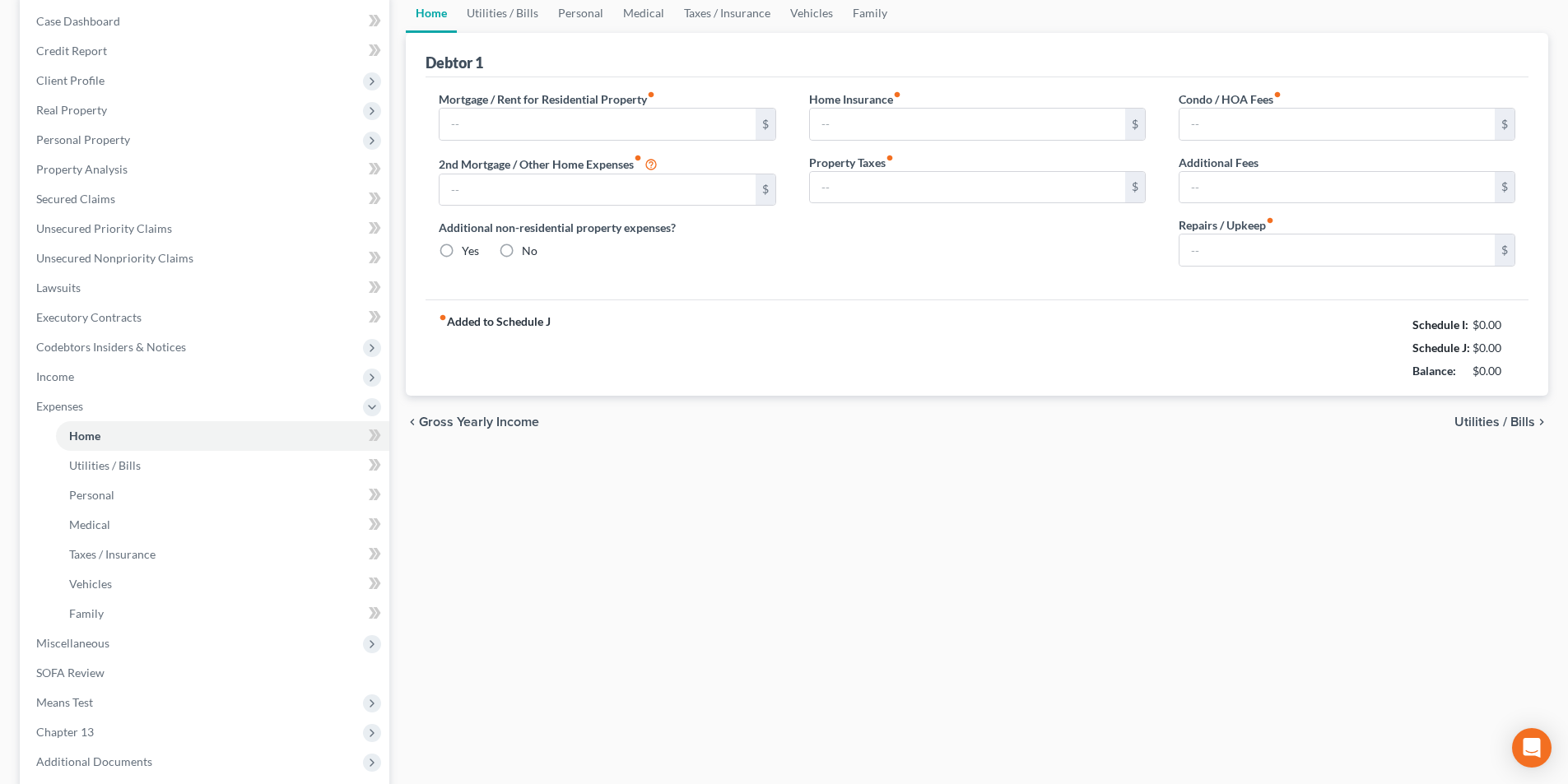
type input "2,300.00"
type input "0.00"
radio input "true"
type input "0.00"
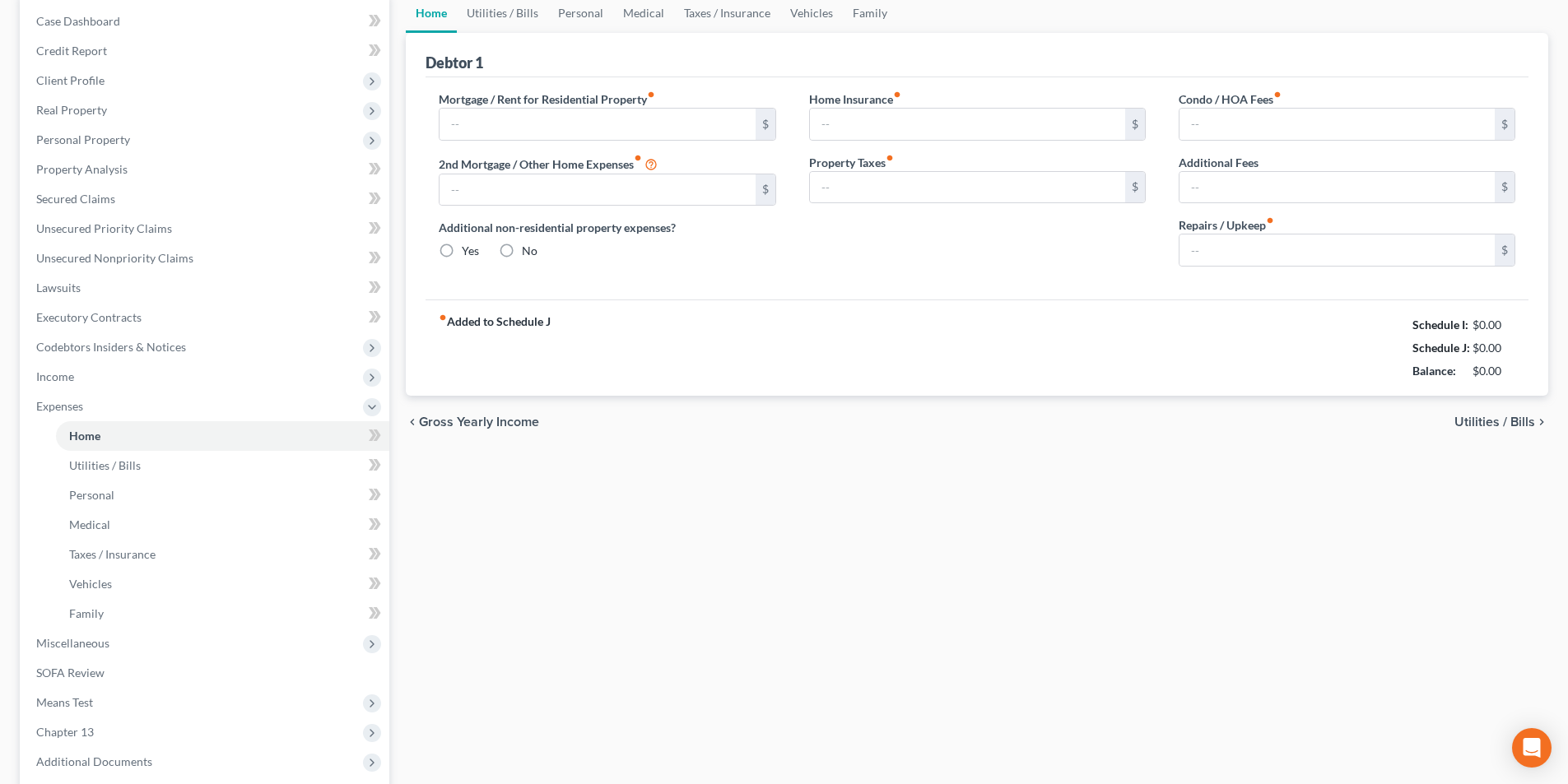
type input "125.00"
type input "0.00"
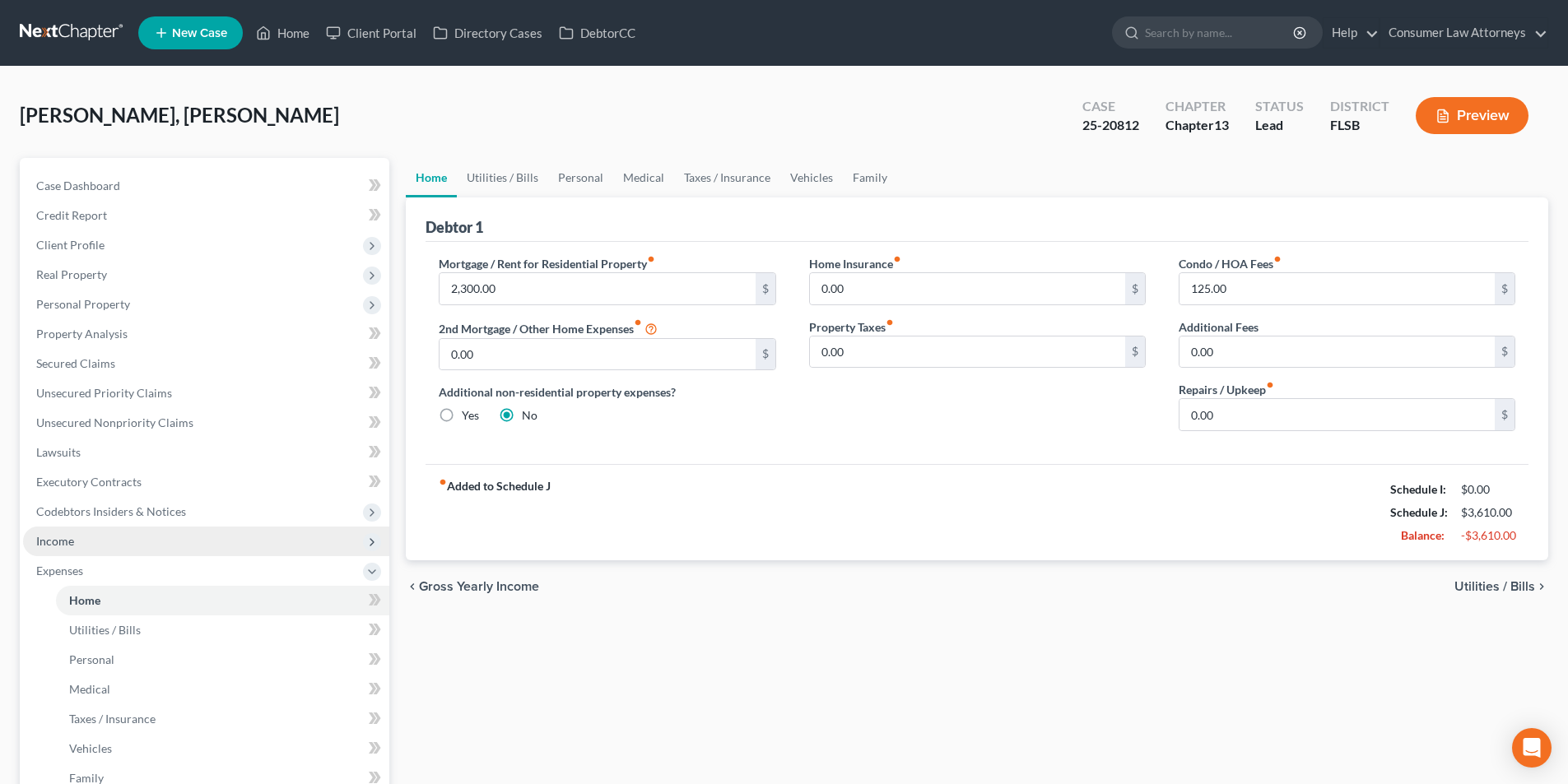
click at [73, 541] on span "Income" at bounding box center [55, 541] width 38 height 14
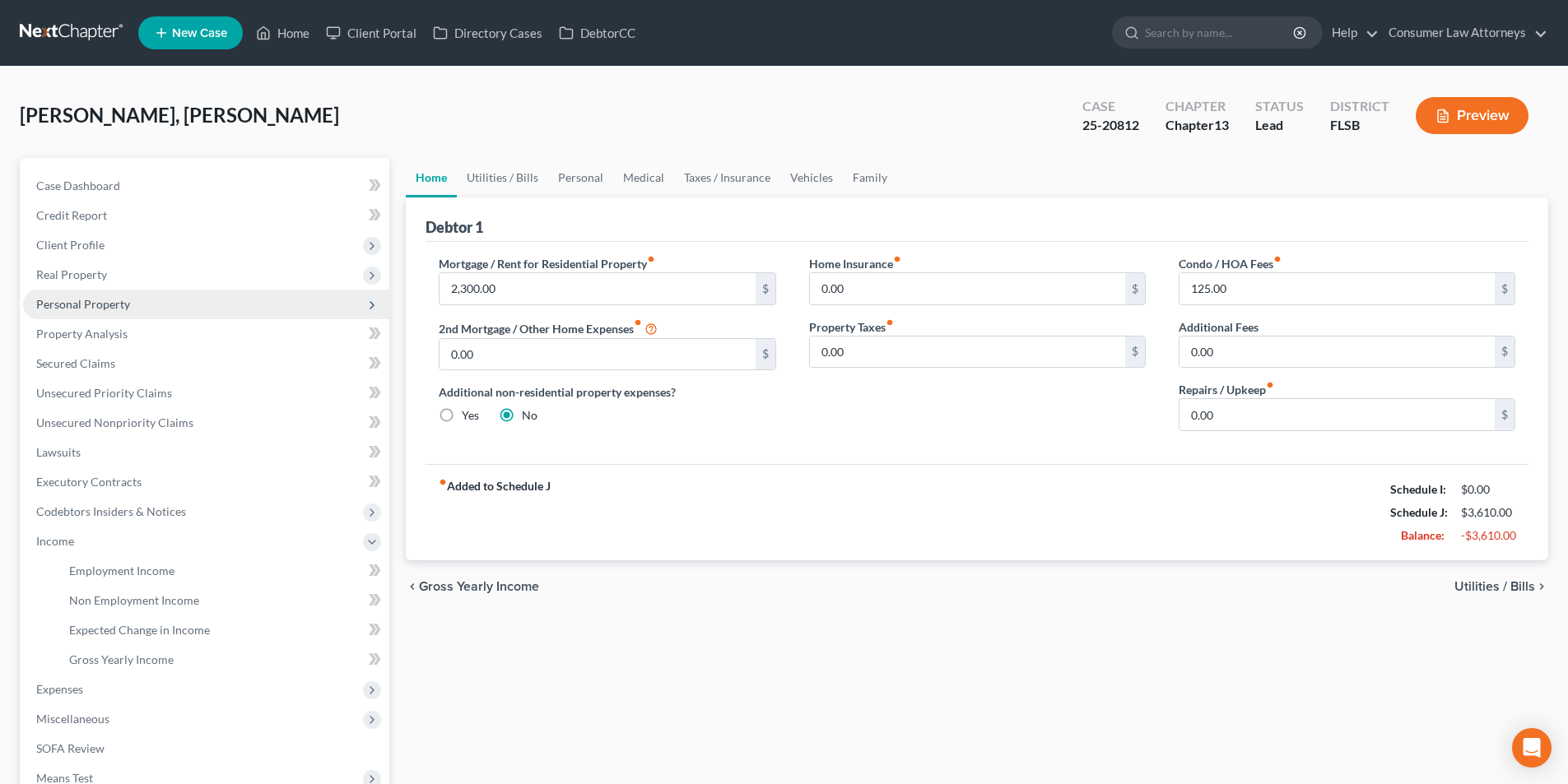
click at [104, 312] on span "Personal Property" at bounding box center [206, 304] width 366 height 30
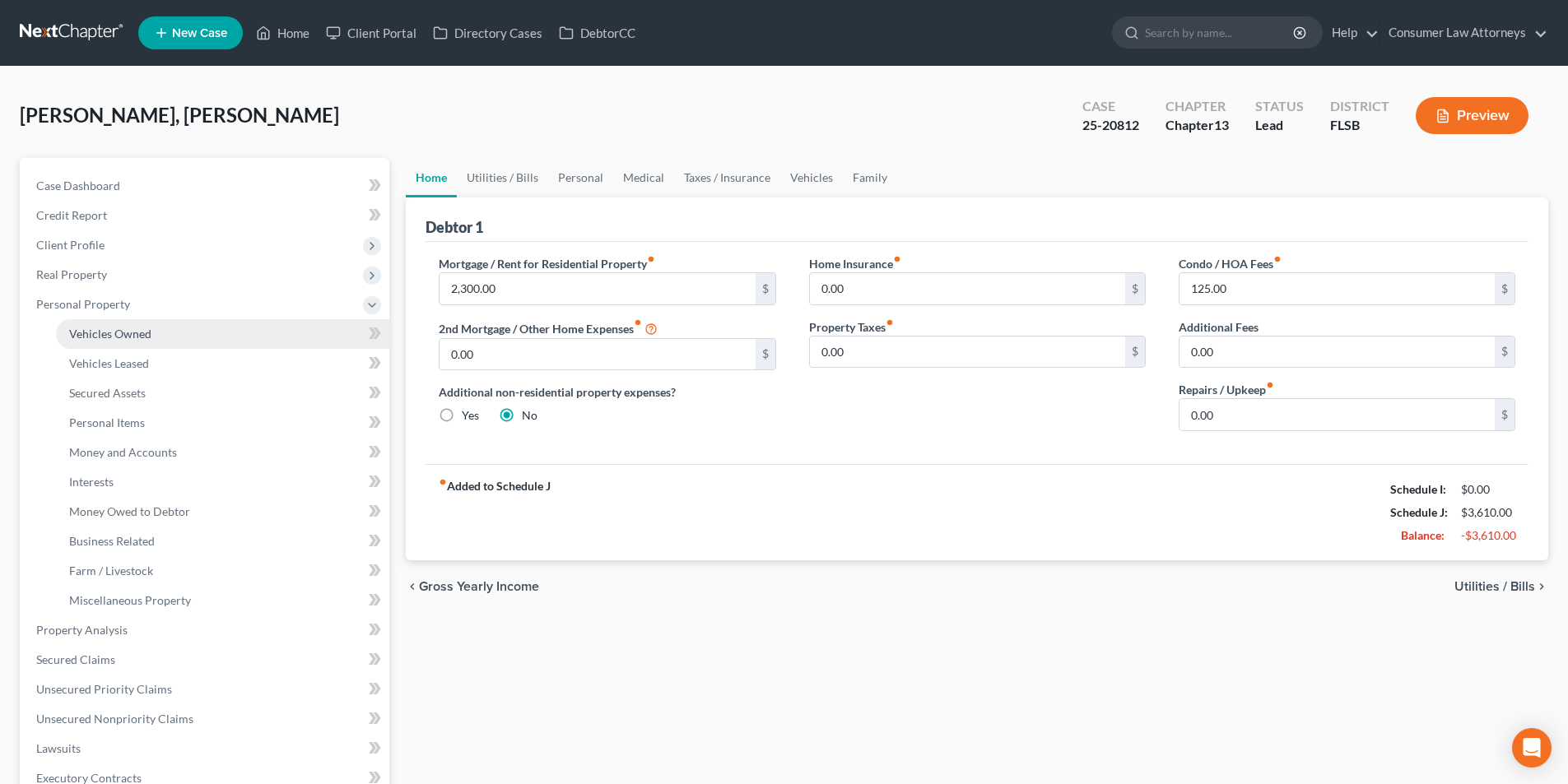
click at [116, 338] on span "Vehicles Owned" at bounding box center [110, 334] width 82 height 14
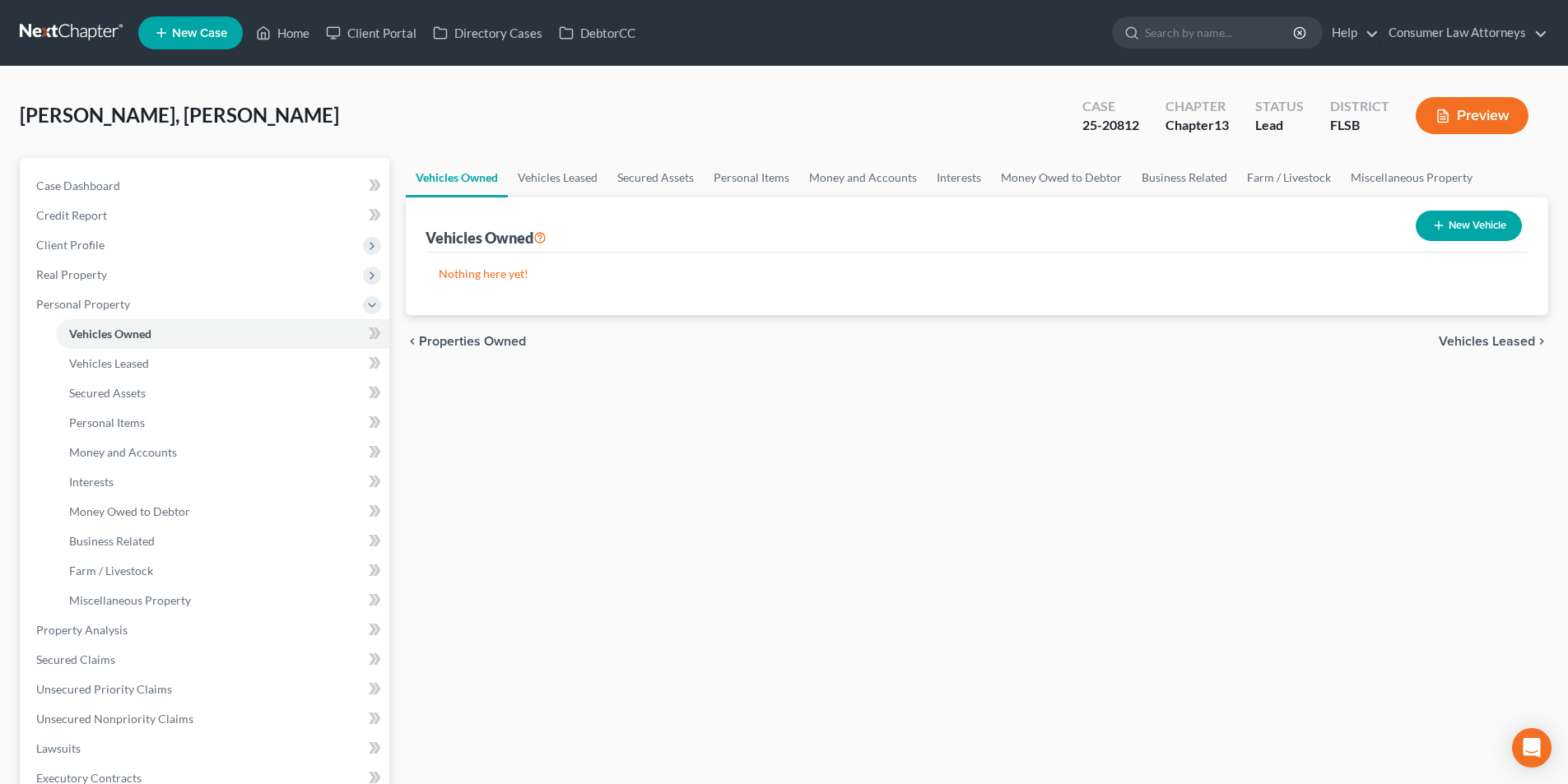
click at [1470, 220] on button "New Vehicle" at bounding box center [1469, 226] width 106 height 31
select select "0"
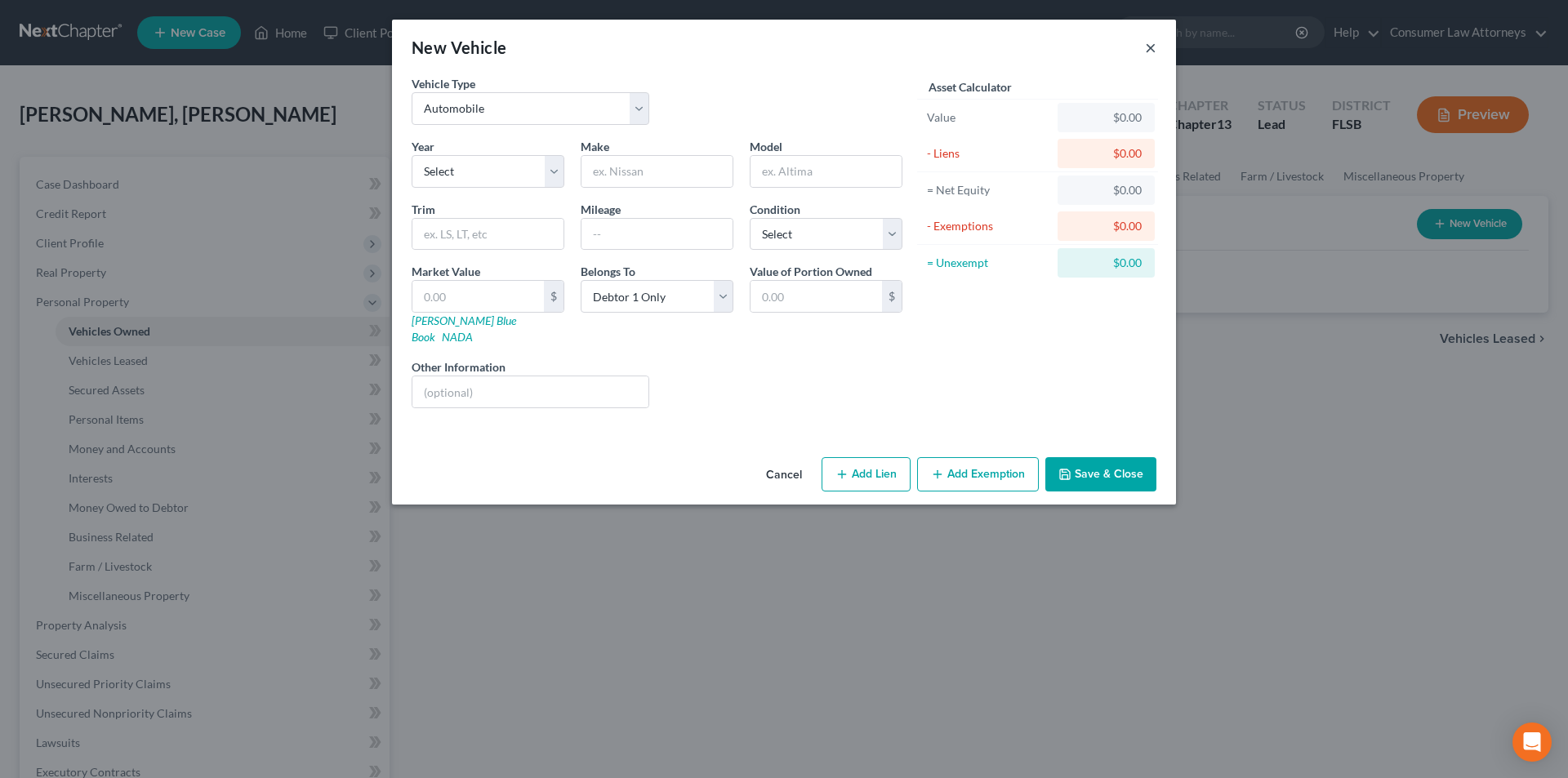
click at [1151, 48] on button "×" at bounding box center [1150, 47] width 11 height 20
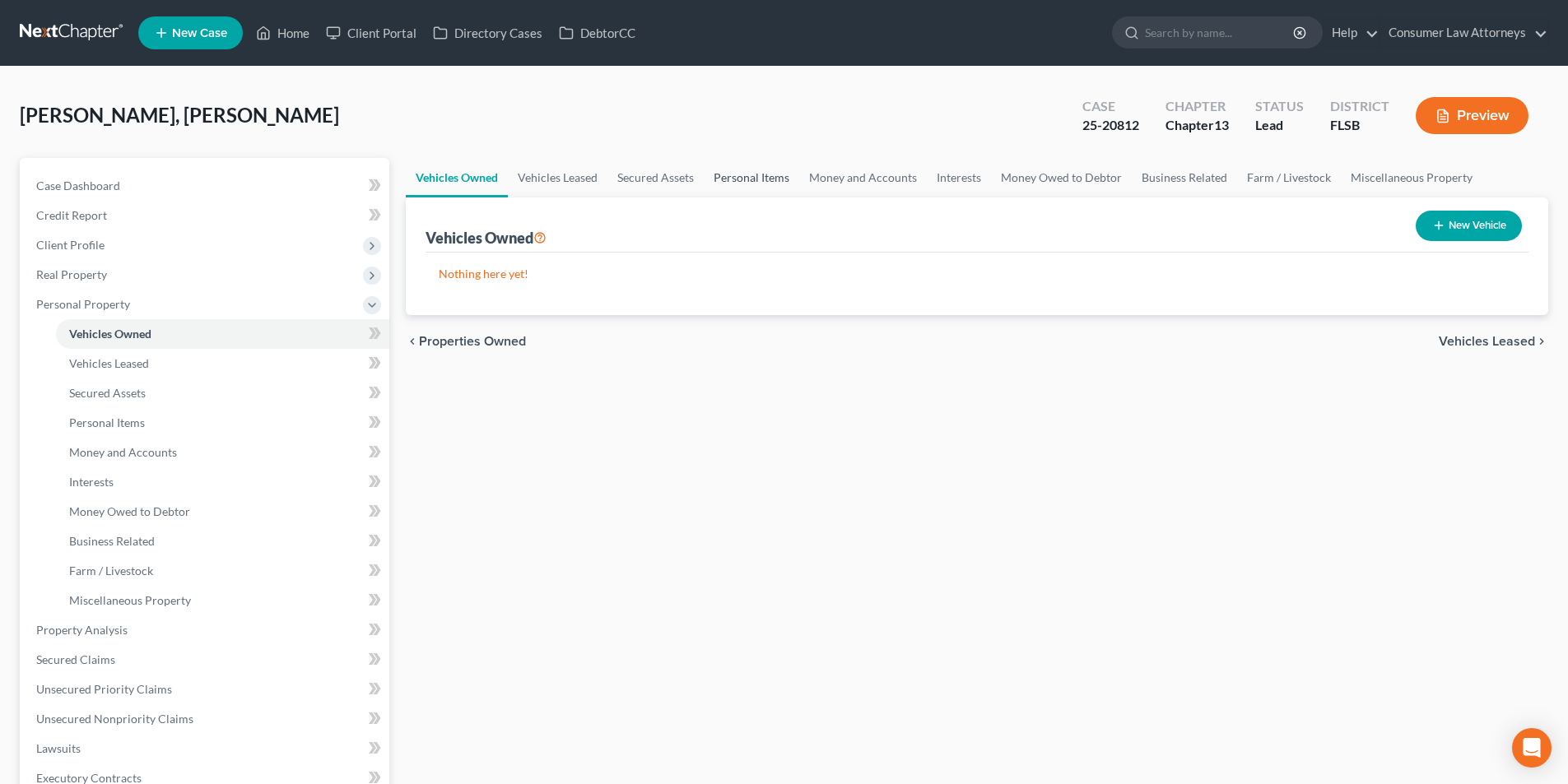
click at [761, 172] on link "Personal Items" at bounding box center [751, 178] width 96 height 39
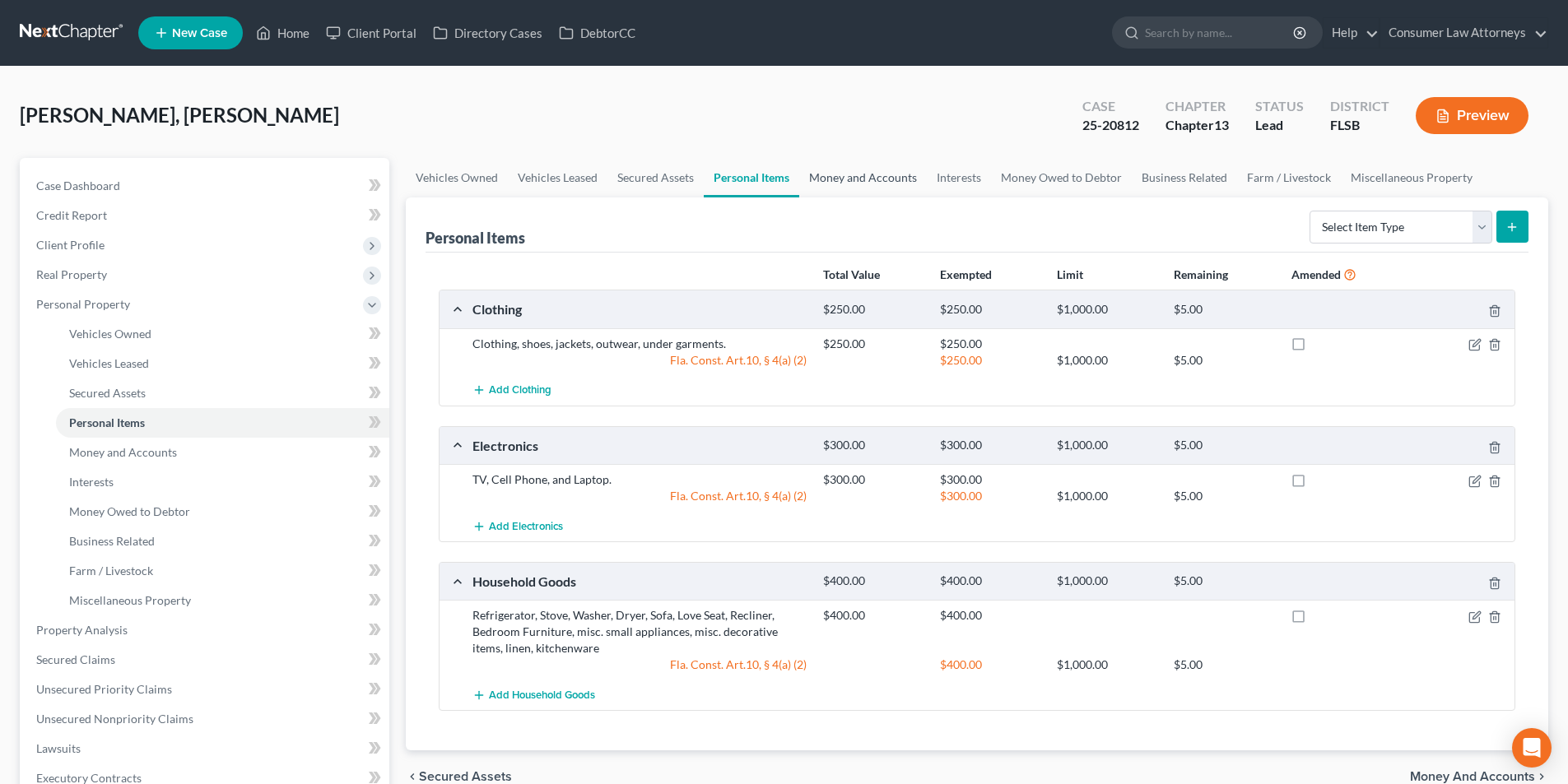
click at [876, 181] on link "Money and Accounts" at bounding box center [863, 178] width 128 height 39
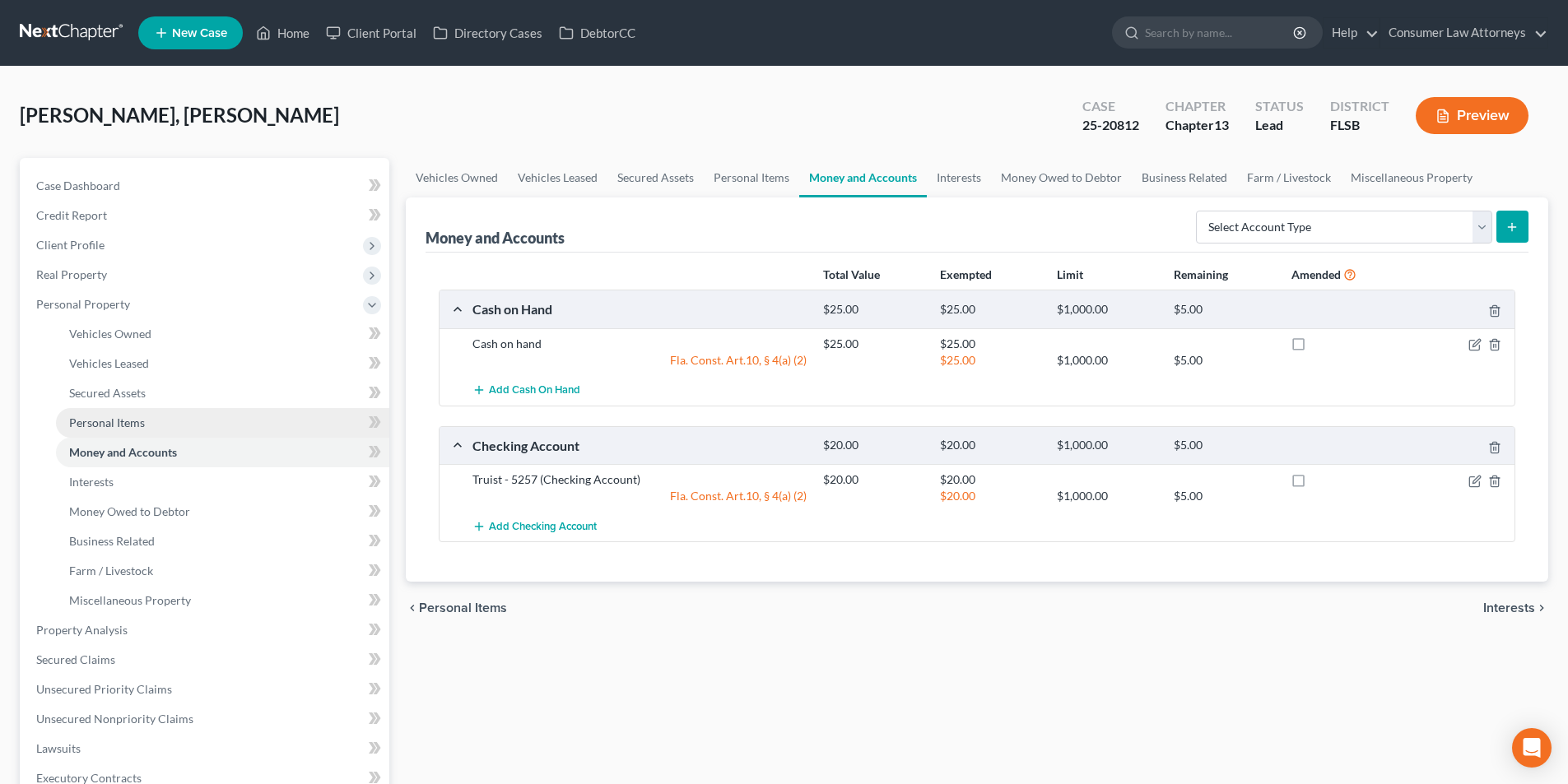
scroll to position [82, 0]
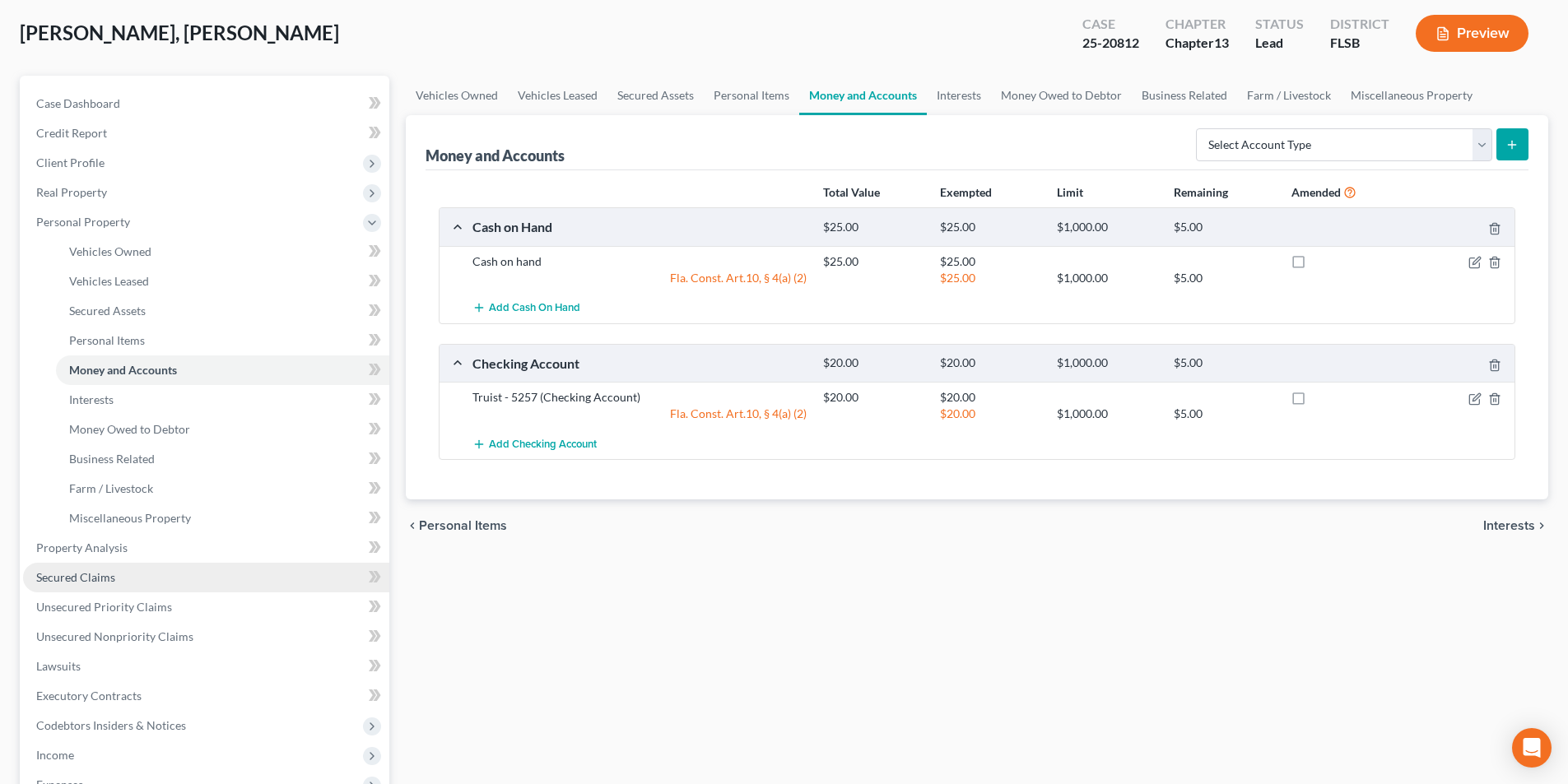
click at [84, 575] on span "Secured Claims" at bounding box center [75, 577] width 79 height 14
